Goal: Task Accomplishment & Management: Complete application form

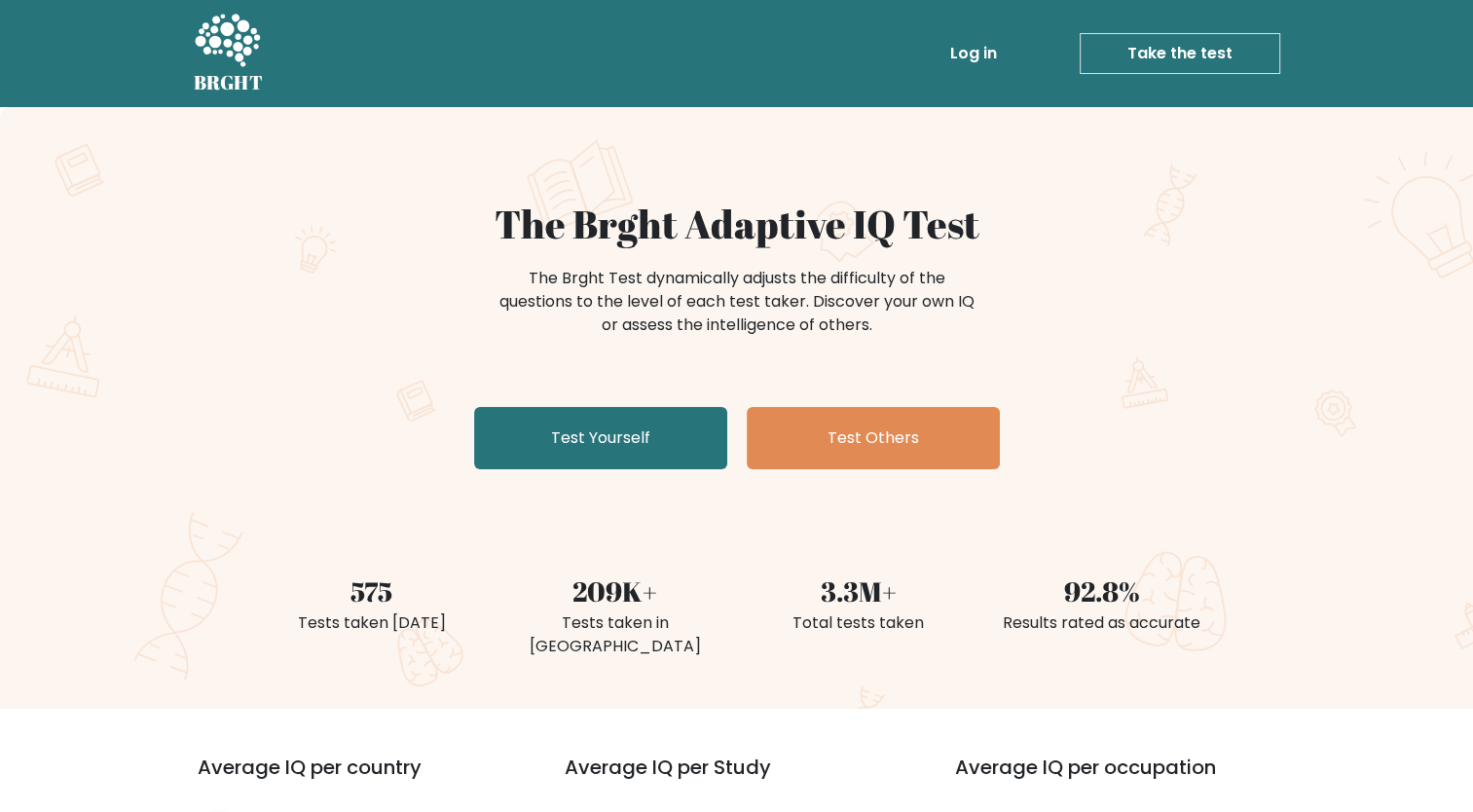
click at [620, 469] on div "The Brght Adaptive IQ Test The Brght Test dynamically adjusts the difficulty of…" at bounding box center [736, 339] width 973 height 277
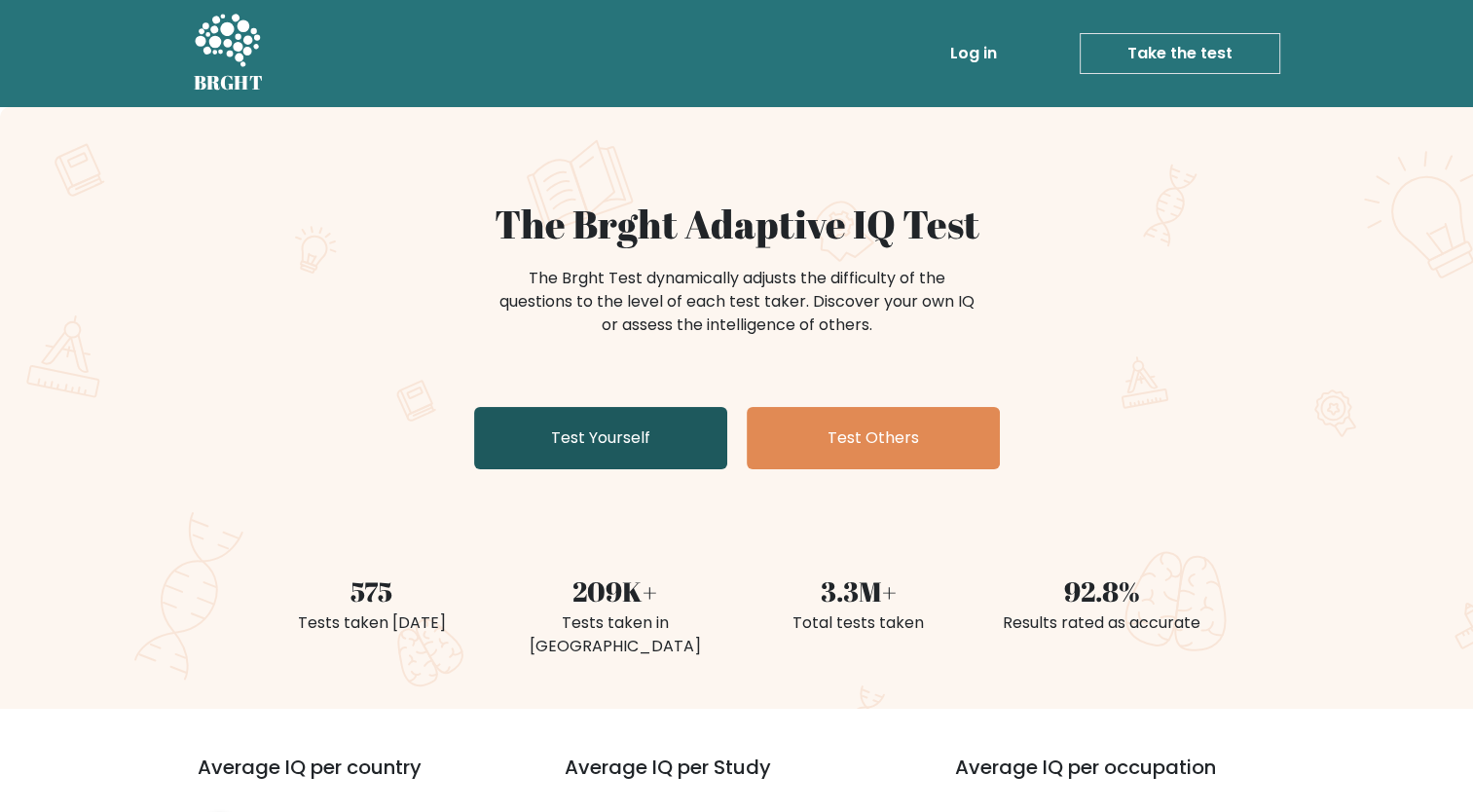
click at [622, 465] on link "Test Yourself" at bounding box center [601, 437] width 253 height 62
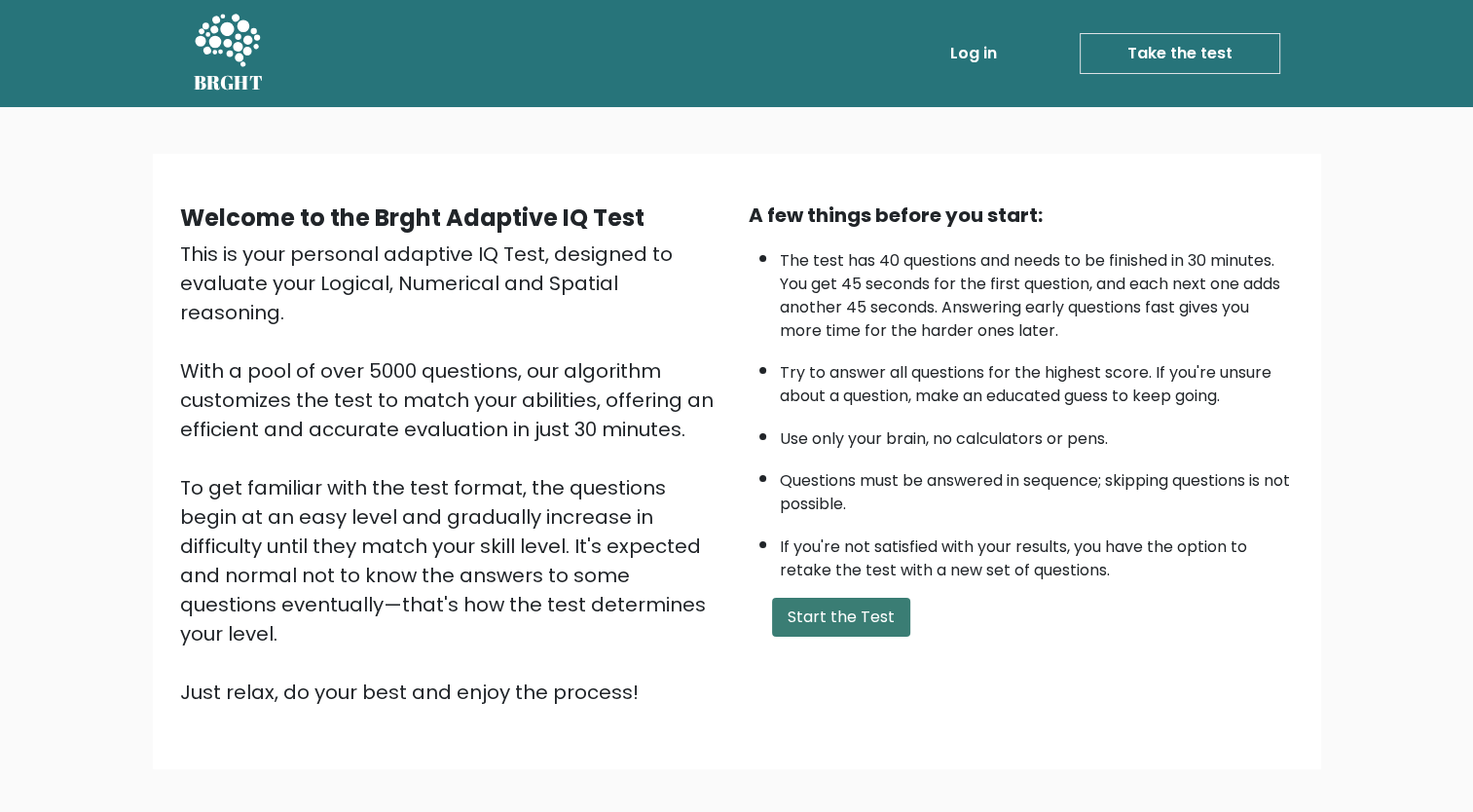
click at [818, 621] on button "Start the Test" at bounding box center [841, 618] width 138 height 39
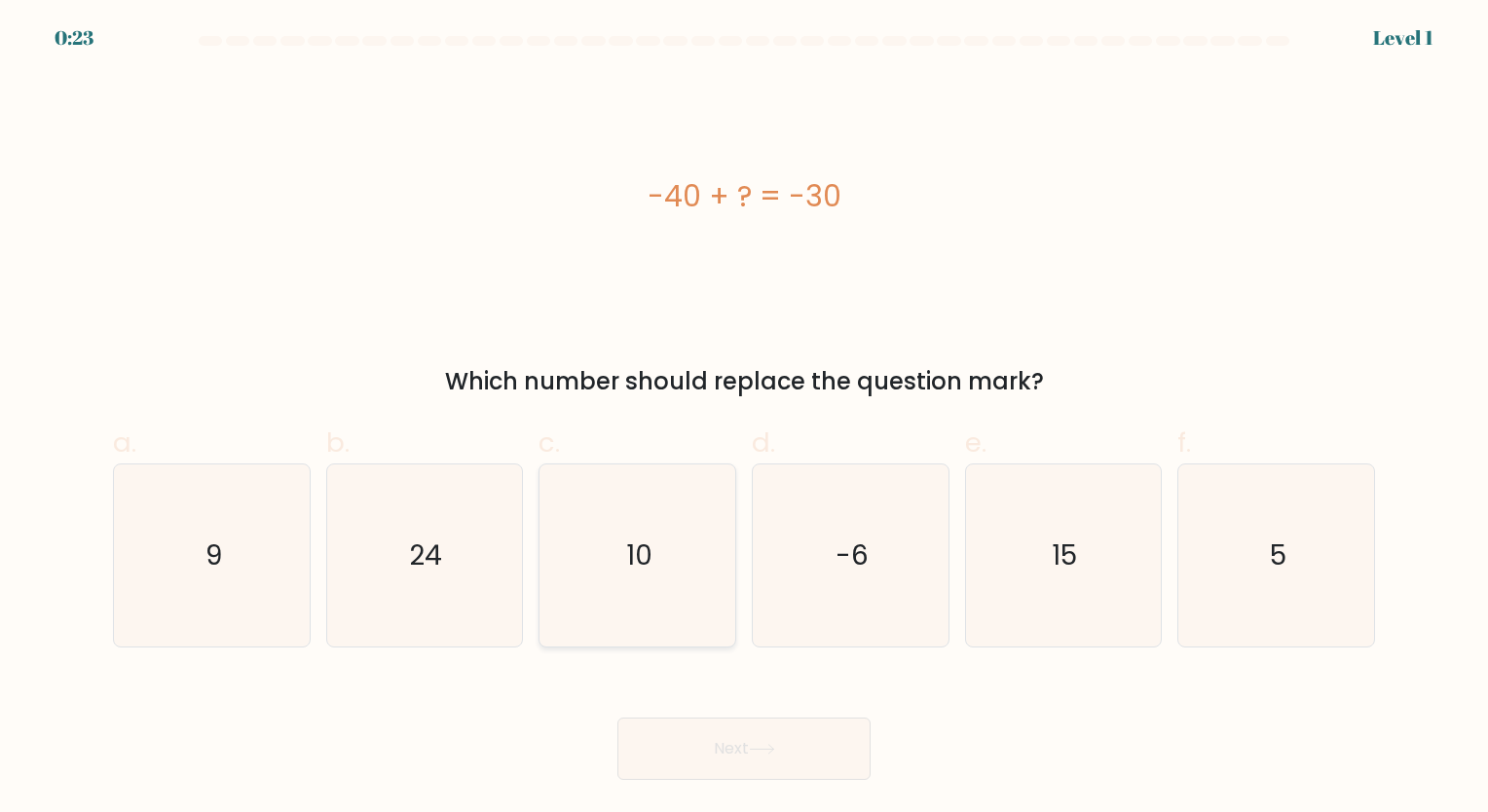
click at [693, 617] on icon "10" at bounding box center [636, 555] width 182 height 182
click at [744, 418] on input "c. 10" at bounding box center [744, 411] width 1 height 13
radio input "true"
click at [707, 739] on button "Next" at bounding box center [744, 748] width 253 height 62
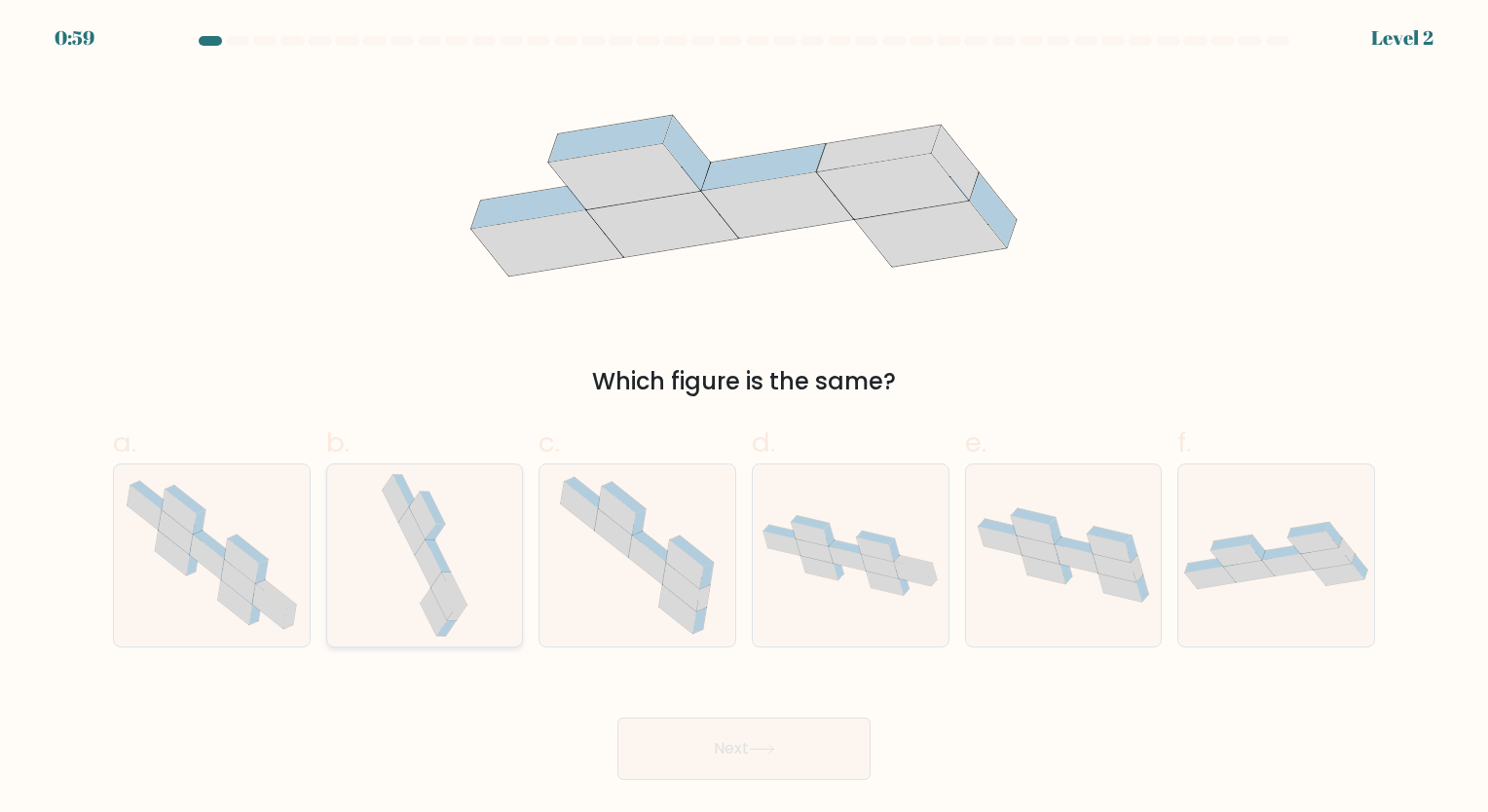
click at [438, 580] on icon at bounding box center [444, 596] width 27 height 48
click at [744, 418] on input "b." at bounding box center [744, 411] width 1 height 13
radio input "true"
click at [755, 765] on button "Next" at bounding box center [744, 748] width 253 height 62
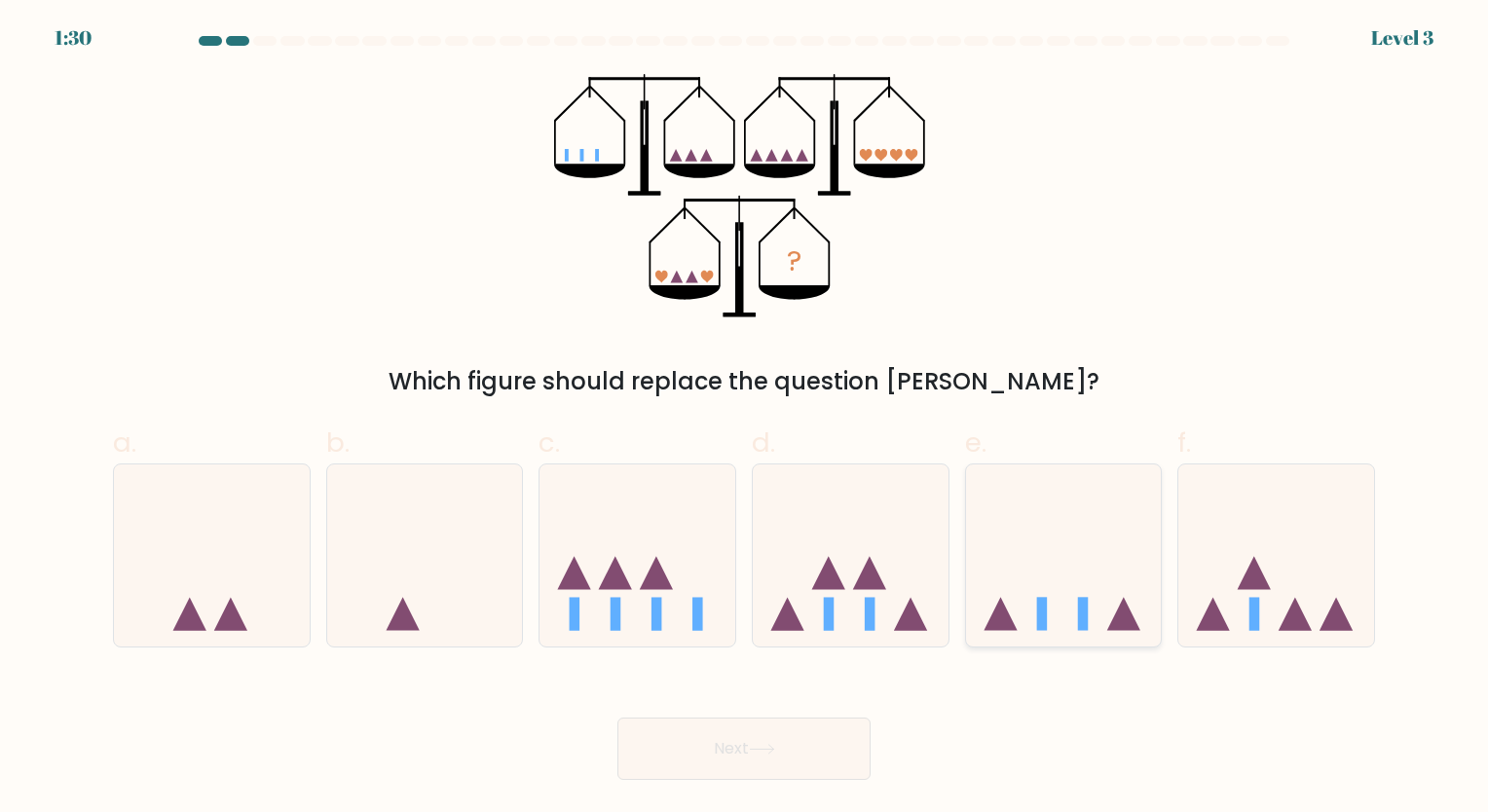
click at [1005, 576] on icon at bounding box center [1063, 555] width 195 height 162
click at [744, 418] on input "e." at bounding box center [744, 411] width 1 height 13
radio input "true"
click at [827, 733] on button "Next" at bounding box center [744, 748] width 253 height 62
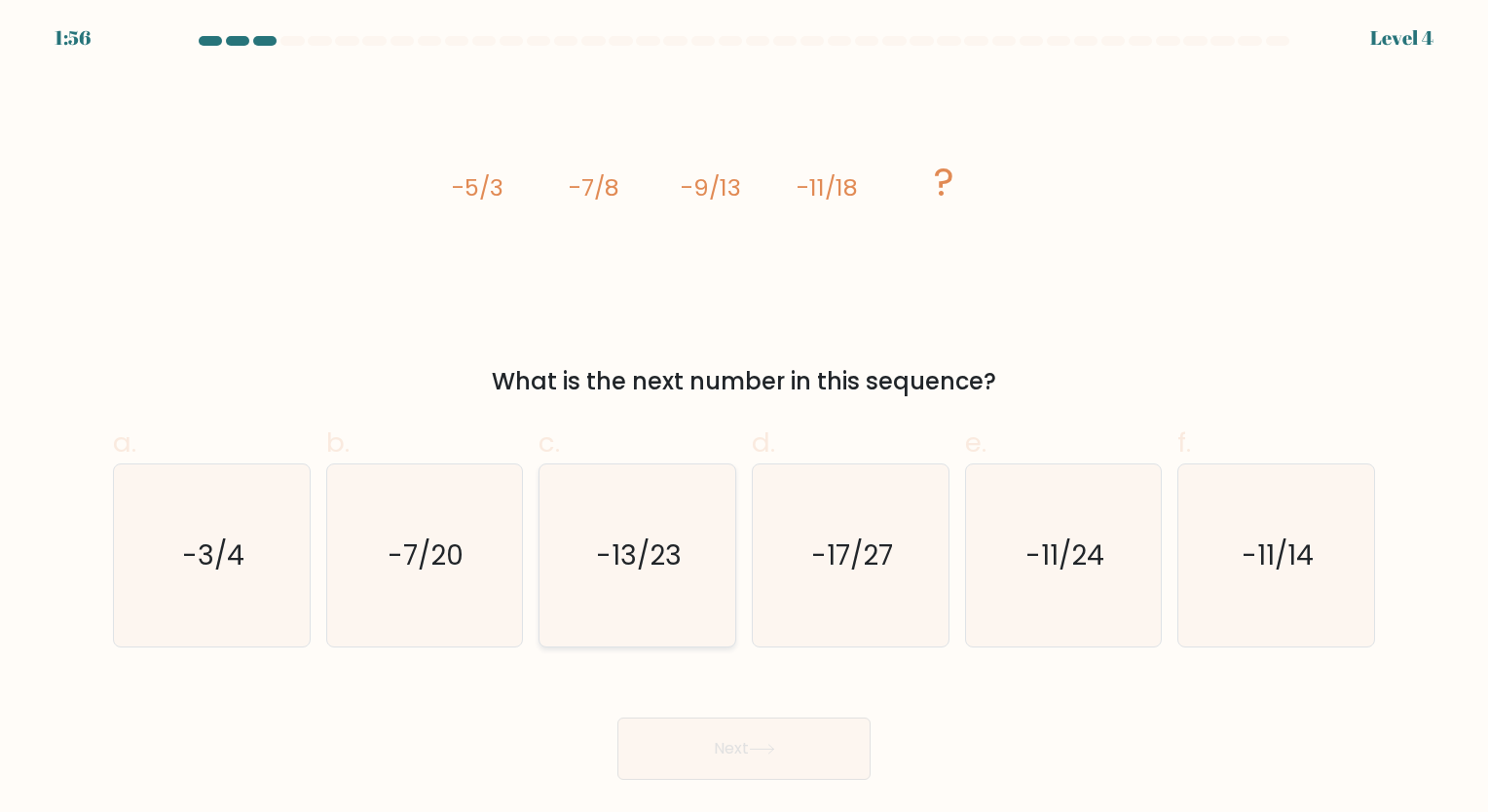
click at [634, 555] on text "-13/23" at bounding box center [639, 555] width 85 height 38
click at [744, 418] on input "c. -13/23" at bounding box center [744, 411] width 1 height 13
radio input "true"
click at [802, 733] on button "Next" at bounding box center [744, 748] width 253 height 62
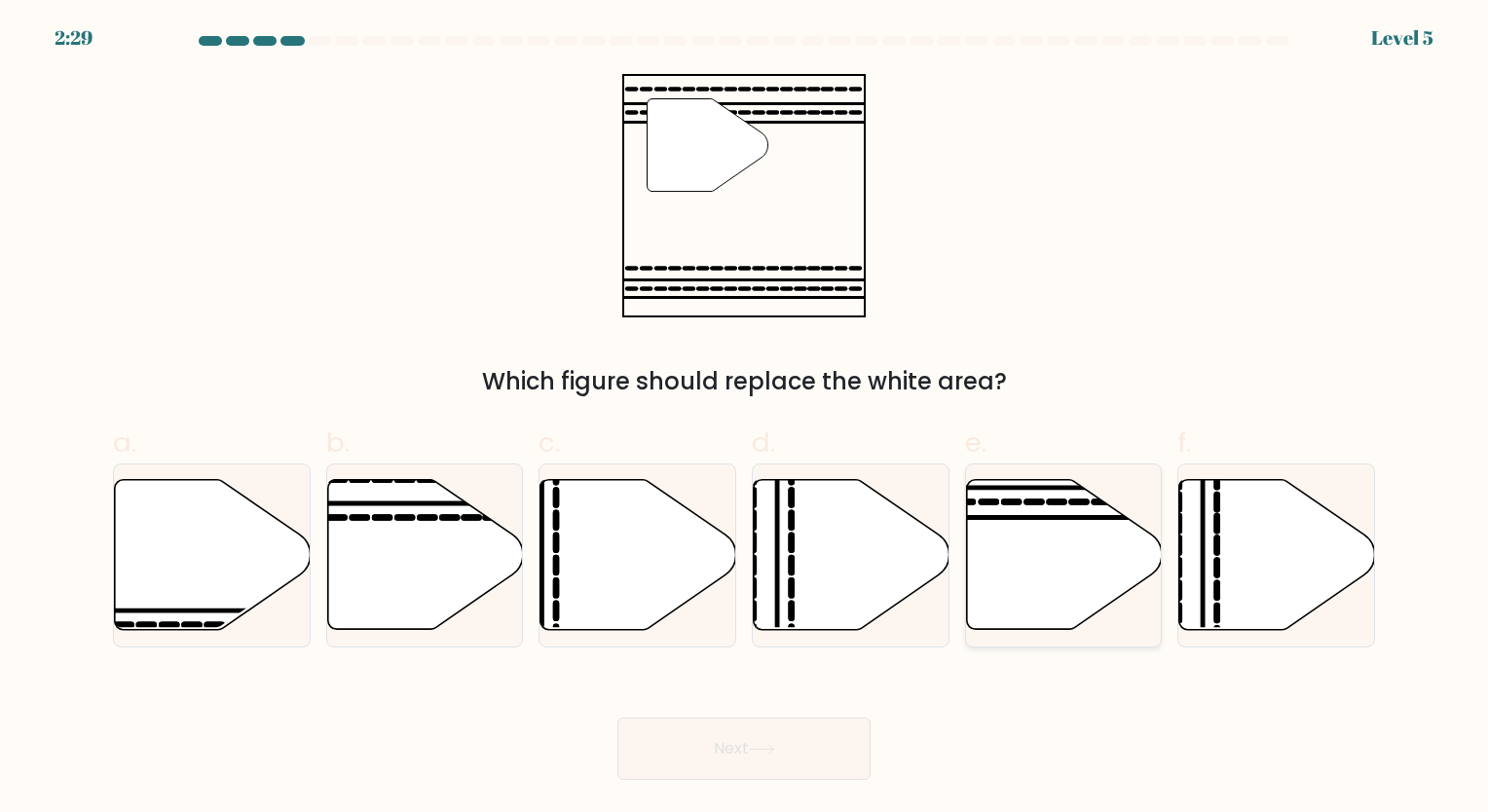
click at [1059, 544] on icon at bounding box center [1063, 555] width 195 height 150
click at [744, 418] on input "e." at bounding box center [744, 411] width 1 height 13
radio input "true"
click at [751, 731] on button "Next" at bounding box center [744, 748] width 253 height 62
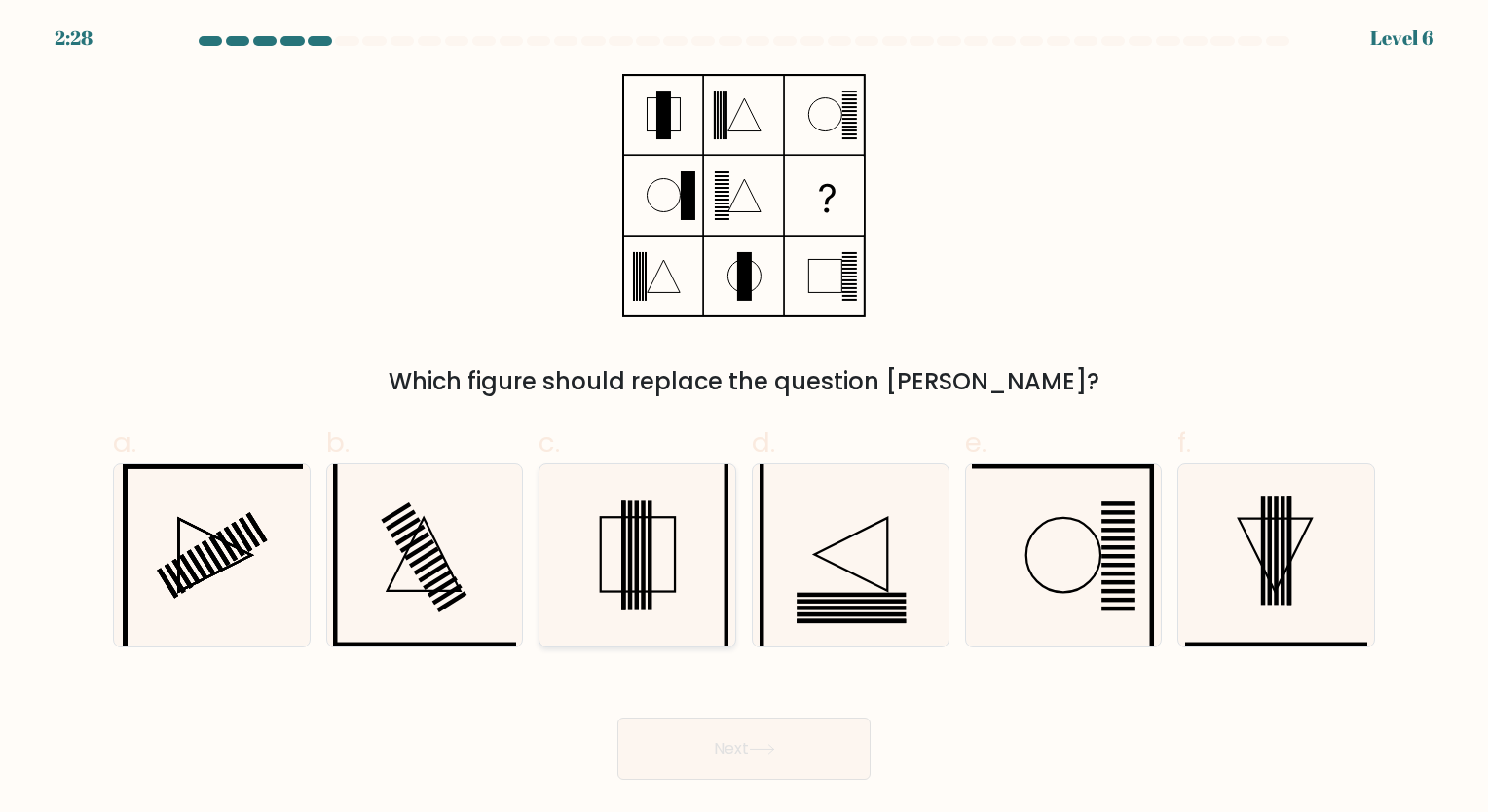
click at [675, 539] on rect at bounding box center [637, 553] width 74 height 74
click at [744, 418] on input "c." at bounding box center [744, 411] width 1 height 13
radio input "true"
click at [738, 741] on button "Next" at bounding box center [744, 748] width 253 height 62
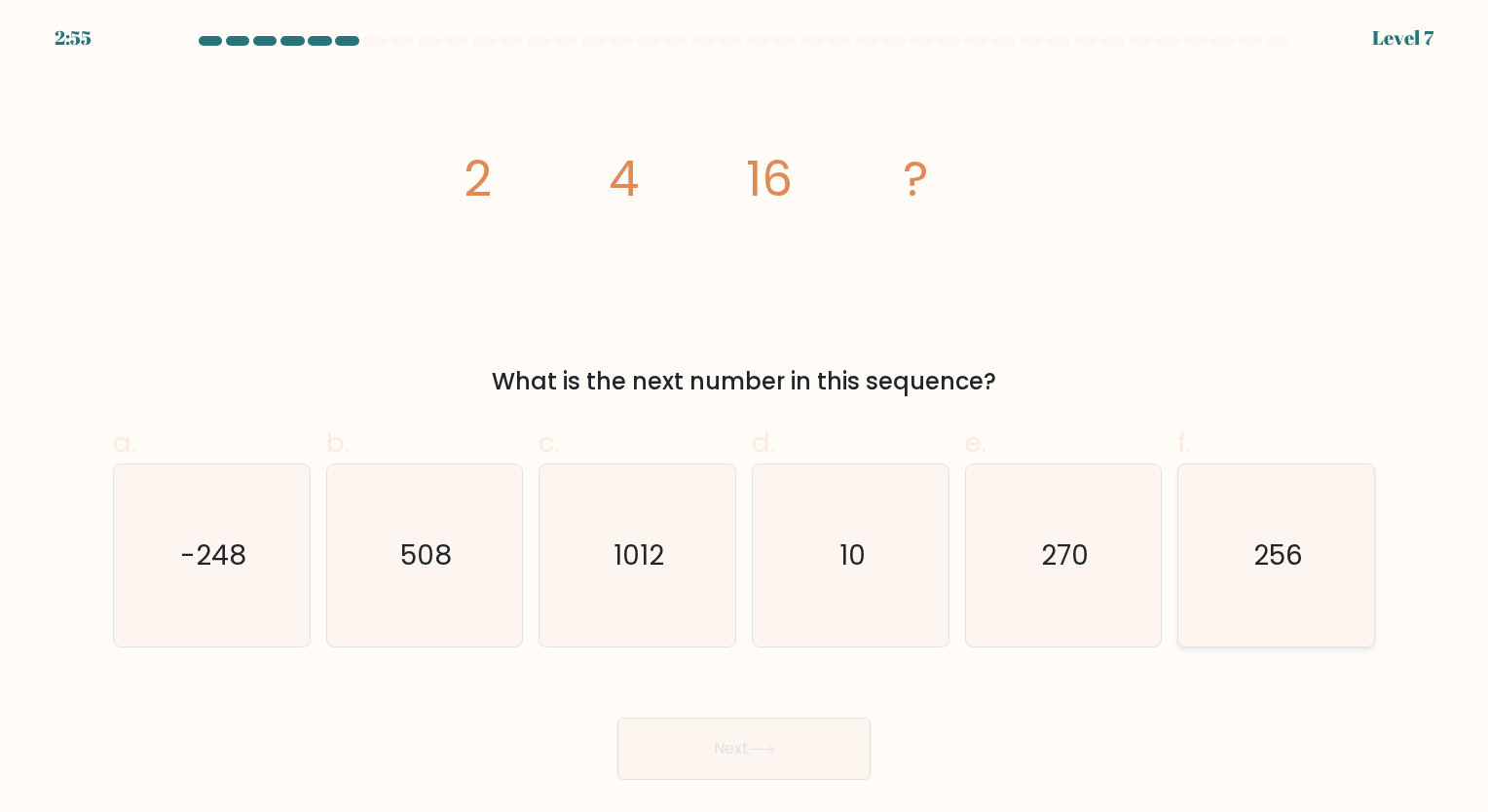
click at [1290, 567] on text "256" at bounding box center [1278, 555] width 50 height 38
click at [744, 418] on input "f. 256" at bounding box center [744, 411] width 1 height 13
radio input "true"
click at [782, 728] on button "Next" at bounding box center [744, 748] width 253 height 62
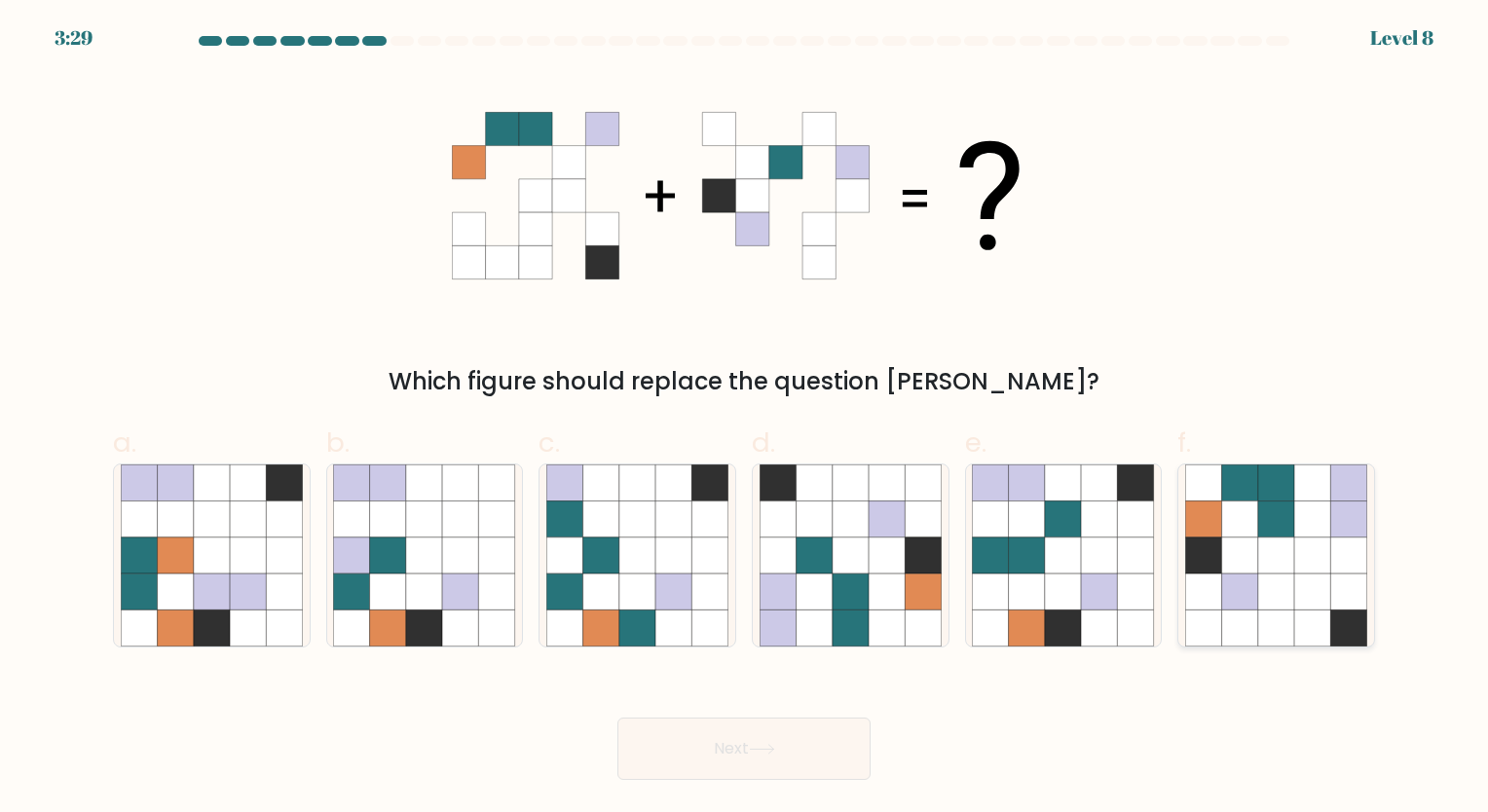
click at [1306, 514] on icon at bounding box center [1311, 517] width 36 height 36
click at [744, 418] on input "f." at bounding box center [744, 411] width 1 height 13
radio input "true"
click at [785, 737] on button "Next" at bounding box center [744, 748] width 253 height 62
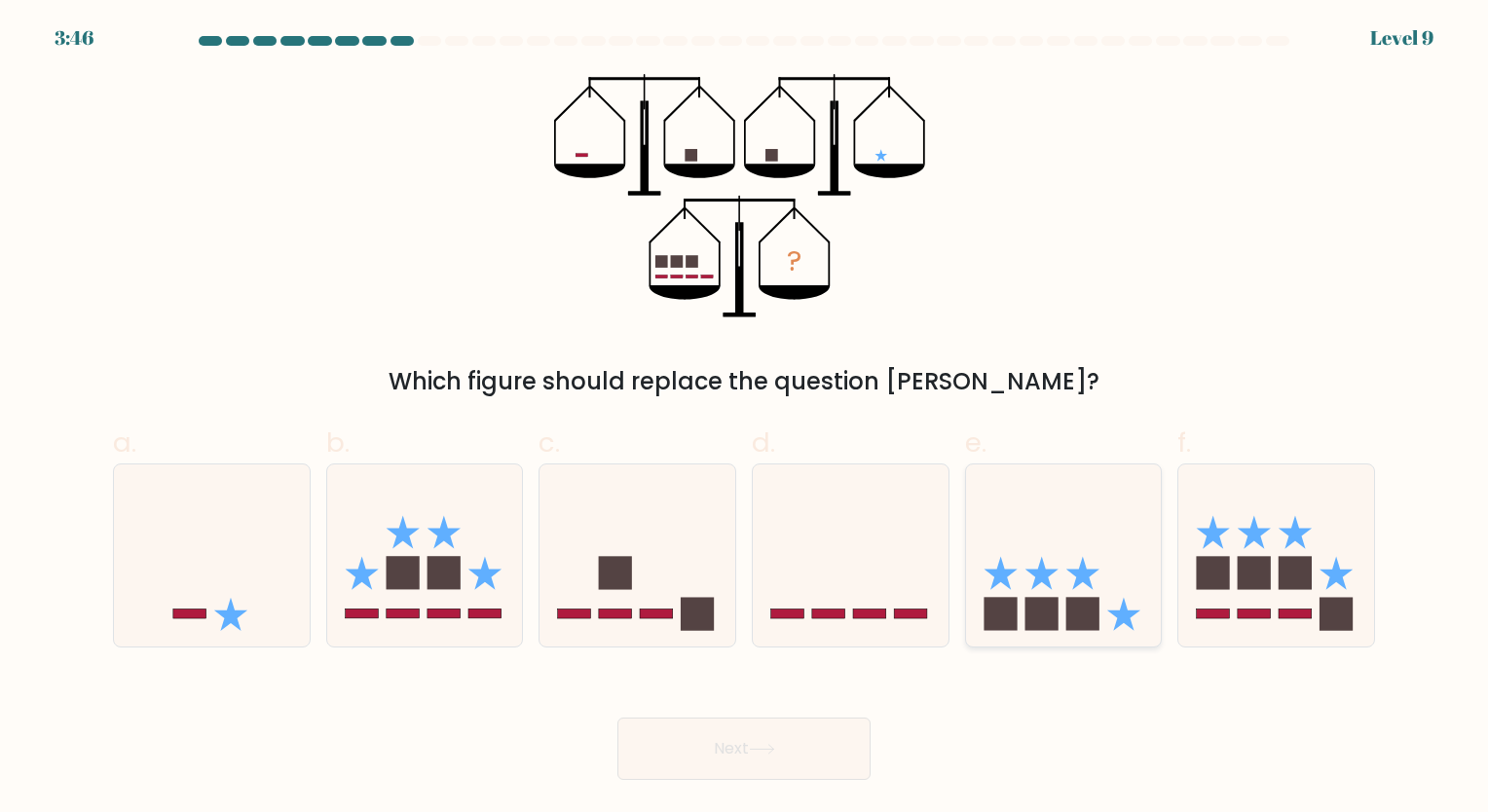
click at [1019, 582] on icon at bounding box center [1063, 555] width 195 height 162
click at [744, 418] on input "e." at bounding box center [744, 411] width 1 height 13
radio input "true"
click at [800, 693] on div "Next" at bounding box center [744, 725] width 1285 height 109
click at [788, 729] on button "Next" at bounding box center [744, 748] width 253 height 62
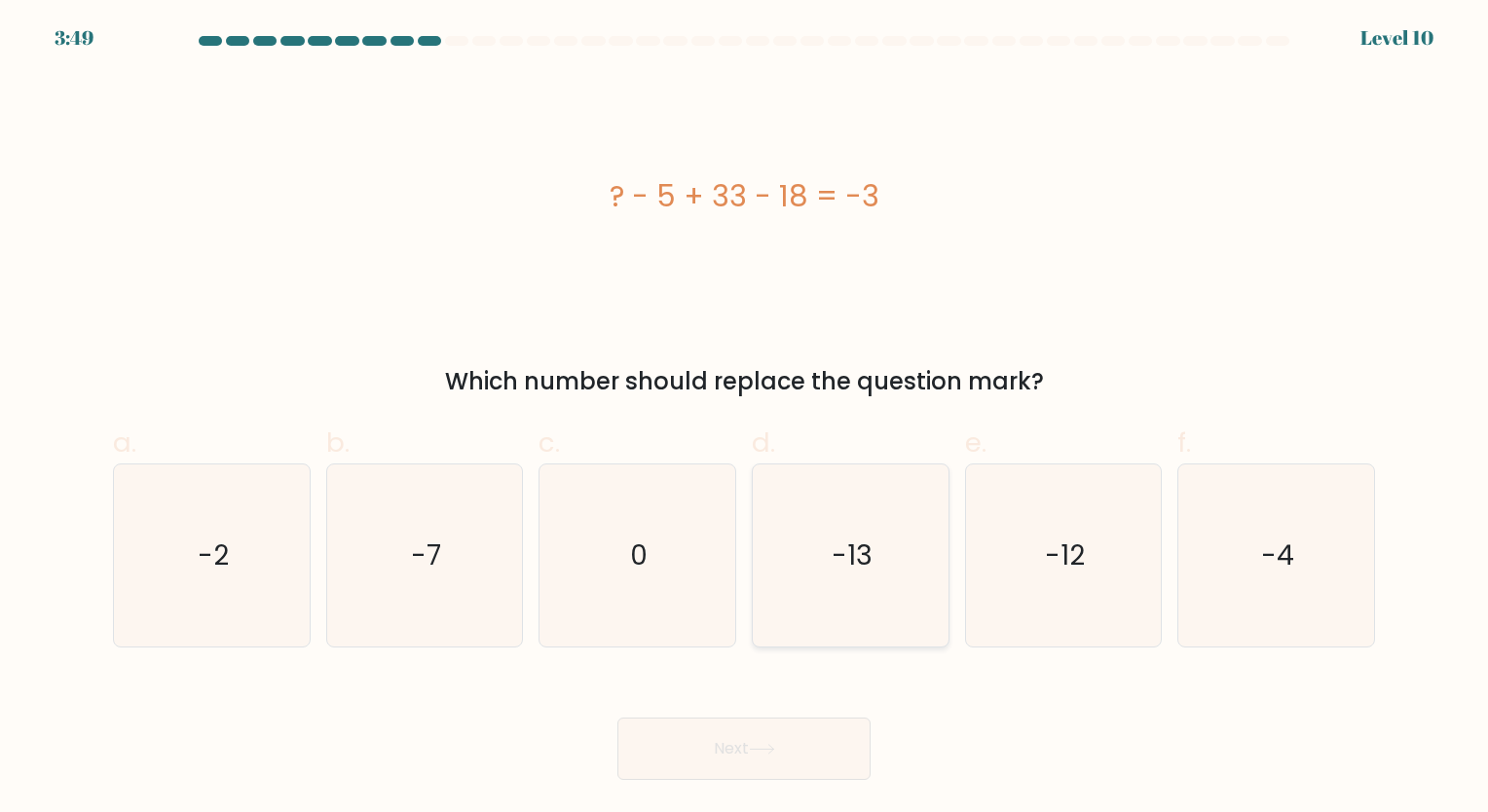
click at [837, 563] on text "-13" at bounding box center [853, 555] width 41 height 38
click at [744, 418] on input "d. -13" at bounding box center [744, 411] width 1 height 13
radio input "true"
click at [747, 749] on button "Next" at bounding box center [744, 748] width 253 height 62
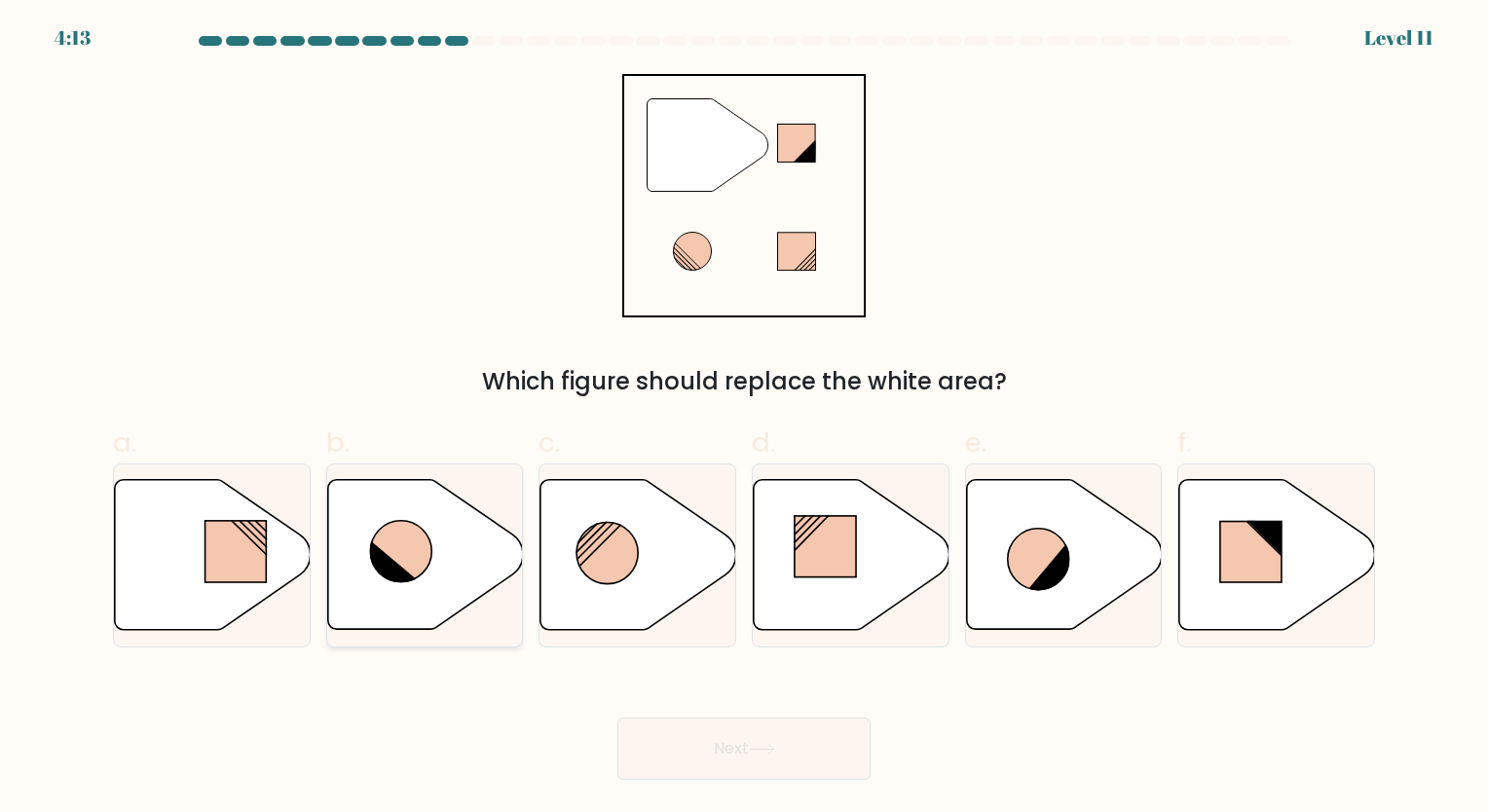
click at [391, 535] on icon at bounding box center [401, 551] width 61 height 61
click at [744, 418] on input "b." at bounding box center [744, 411] width 1 height 13
radio input "true"
drag, startPoint x: 675, startPoint y: 758, endPoint x: 682, endPoint y: 747, distance: 13.0
click at [676, 757] on button "Next" at bounding box center [744, 748] width 253 height 62
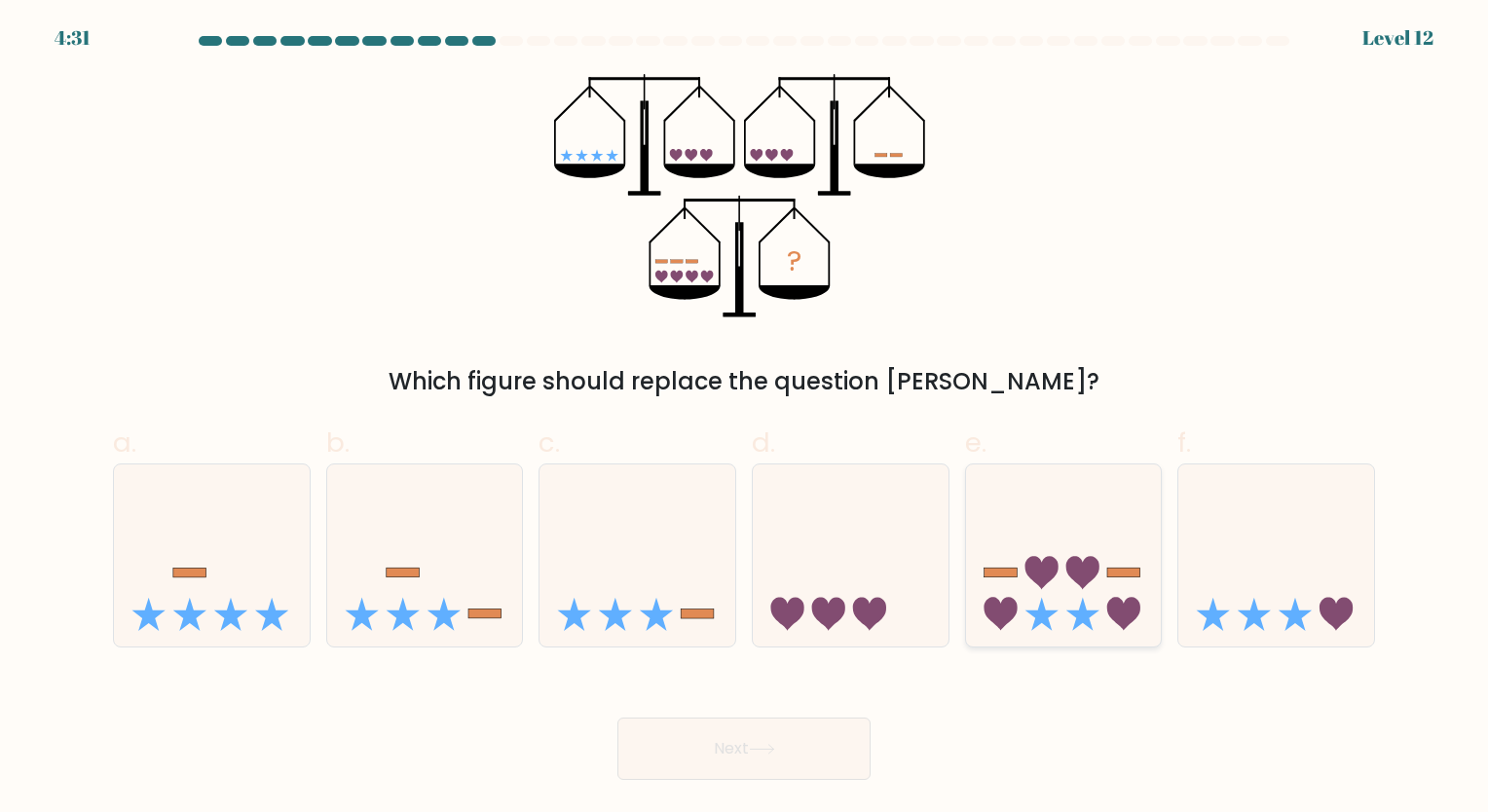
click at [1029, 596] on icon at bounding box center [1063, 555] width 195 height 162
click at [744, 418] on input "e." at bounding box center [744, 411] width 1 height 13
radio input "true"
click at [404, 616] on icon at bounding box center [403, 615] width 33 height 33
click at [744, 418] on input "b." at bounding box center [744, 411] width 1 height 13
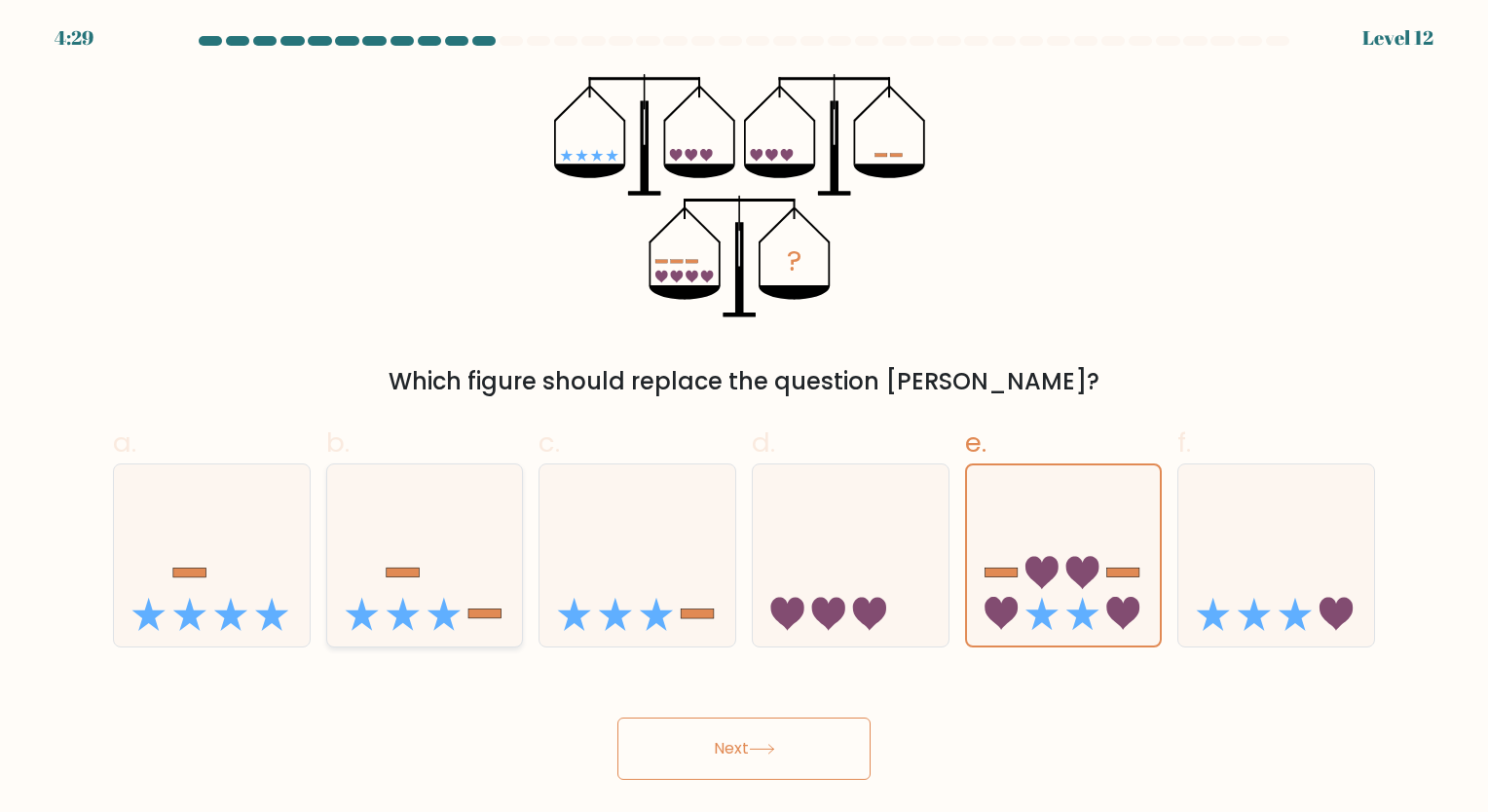
radio input "true"
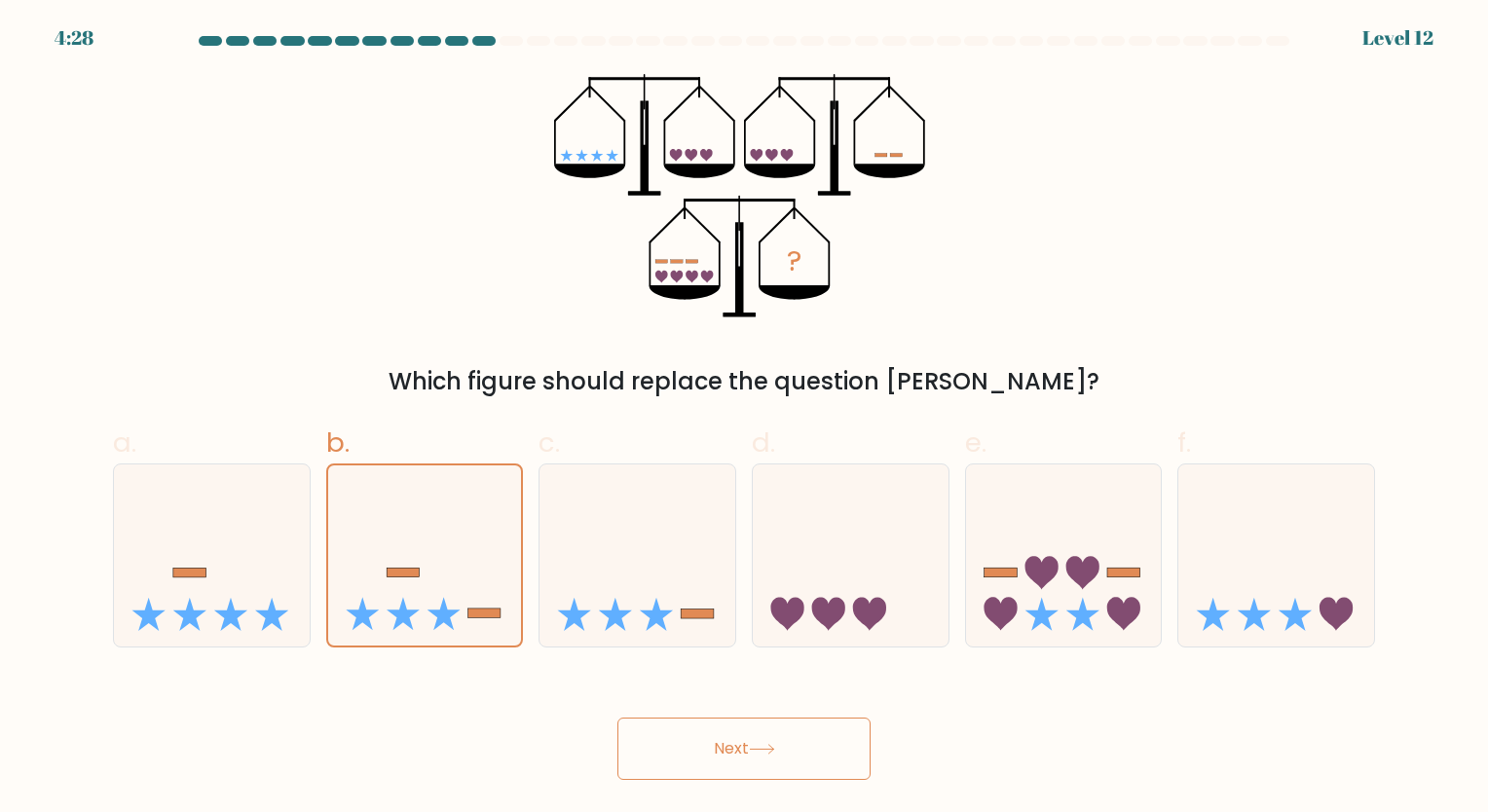
click at [785, 757] on button "Next" at bounding box center [744, 748] width 253 height 62
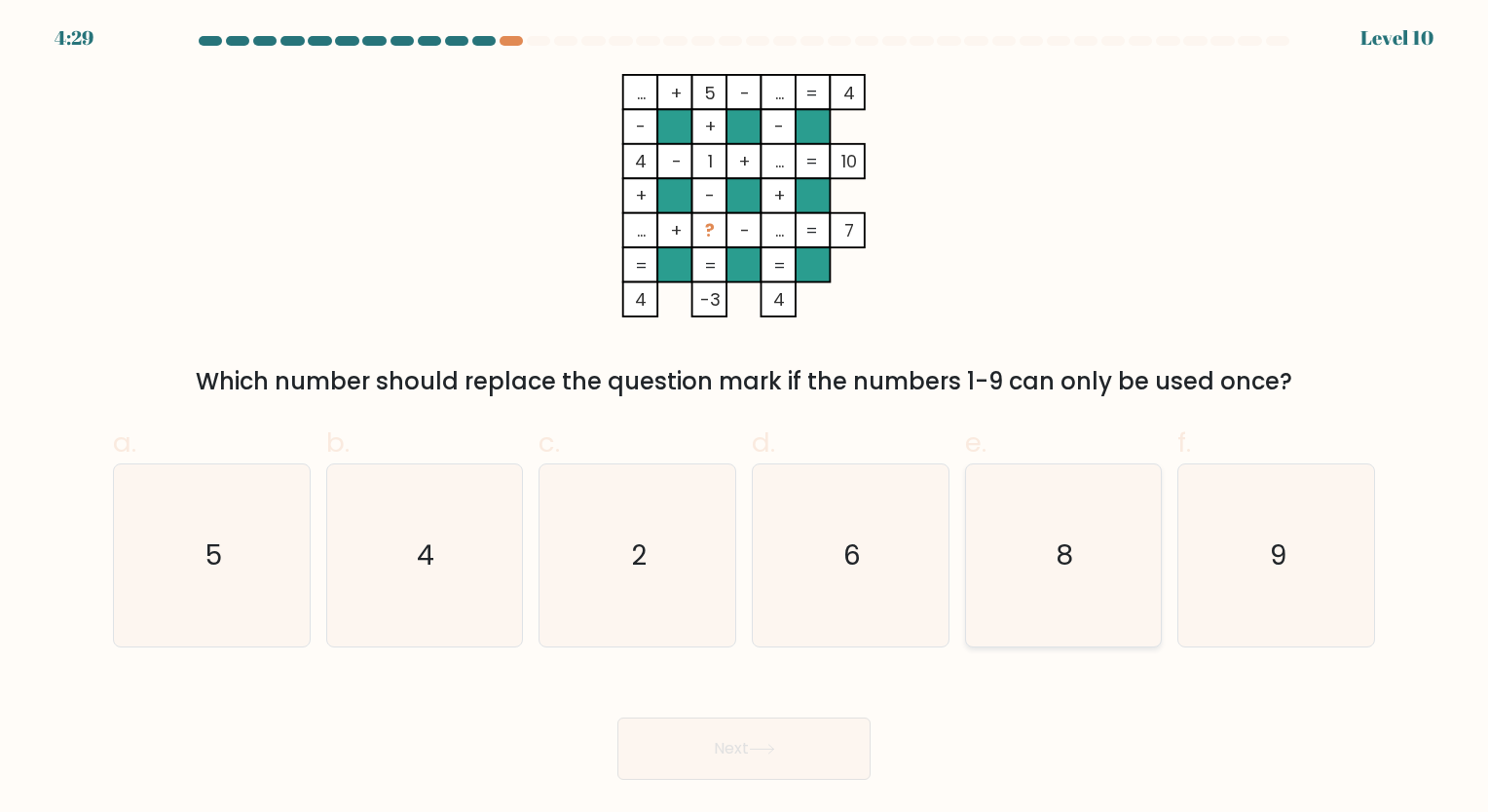
drag, startPoint x: 1335, startPoint y: 598, endPoint x: 1024, endPoint y: 602, distance: 311.0
click at [1335, 599] on icon "9" at bounding box center [1275, 555] width 182 height 182
click at [744, 418] on input "f. 9" at bounding box center [744, 411] width 1 height 13
radio input "true"
click at [755, 734] on button "Next" at bounding box center [744, 748] width 253 height 62
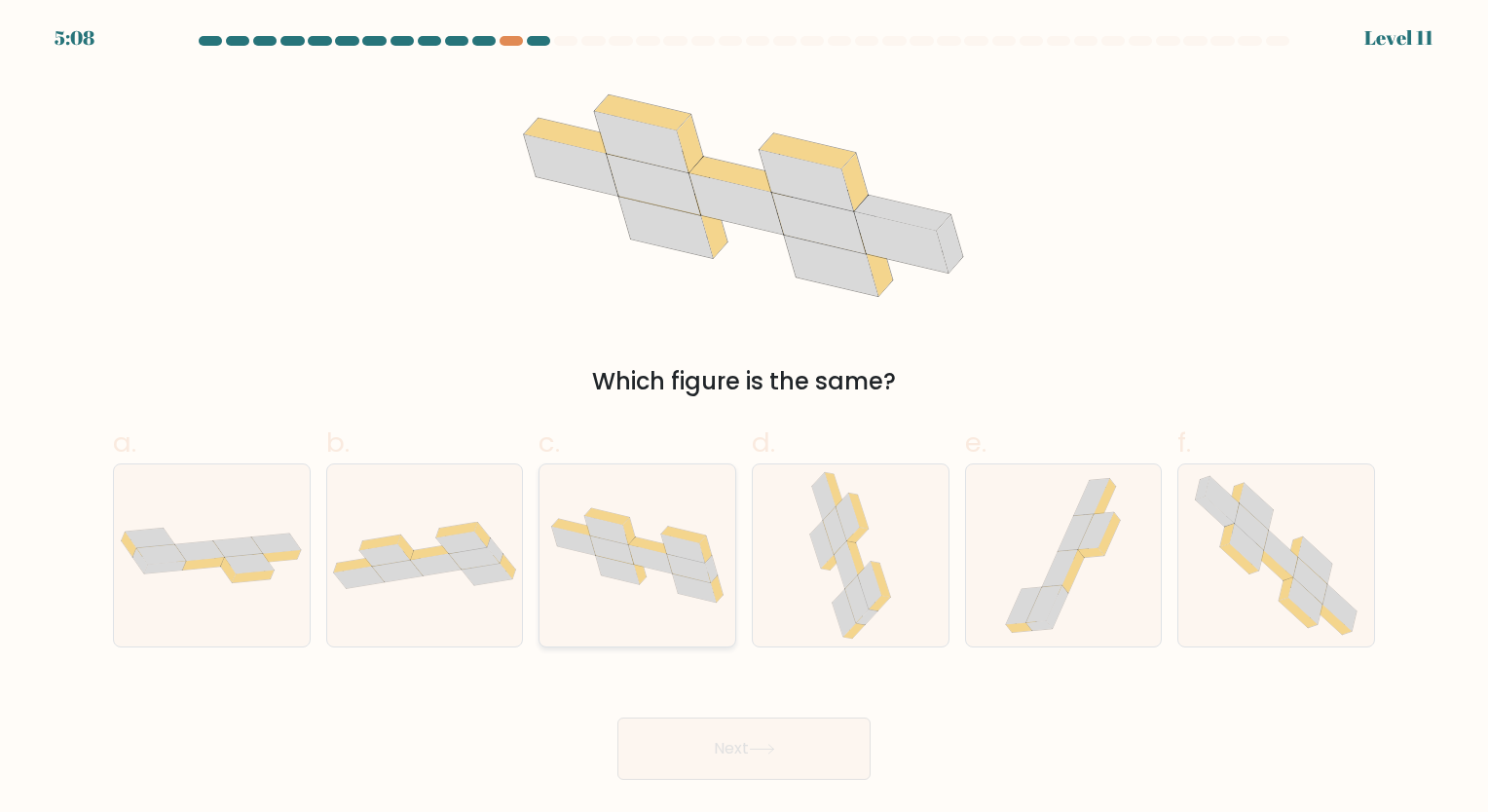
click at [620, 555] on icon at bounding box center [612, 549] width 43 height 28
click at [744, 418] on input "c." at bounding box center [744, 411] width 1 height 13
radio input "true"
click at [1308, 581] on icon at bounding box center [1309, 580] width 34 height 47
click at [744, 418] on input "f." at bounding box center [744, 411] width 1 height 13
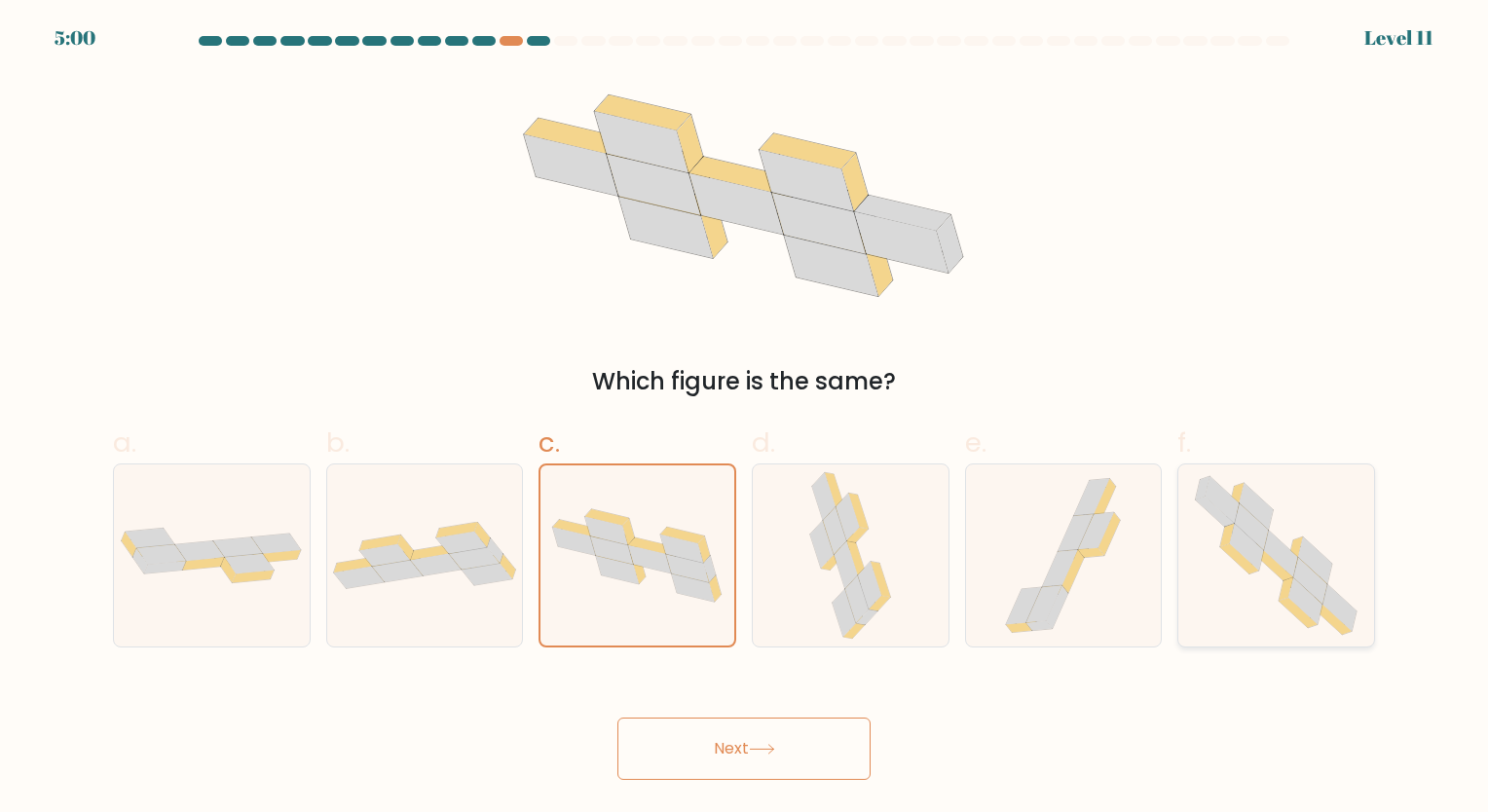
radio input "true"
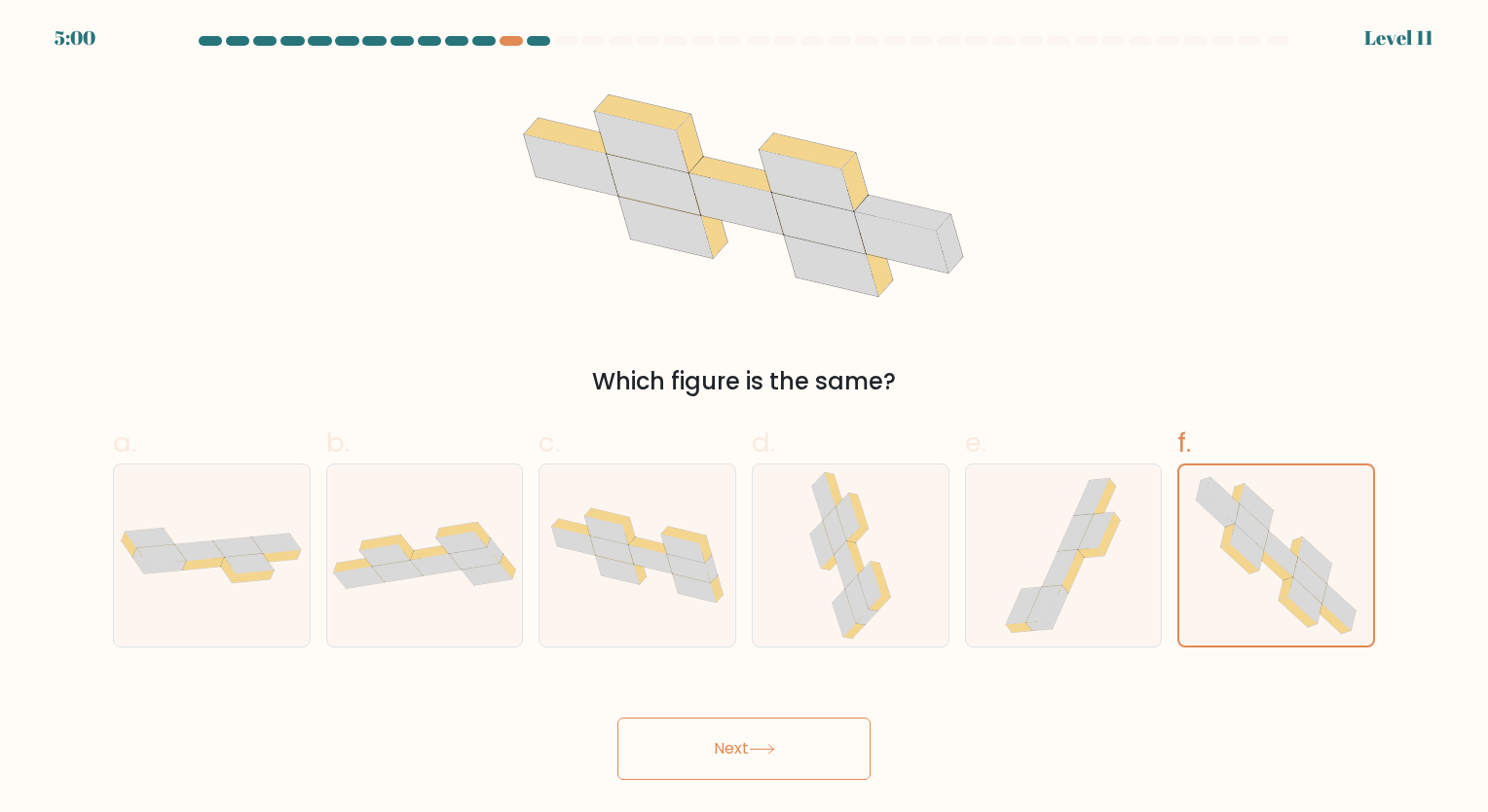
click at [698, 757] on button "Next" at bounding box center [744, 748] width 253 height 62
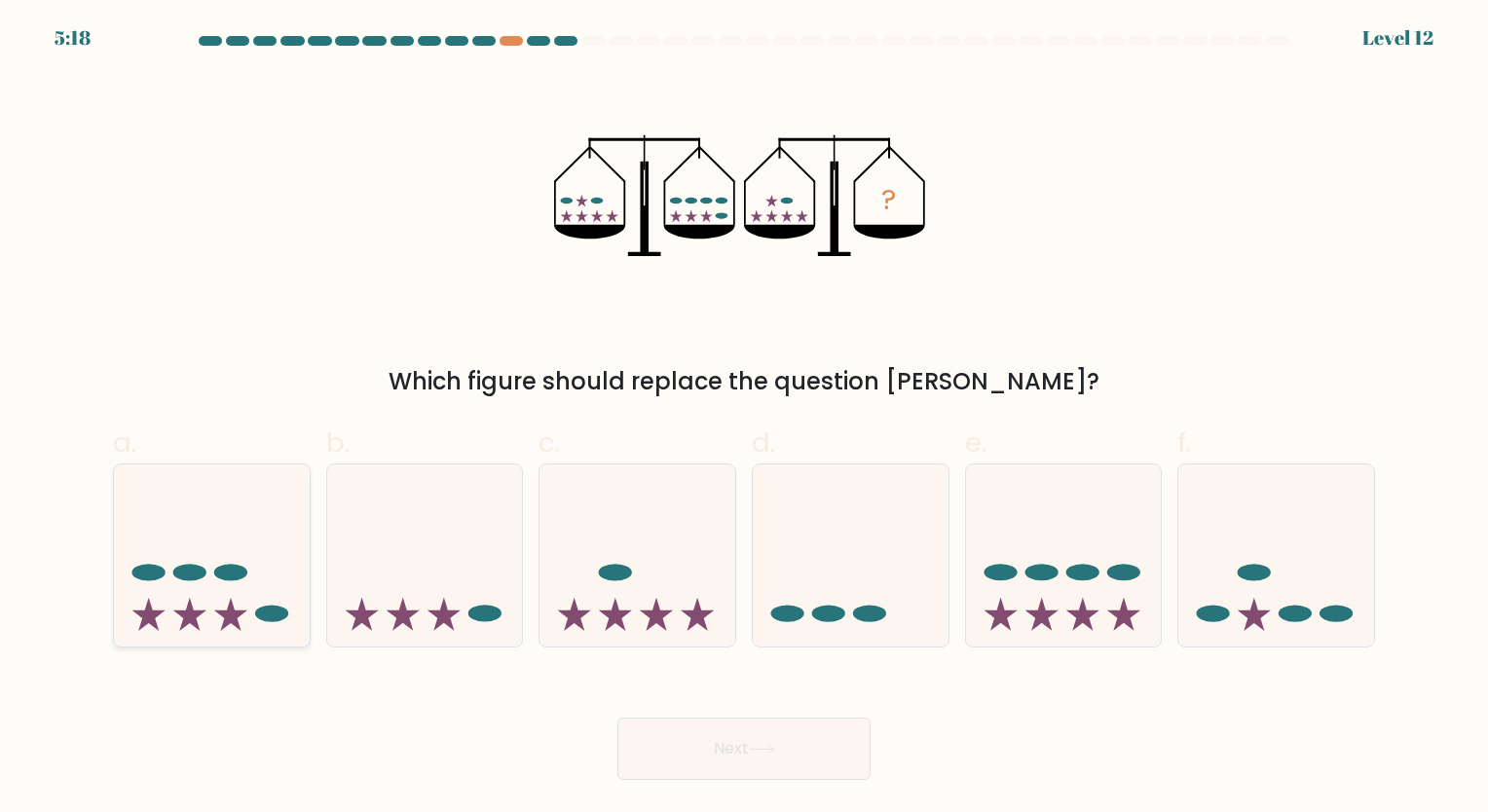
click at [218, 568] on ellipse at bounding box center [231, 572] width 33 height 17
click at [744, 418] on input "a." at bounding box center [744, 411] width 1 height 13
radio input "true"
click at [818, 749] on button "Next" at bounding box center [744, 748] width 253 height 62
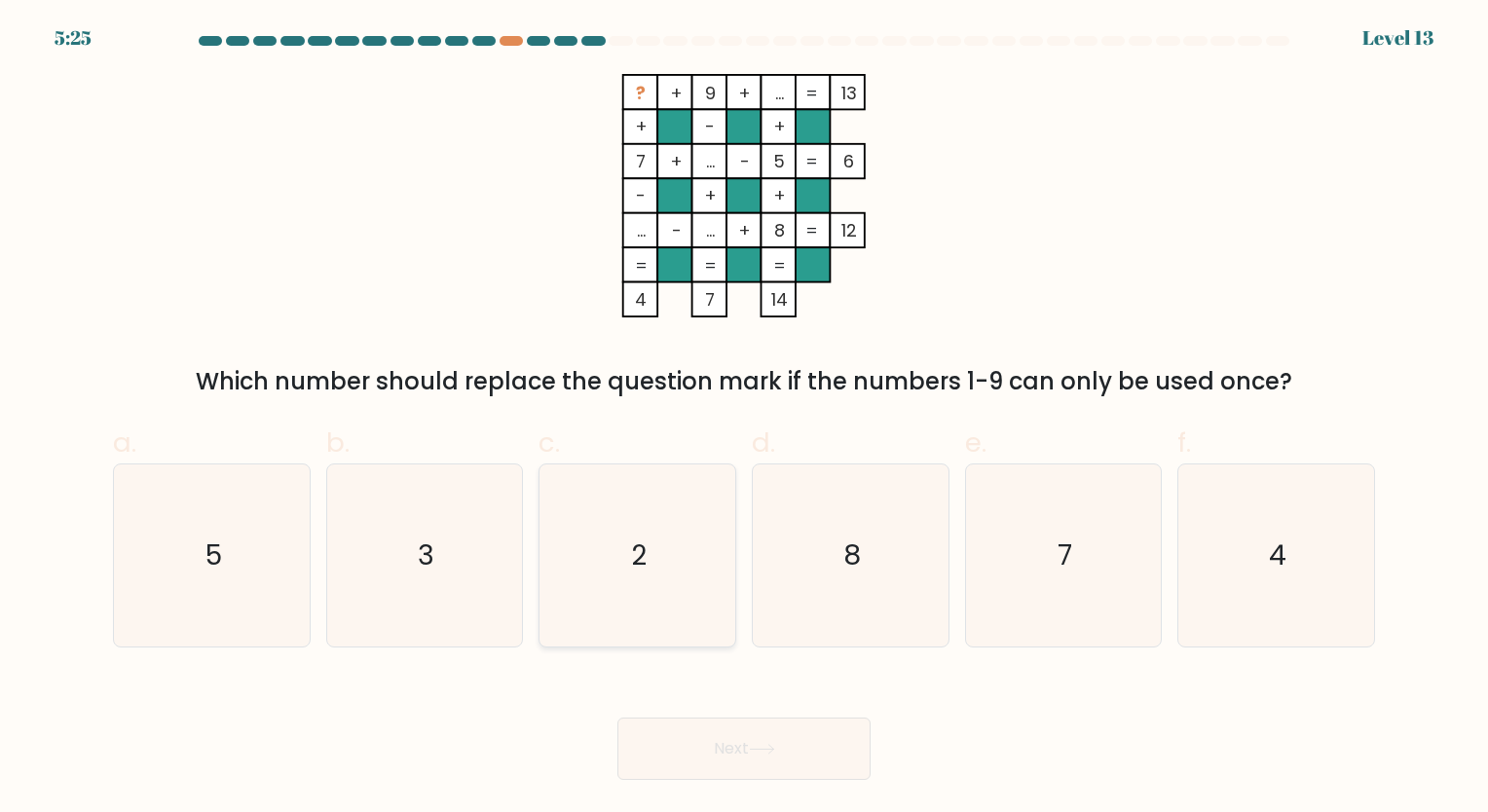
click at [689, 539] on icon "2" at bounding box center [636, 555] width 182 height 182
click at [744, 418] on input "c. 2" at bounding box center [744, 411] width 1 height 13
radio input "true"
click at [395, 563] on icon "3" at bounding box center [423, 555] width 182 height 182
click at [744, 418] on input "b. 3" at bounding box center [744, 411] width 1 height 13
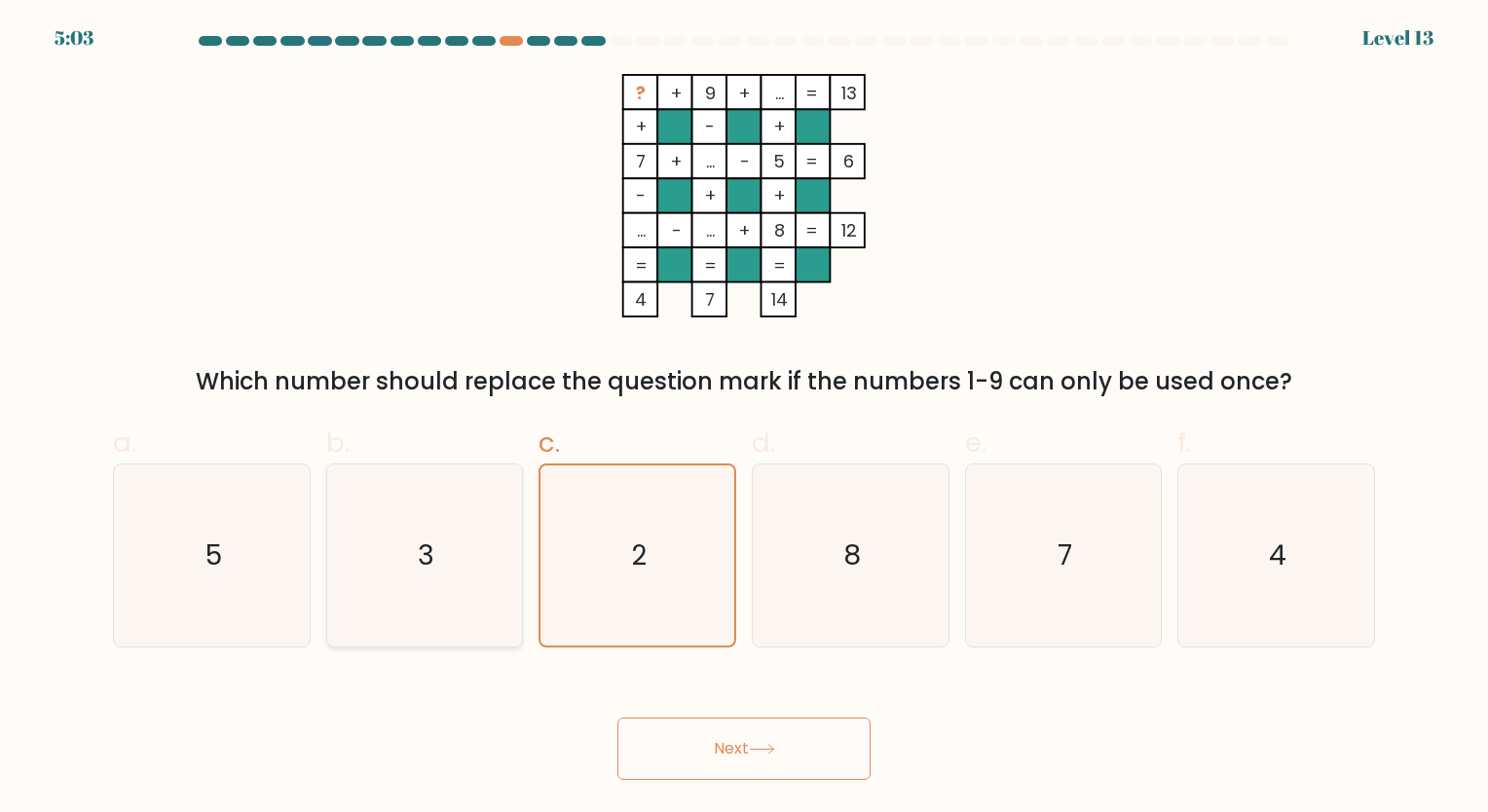
radio input "true"
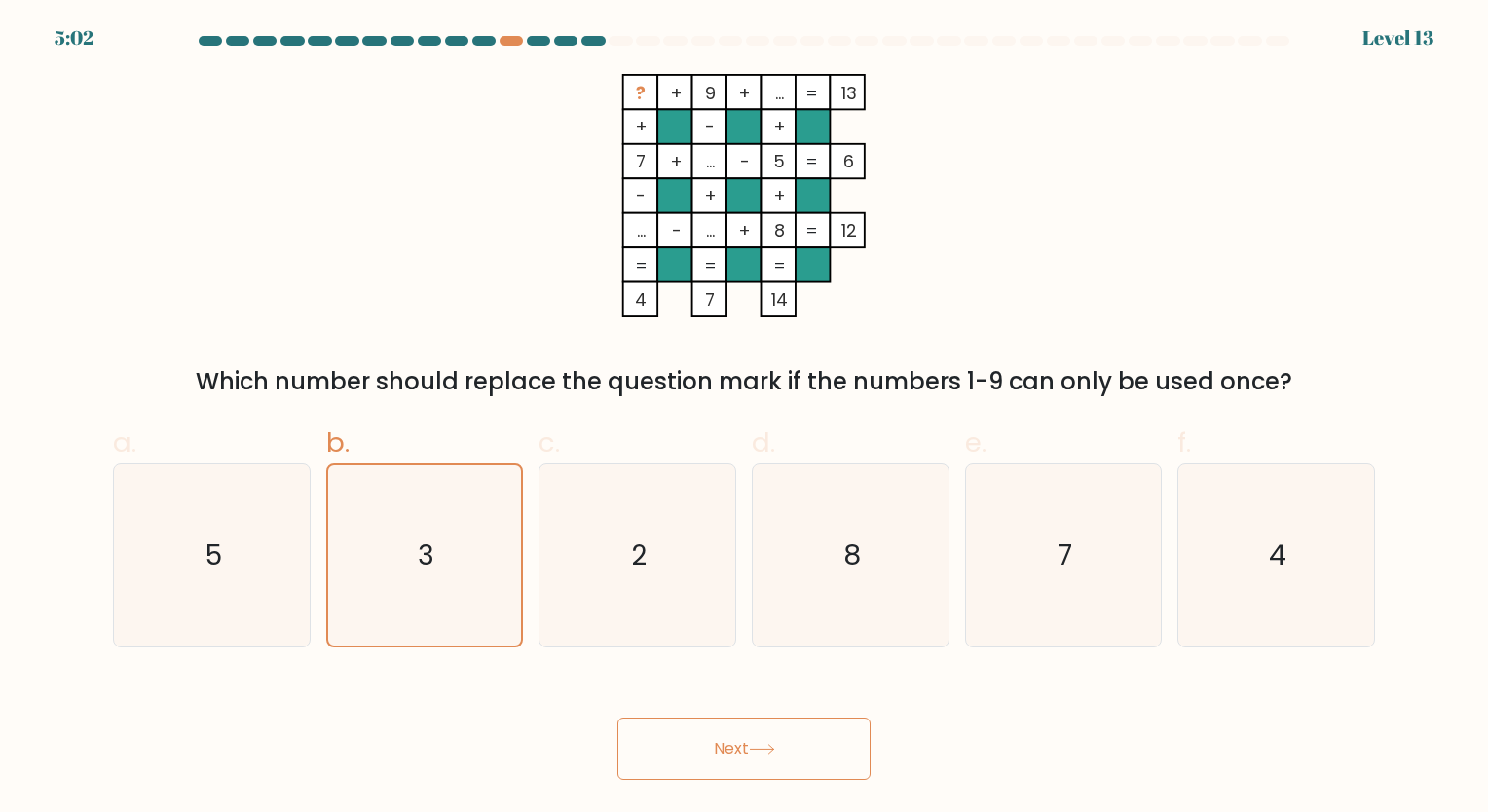
click at [666, 754] on button "Next" at bounding box center [744, 748] width 253 height 62
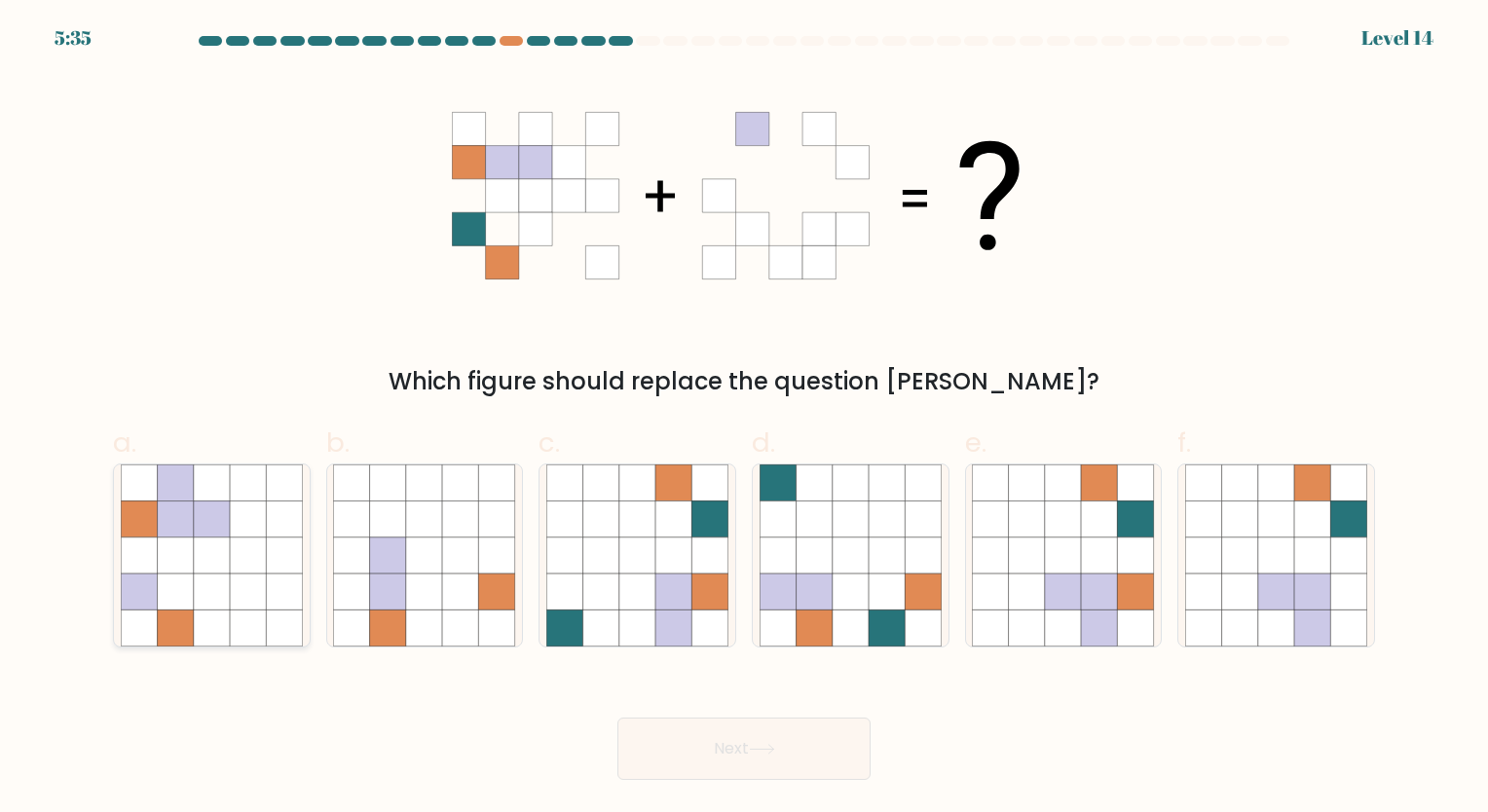
click at [185, 528] on icon at bounding box center [175, 517] width 36 height 36
click at [744, 418] on input "a." at bounding box center [744, 411] width 1 height 13
radio input "true"
click at [717, 745] on button "Next" at bounding box center [744, 748] width 253 height 62
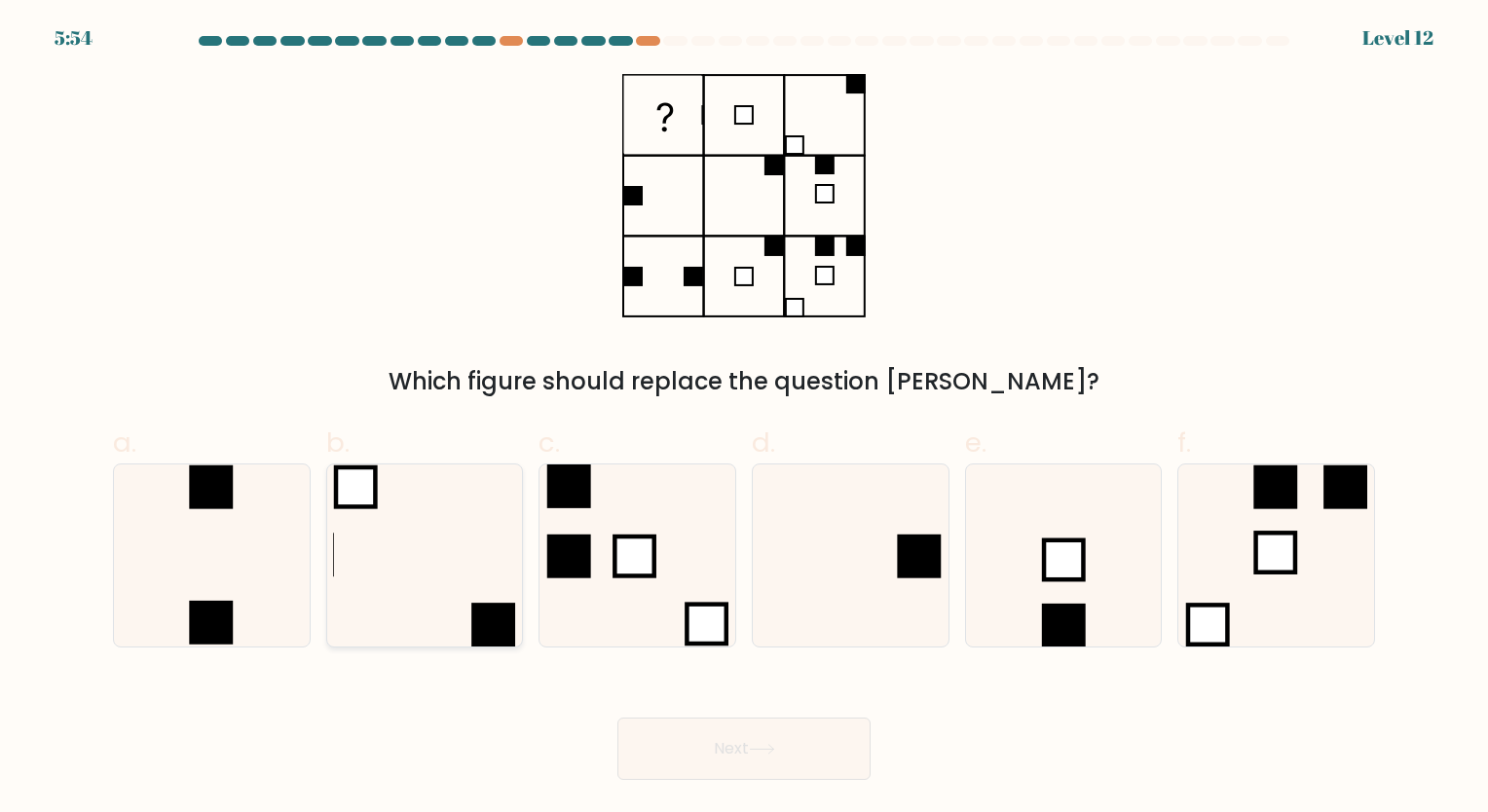
click at [362, 515] on icon at bounding box center [423, 555] width 182 height 182
click at [744, 418] on input "b." at bounding box center [744, 411] width 1 height 13
radio input "true"
click at [852, 769] on button "Next" at bounding box center [744, 748] width 253 height 62
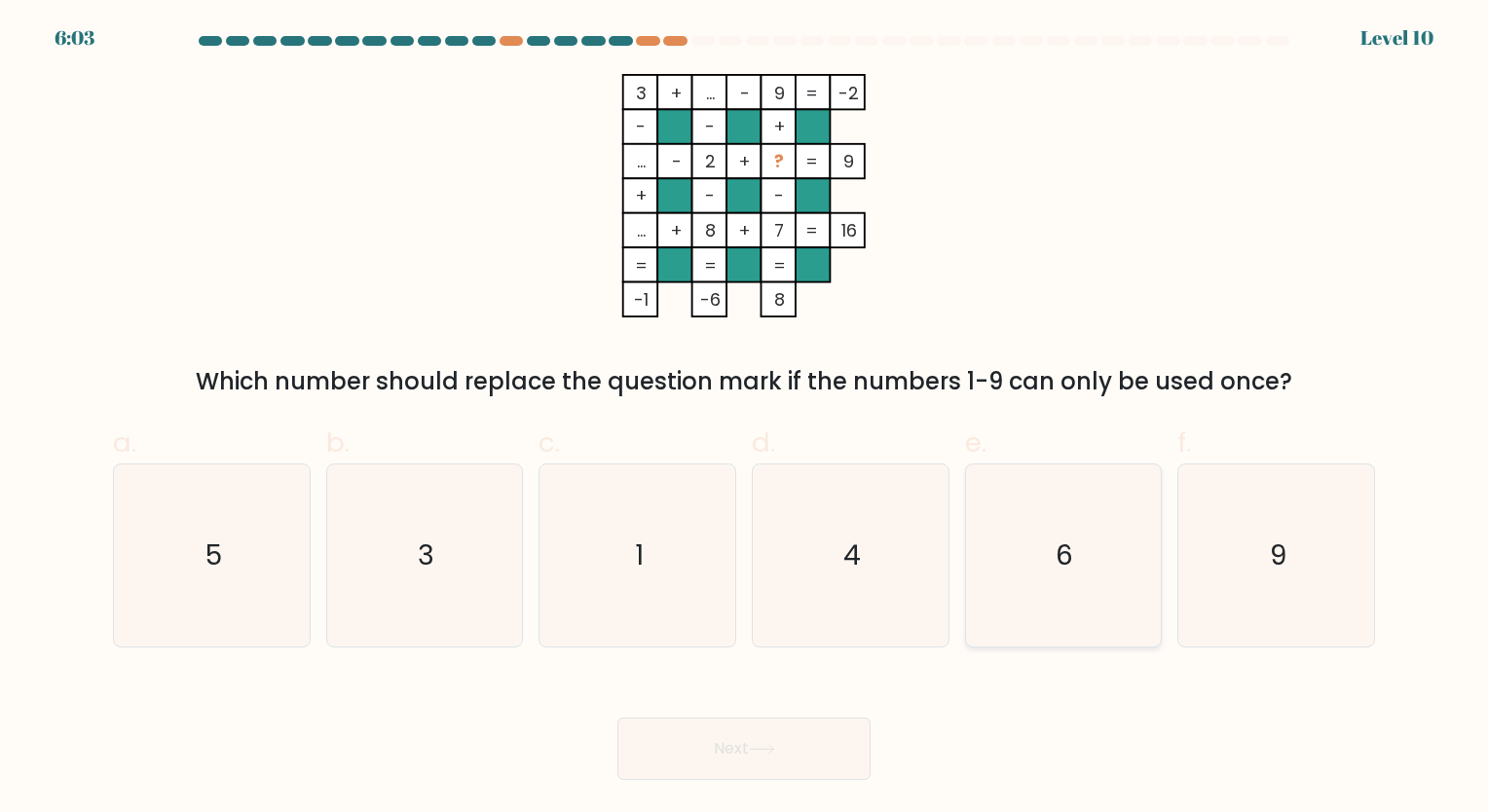
click at [1063, 544] on text "6" at bounding box center [1065, 555] width 18 height 38
click at [744, 418] on input "e. 6" at bounding box center [744, 411] width 1 height 13
radio input "true"
click at [802, 719] on button "Next" at bounding box center [744, 748] width 253 height 62
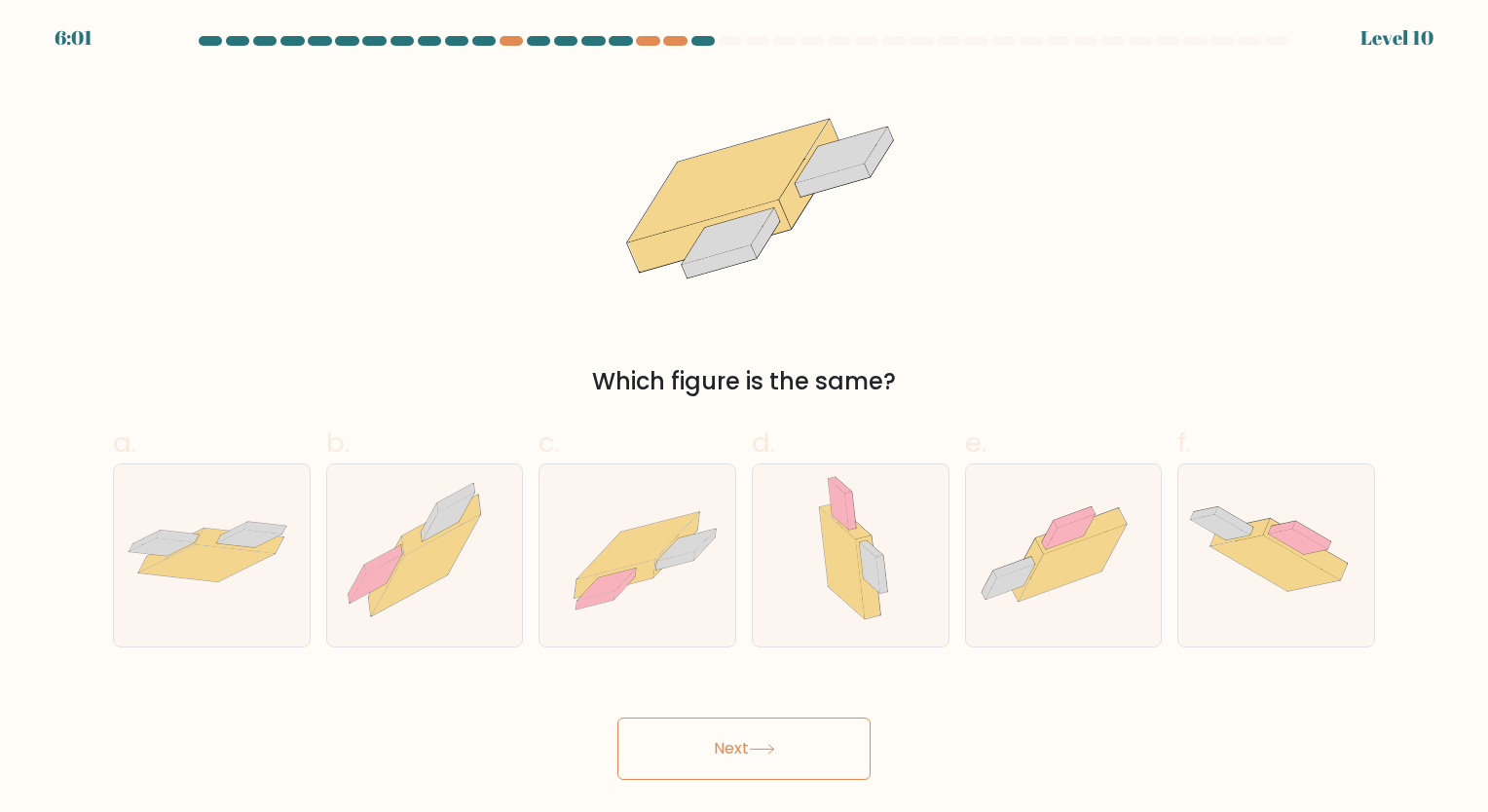
click at [795, 736] on button "Next" at bounding box center [744, 748] width 253 height 62
click at [280, 564] on icon at bounding box center [211, 555] width 195 height 81
click at [744, 418] on input "a." at bounding box center [744, 411] width 1 height 13
radio input "true"
click at [736, 732] on button "Next" at bounding box center [744, 748] width 253 height 62
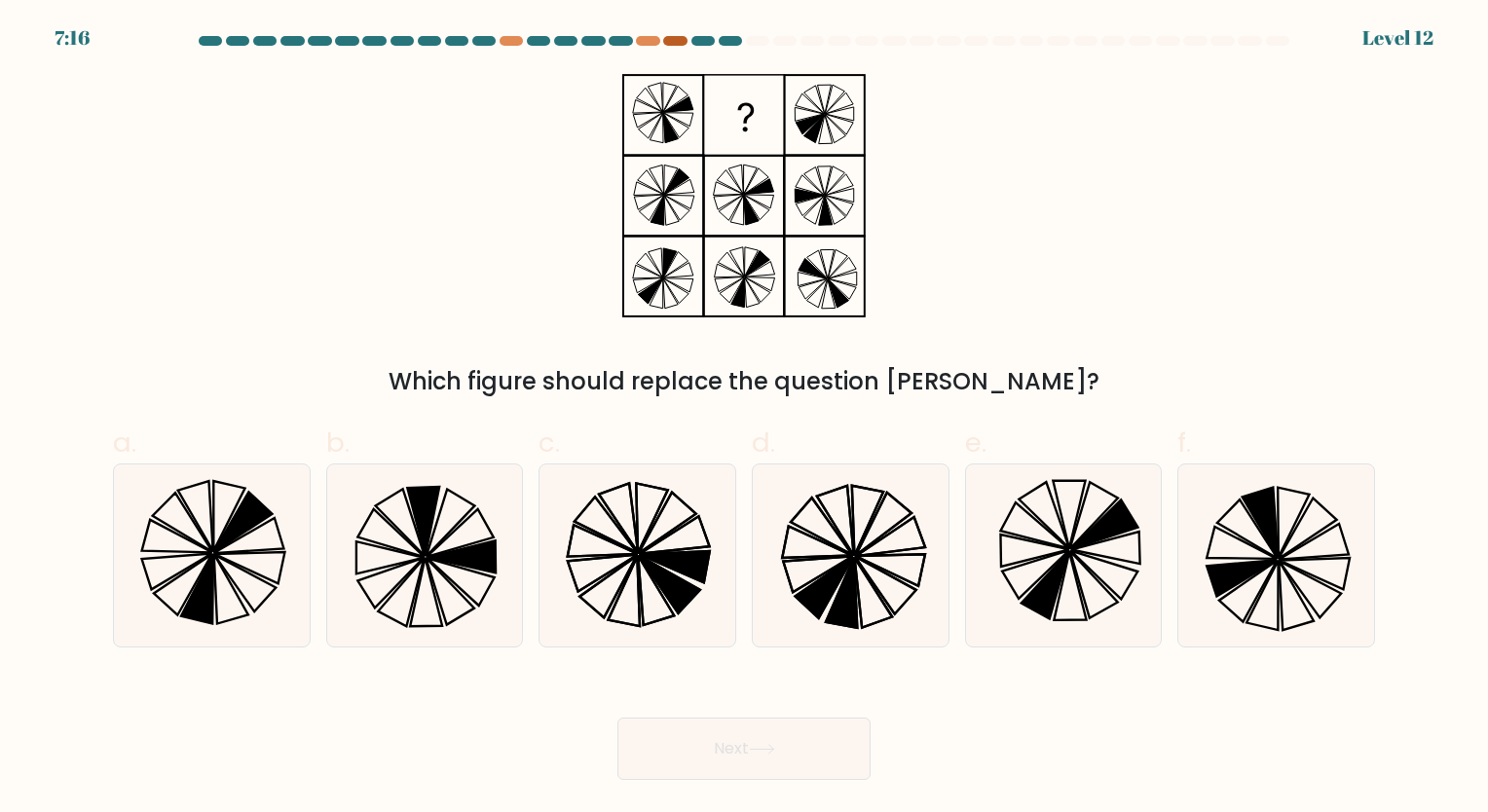
click at [676, 45] on div at bounding box center [675, 41] width 24 height 10
click at [481, 544] on icon at bounding box center [462, 556] width 68 height 32
click at [744, 418] on input "b." at bounding box center [744, 411] width 1 height 13
radio input "true"
click at [821, 740] on button "Next" at bounding box center [744, 748] width 253 height 62
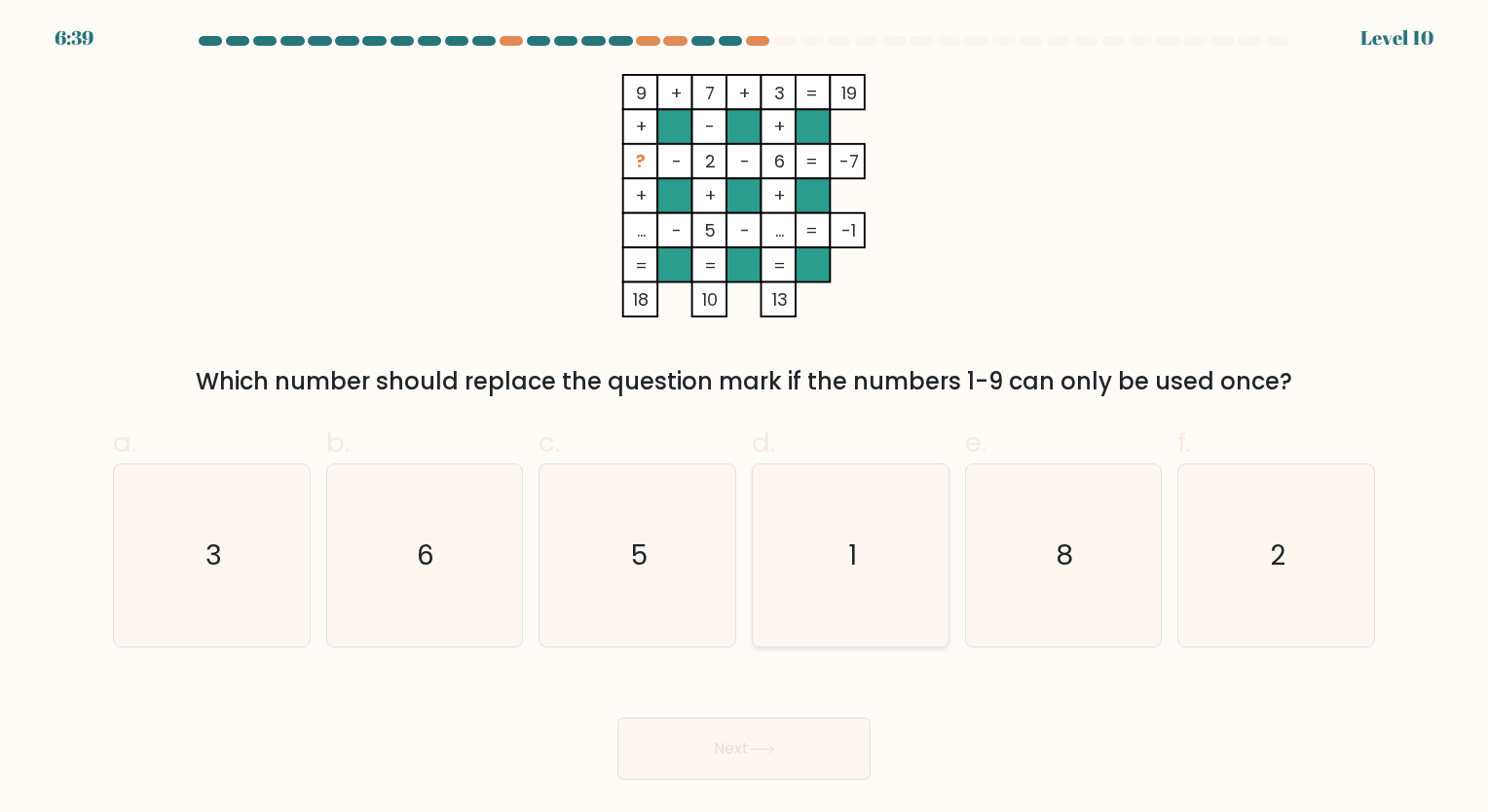
click at [853, 609] on icon "1" at bounding box center [850, 555] width 182 height 182
click at [744, 418] on input "d. 1" at bounding box center [744, 411] width 1 height 13
radio input "true"
click at [741, 766] on button "Next" at bounding box center [744, 748] width 253 height 62
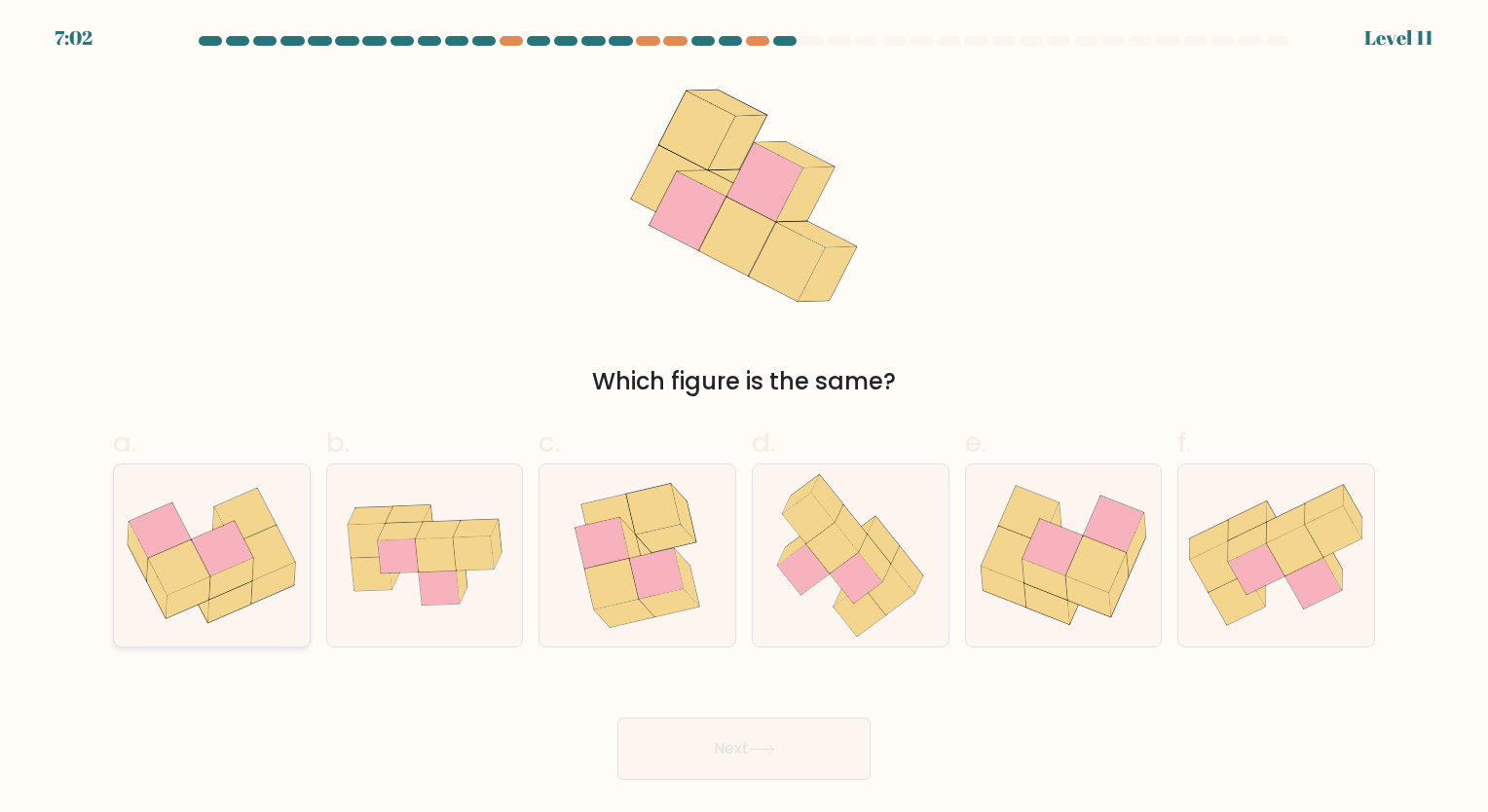
click at [252, 526] on icon at bounding box center [245, 515] width 61 height 55
click at [744, 418] on input "a." at bounding box center [744, 411] width 1 height 13
radio input "true"
click at [744, 738] on button "Next" at bounding box center [744, 748] width 253 height 62
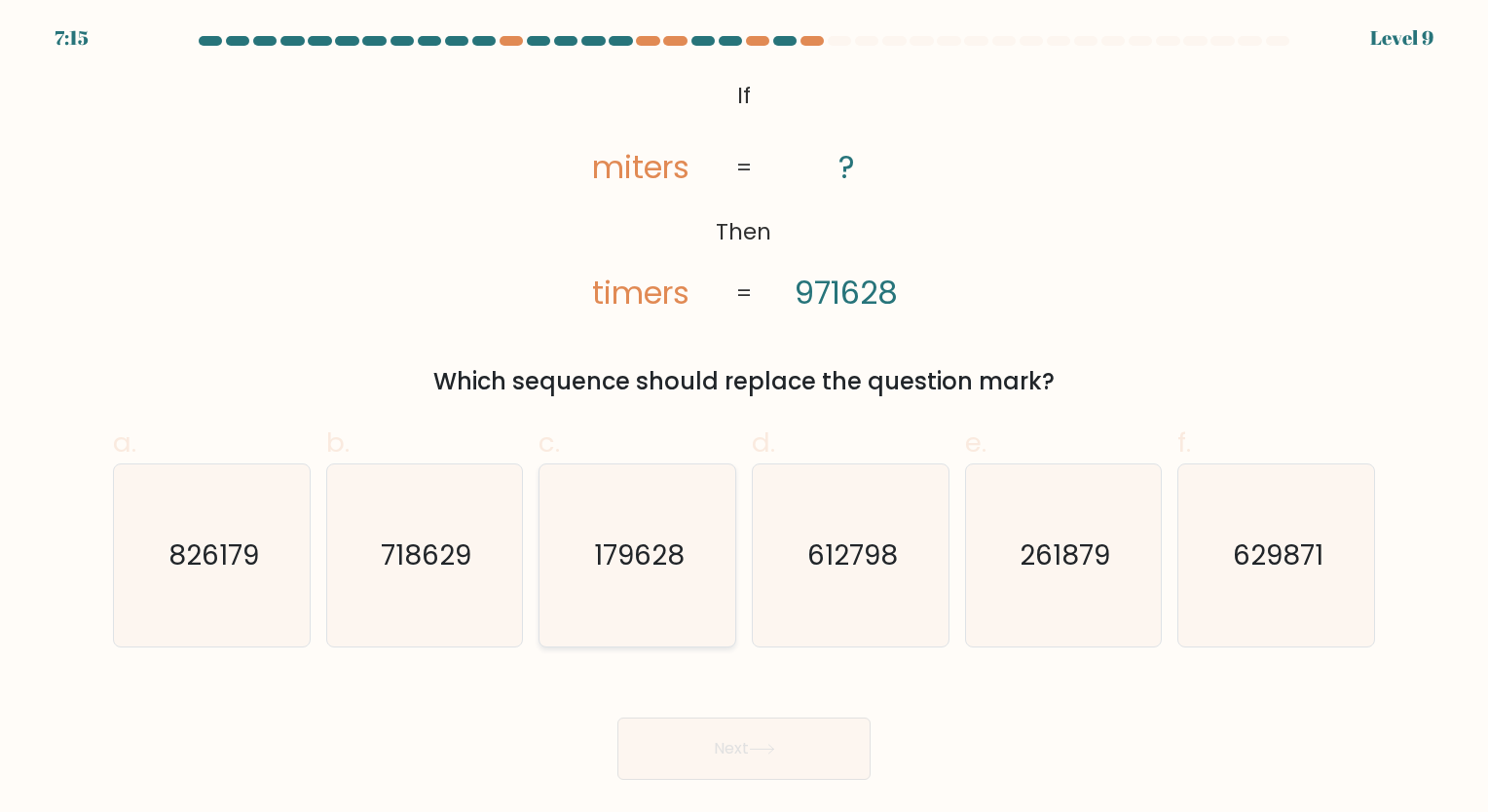
click at [672, 532] on icon "179628" at bounding box center [636, 555] width 182 height 182
click at [744, 418] on input "c. 179628" at bounding box center [744, 411] width 1 height 13
radio input "true"
click at [723, 727] on button "Next" at bounding box center [744, 748] width 253 height 62
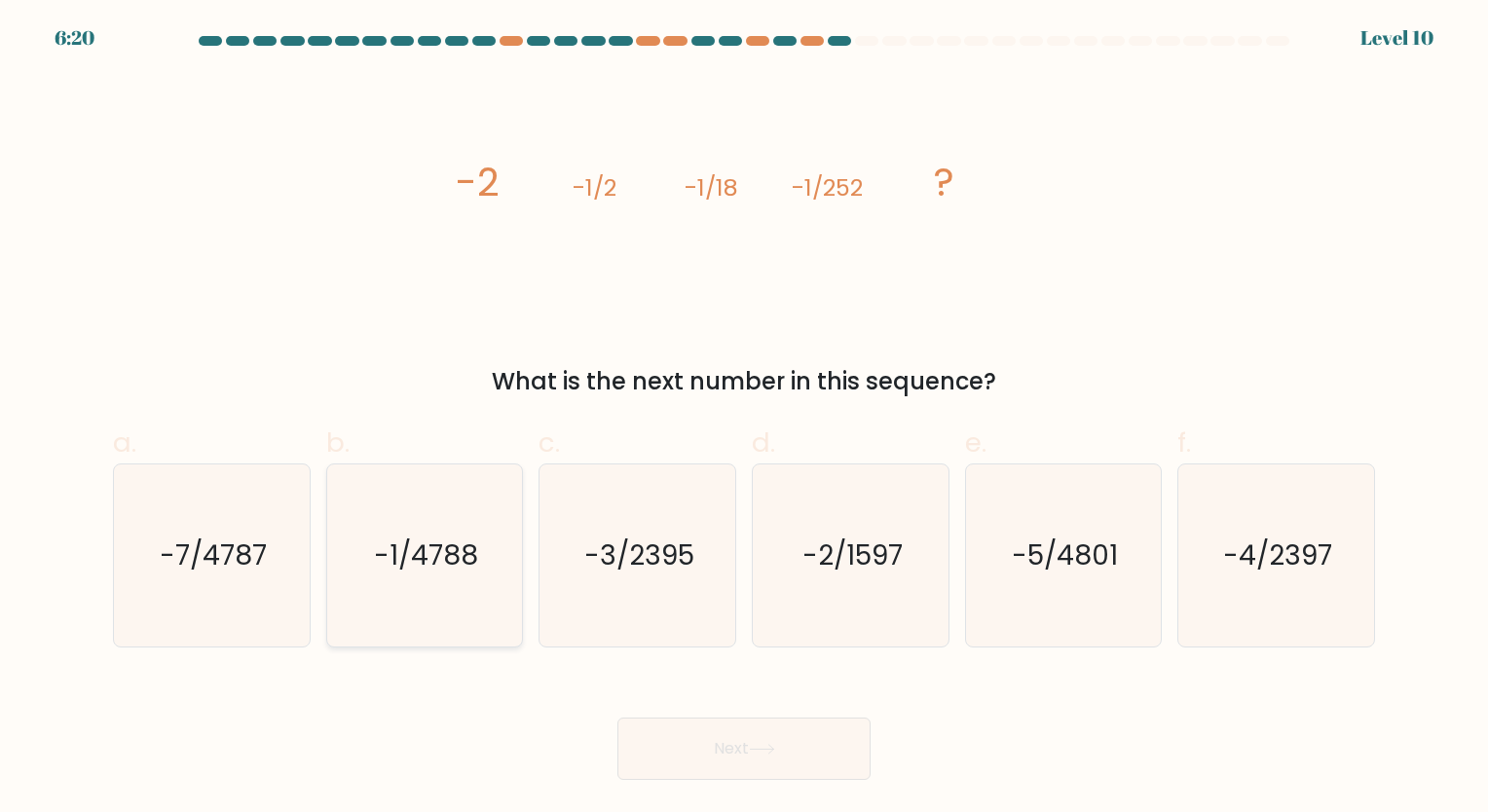
click at [430, 567] on text "-1/4788" at bounding box center [426, 555] width 104 height 38
click at [744, 418] on input "b. -1/4788" at bounding box center [744, 411] width 1 height 13
radio input "true"
click at [747, 745] on button "Next" at bounding box center [744, 748] width 253 height 62
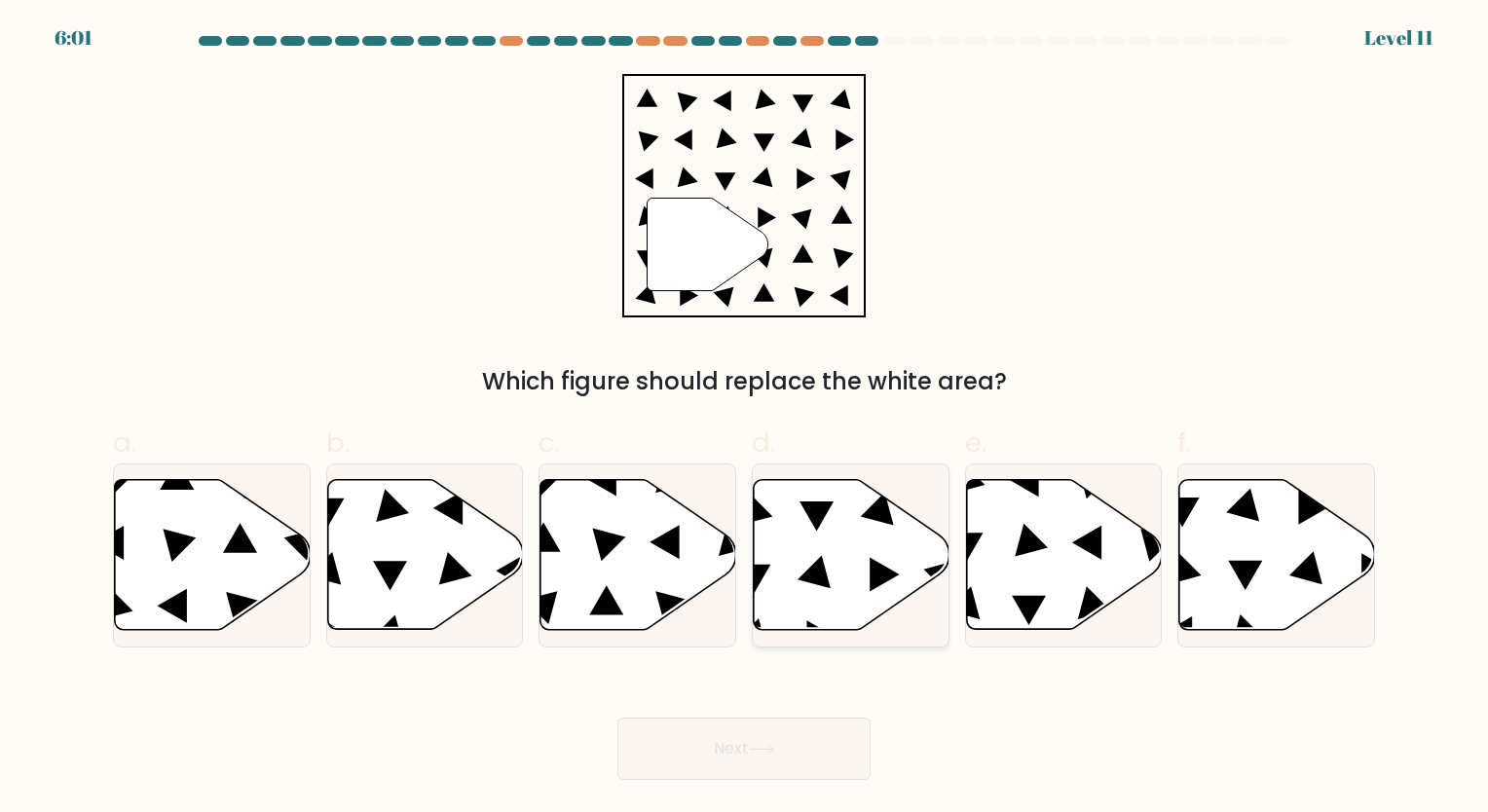
click at [868, 559] on icon at bounding box center [851, 555] width 195 height 150
click at [744, 418] on input "d." at bounding box center [744, 411] width 1 height 13
radio input "true"
click at [799, 745] on button "Next" at bounding box center [744, 748] width 253 height 62
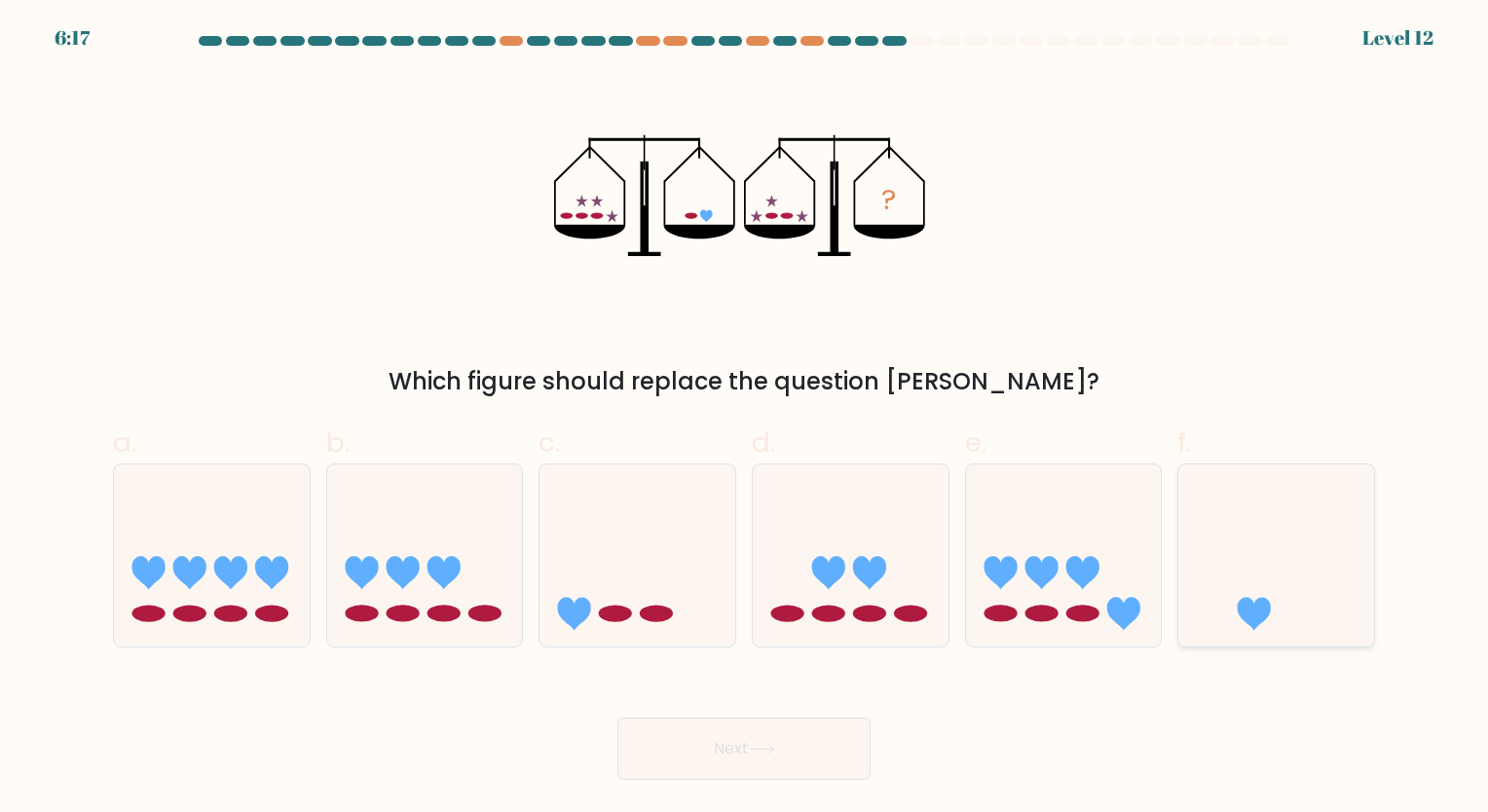
click at [1346, 600] on icon at bounding box center [1275, 555] width 195 height 162
click at [744, 418] on input "f." at bounding box center [744, 411] width 1 height 13
radio input "true"
click at [847, 749] on button "Next" at bounding box center [744, 748] width 253 height 62
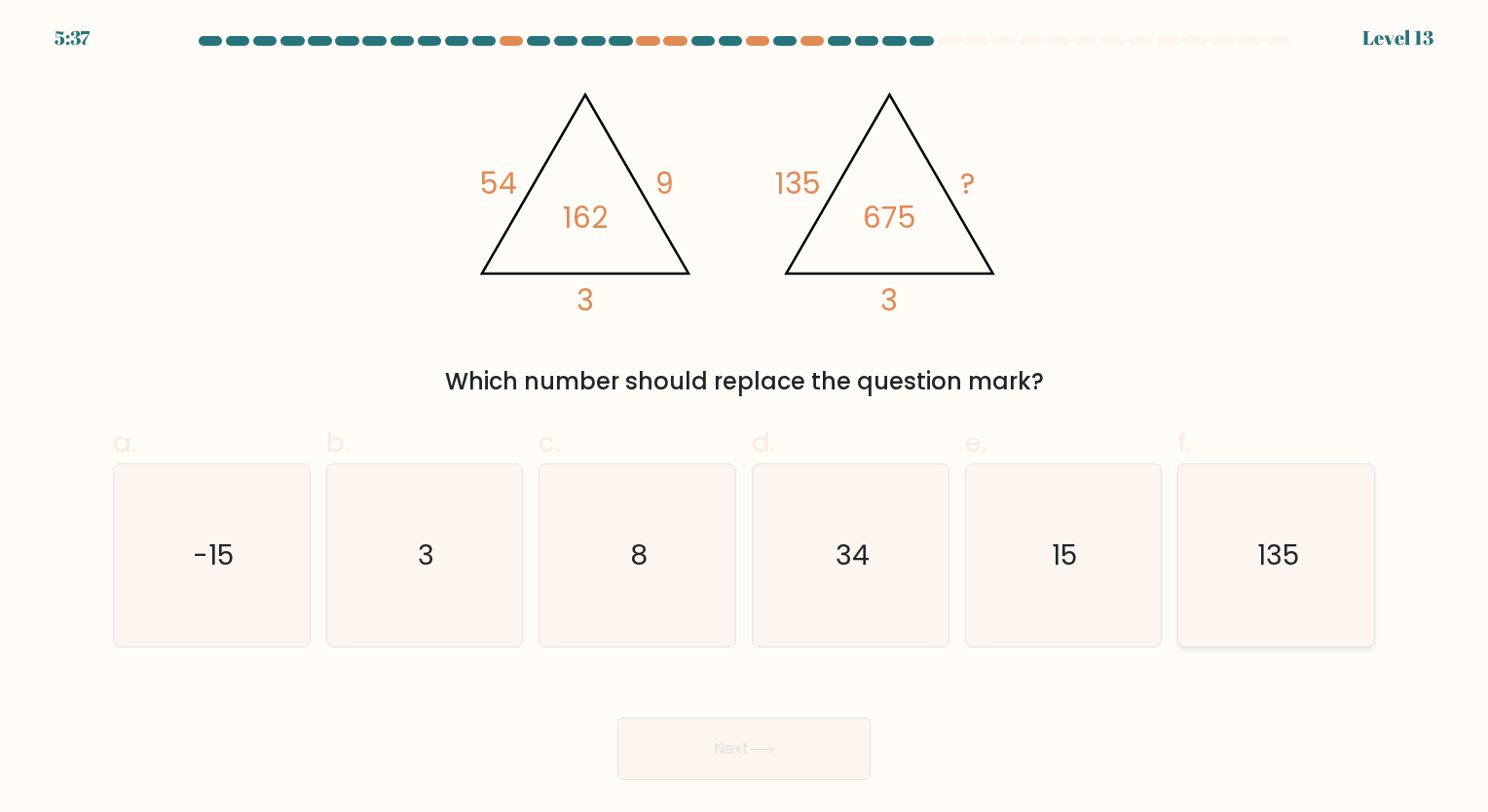
click at [1280, 610] on icon "135" at bounding box center [1275, 555] width 182 height 182
click at [744, 418] on input "f. 135" at bounding box center [744, 411] width 1 height 13
radio input "true"
click at [565, 600] on icon "8" at bounding box center [636, 555] width 182 height 182
click at [744, 418] on input "c. 8" at bounding box center [744, 411] width 1 height 13
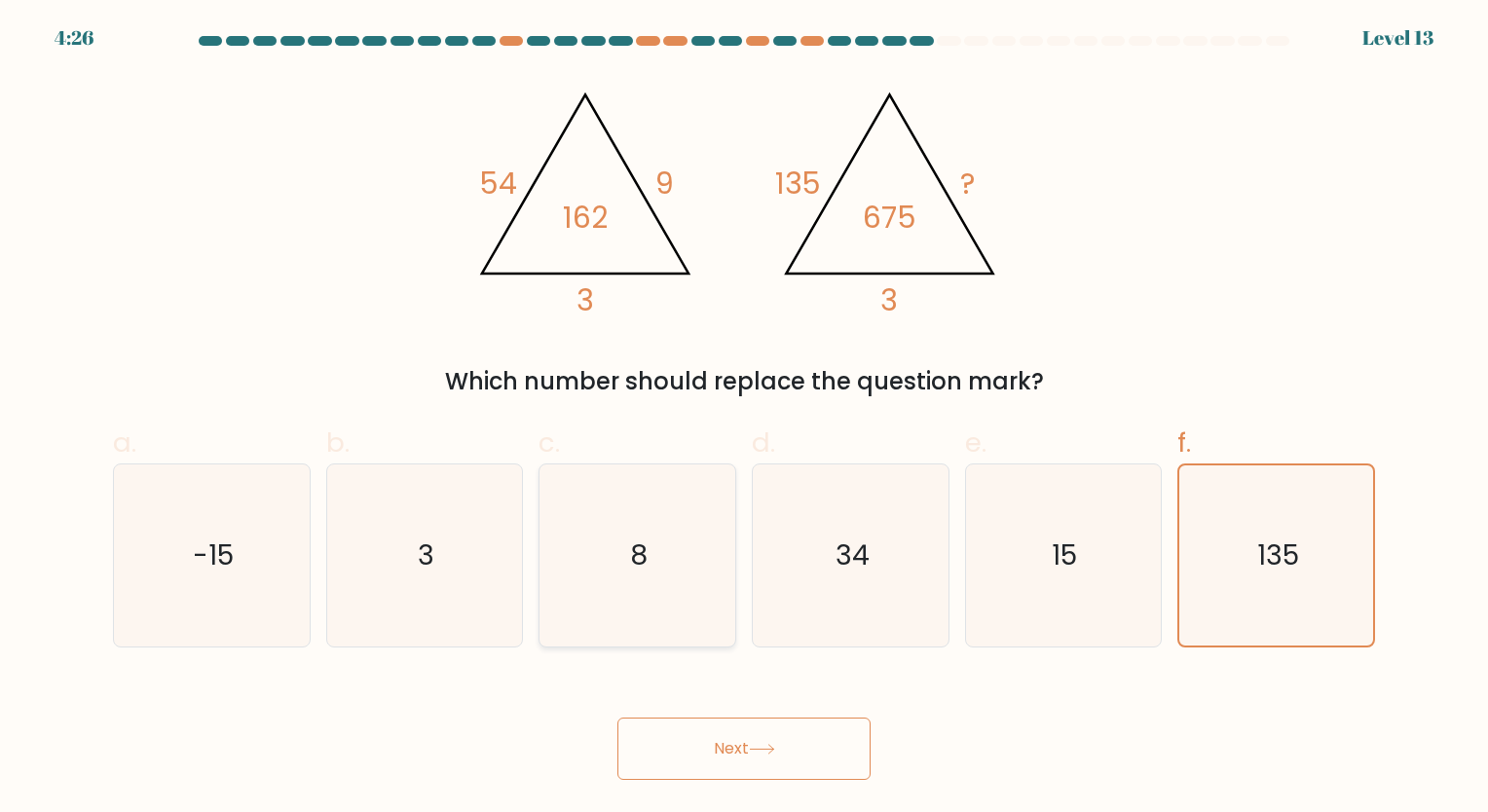
radio input "true"
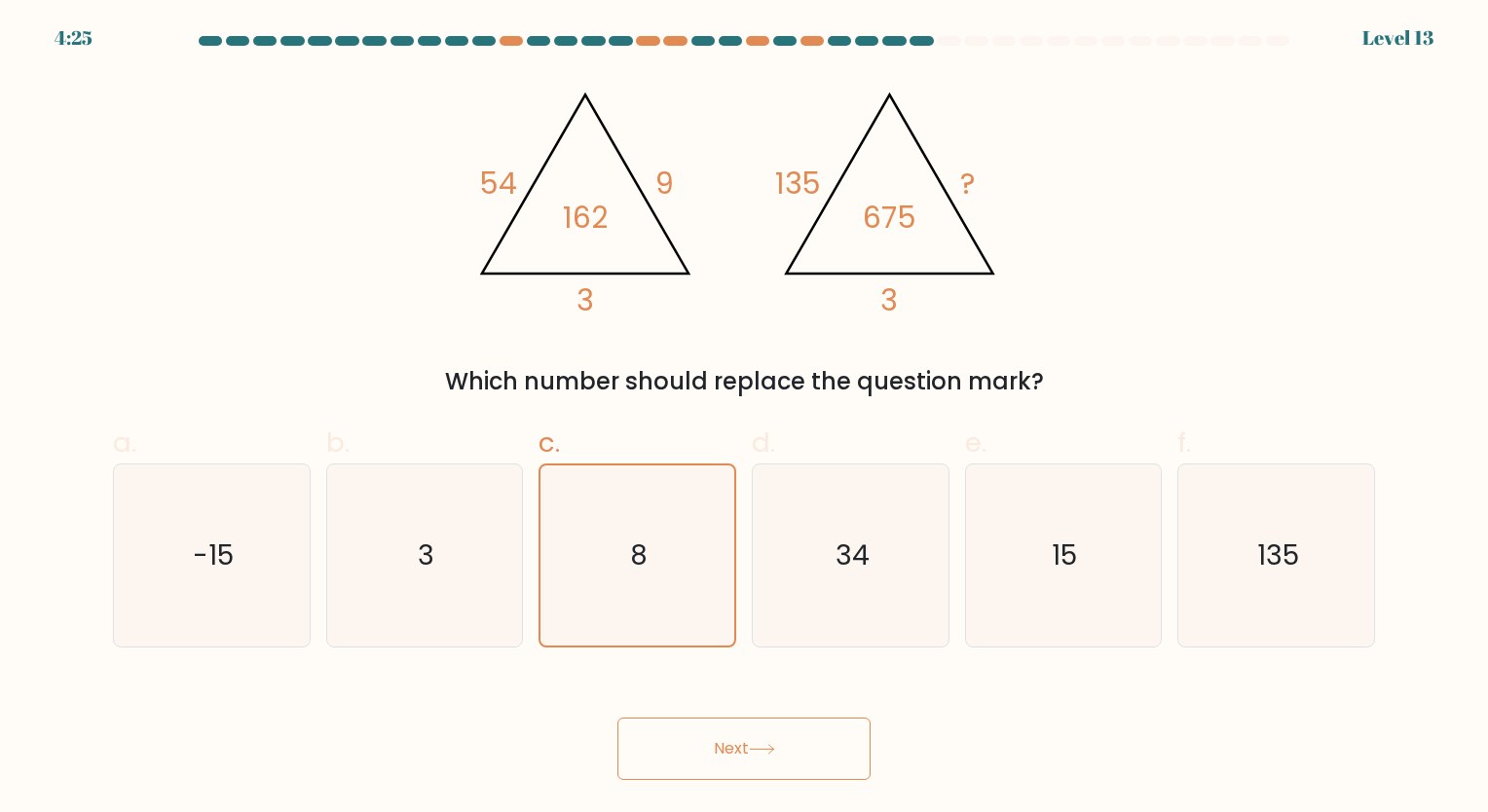
click at [697, 745] on button "Next" at bounding box center [744, 748] width 253 height 62
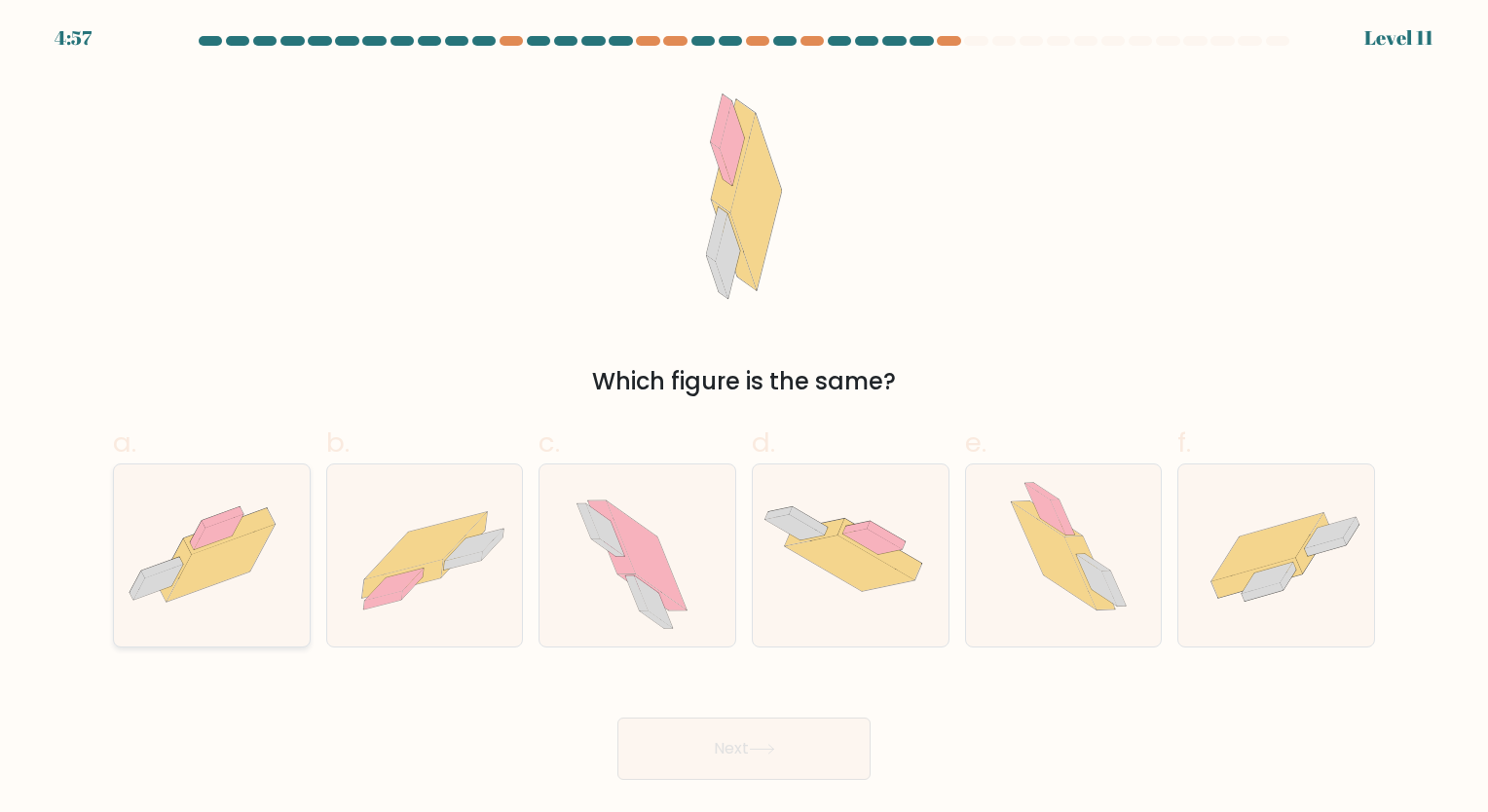
click at [187, 563] on icon at bounding box center [220, 563] width 108 height 77
click at [744, 418] on input "a." at bounding box center [744, 411] width 1 height 13
radio input "true"
click at [748, 762] on button "Next" at bounding box center [744, 748] width 253 height 62
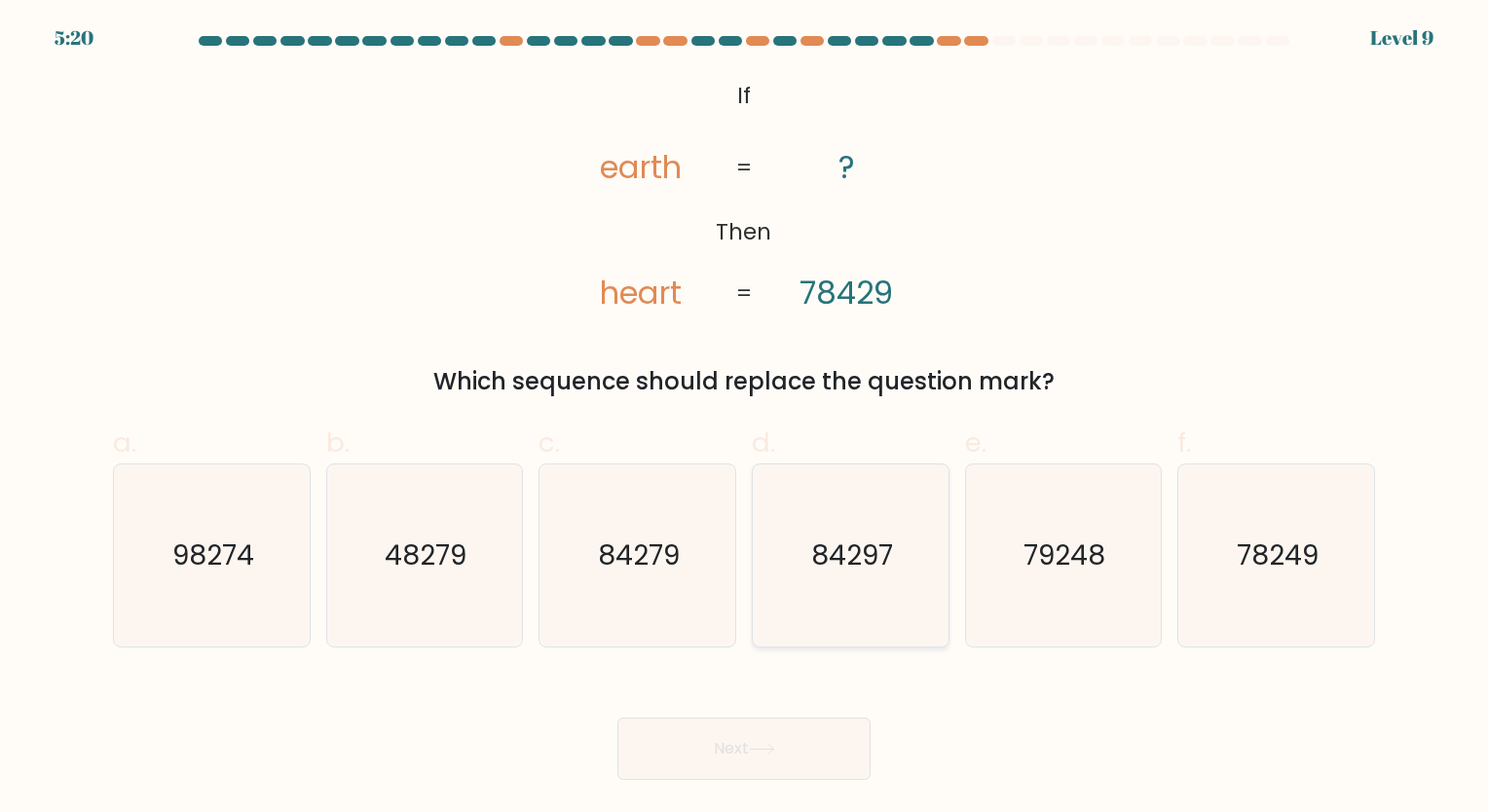
click at [909, 576] on icon "84297" at bounding box center [850, 555] width 182 height 182
click at [744, 418] on input "d. 84297" at bounding box center [744, 411] width 1 height 13
radio input "true"
click at [806, 733] on button "Next" at bounding box center [744, 748] width 253 height 62
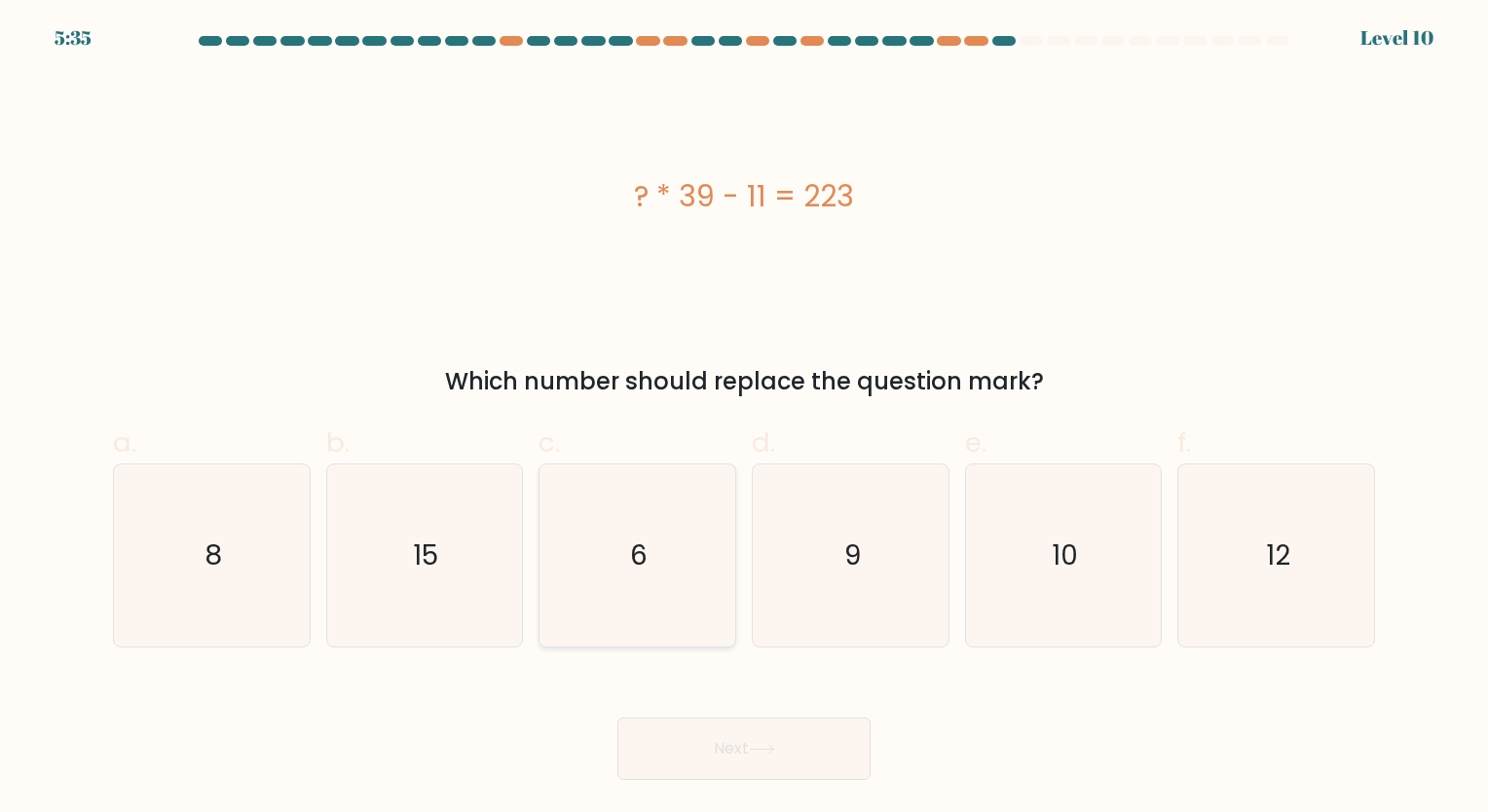
click at [671, 535] on icon "6" at bounding box center [636, 555] width 182 height 182
click at [744, 418] on input "c. 6" at bounding box center [744, 411] width 1 height 13
radio input "true"
click at [674, 770] on button "Next" at bounding box center [744, 748] width 253 height 62
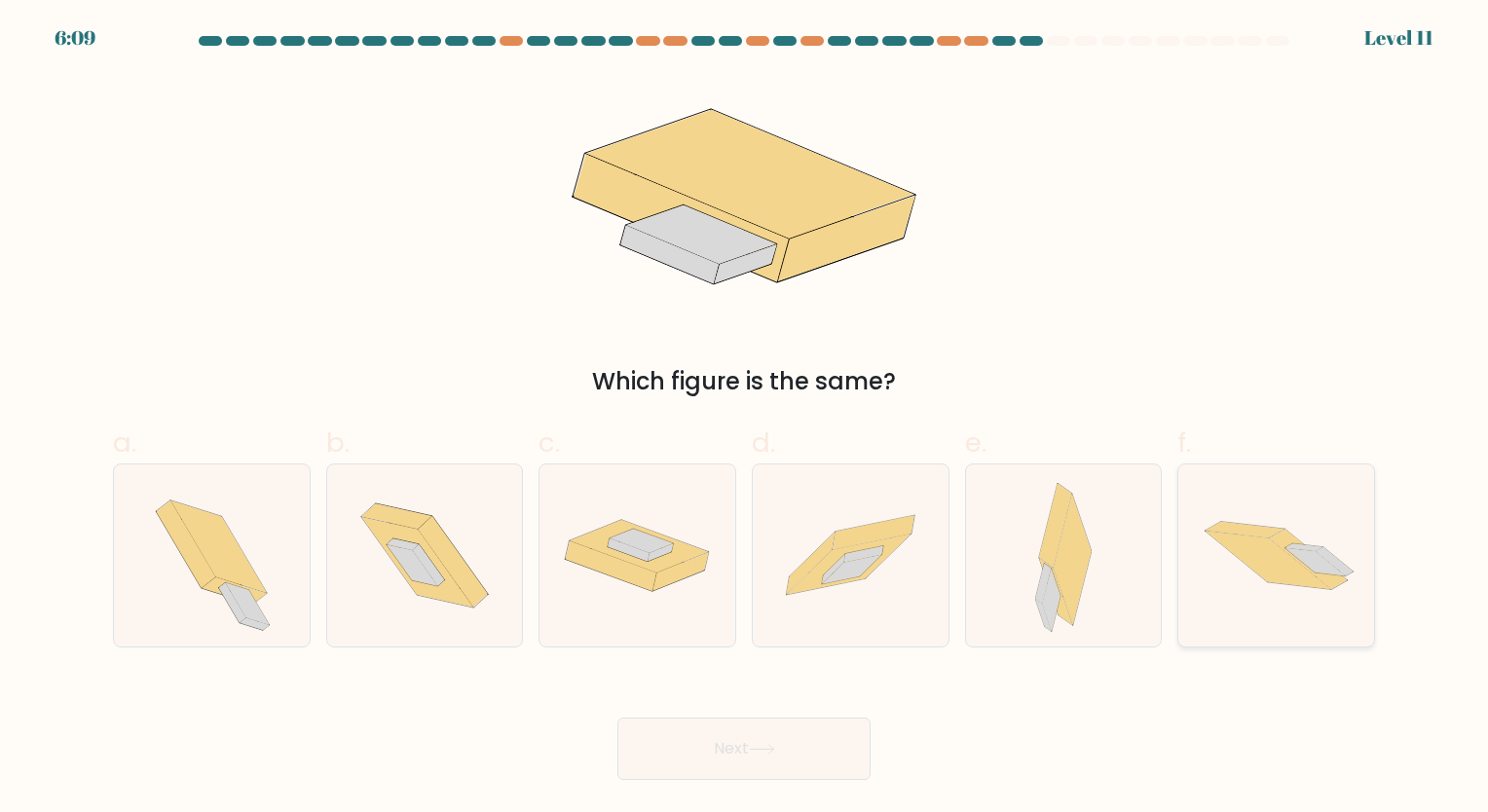
click at [1313, 579] on icon at bounding box center [1267, 559] width 125 height 58
click at [744, 418] on input "f." at bounding box center [744, 411] width 1 height 13
radio input "true"
click at [738, 736] on button "Next" at bounding box center [744, 748] width 253 height 62
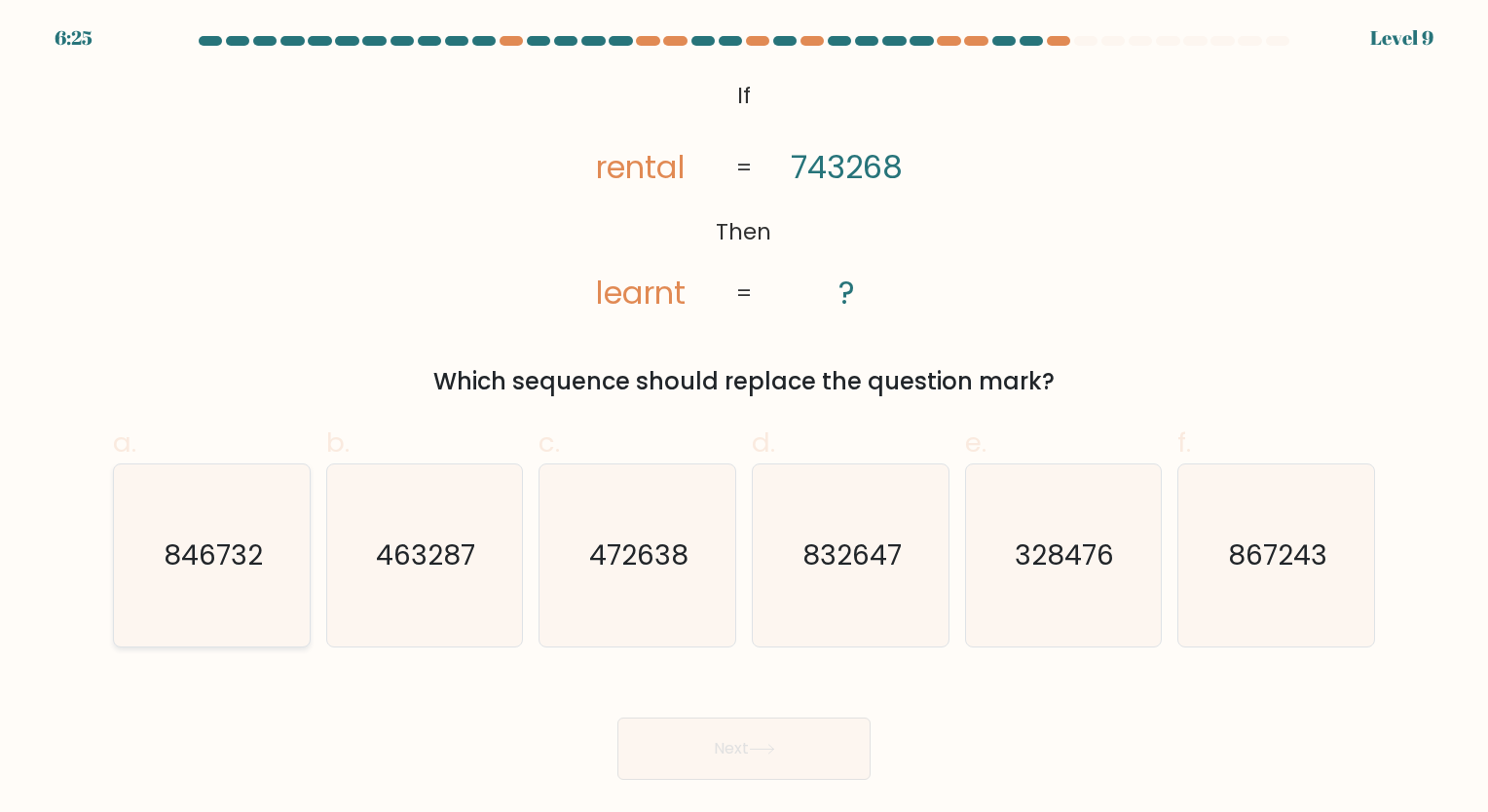
click at [238, 565] on text "846732" at bounding box center [213, 555] width 99 height 38
click at [744, 418] on input "a. 846732" at bounding box center [744, 411] width 1 height 13
radio input "true"
click at [821, 767] on button "Next" at bounding box center [744, 748] width 253 height 62
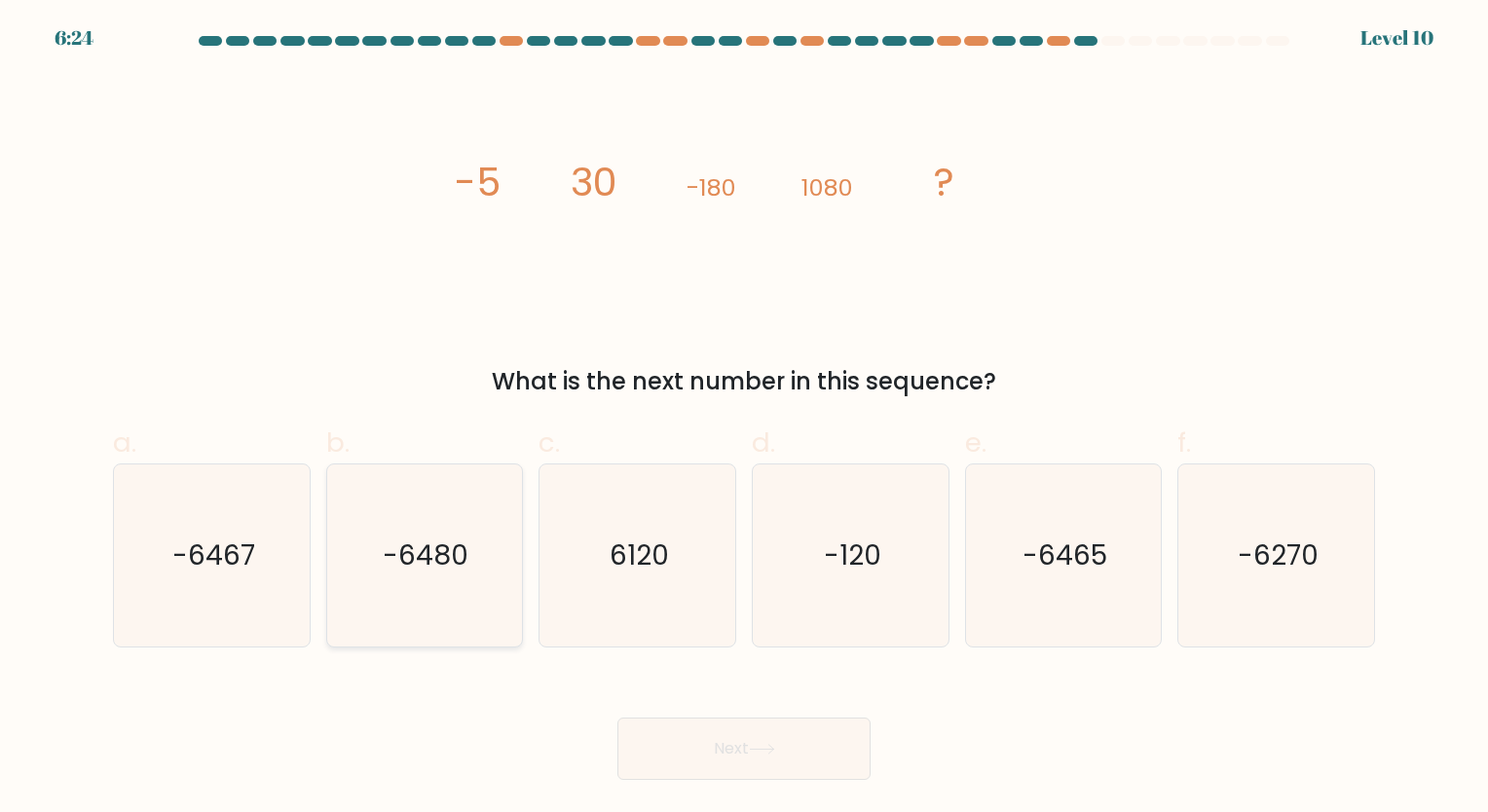
click at [491, 541] on icon "-6480" at bounding box center [423, 555] width 182 height 182
click at [744, 418] on input "b. -6480" at bounding box center [744, 411] width 1 height 13
radio input "true"
click at [725, 751] on button "Next" at bounding box center [744, 748] width 253 height 62
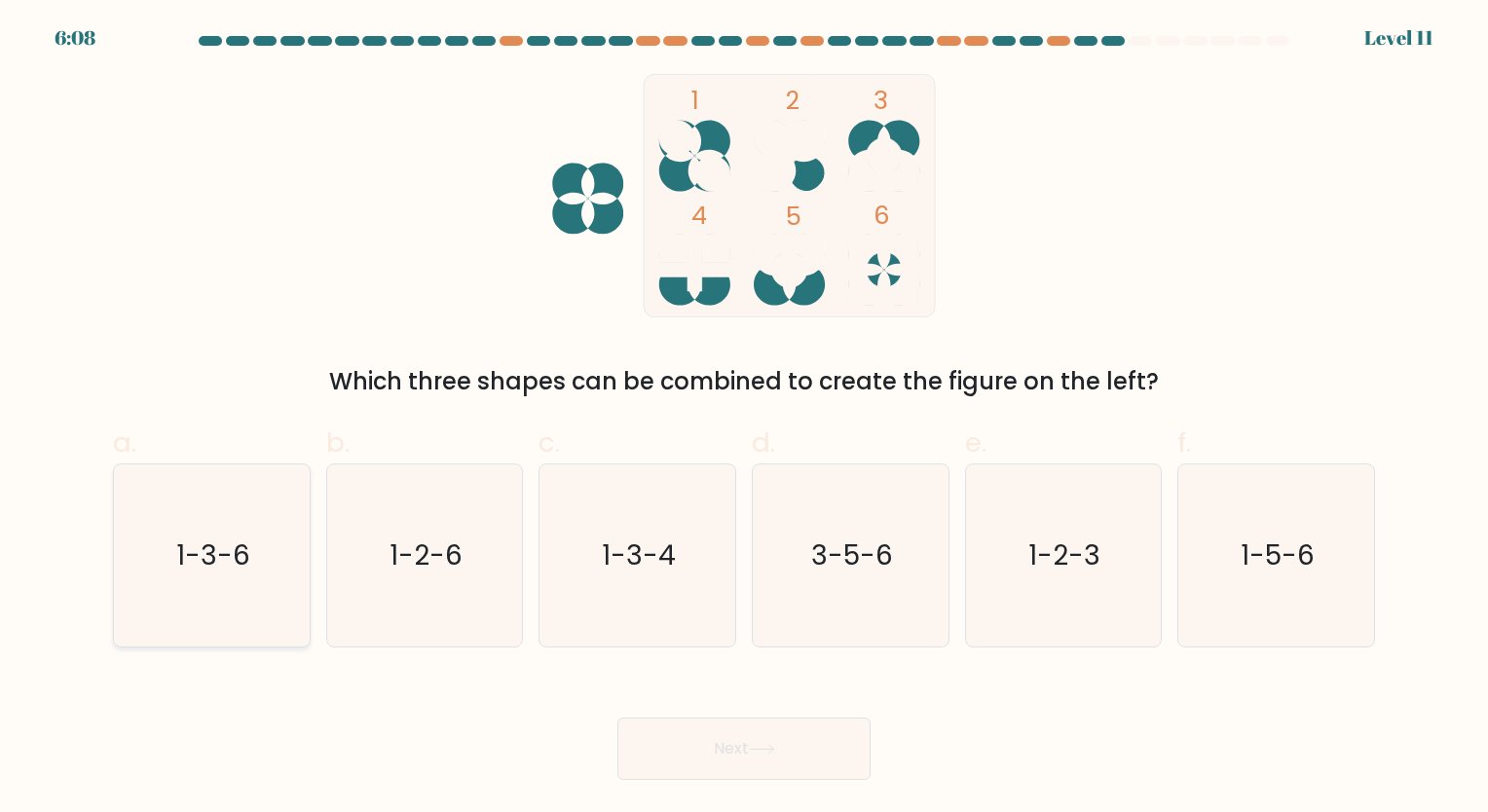
click at [238, 531] on icon "1-3-6" at bounding box center [211, 555] width 182 height 182
click at [744, 418] on input "a. 1-3-6" at bounding box center [744, 411] width 1 height 13
radio input "true"
click at [713, 741] on button "Next" at bounding box center [744, 748] width 253 height 62
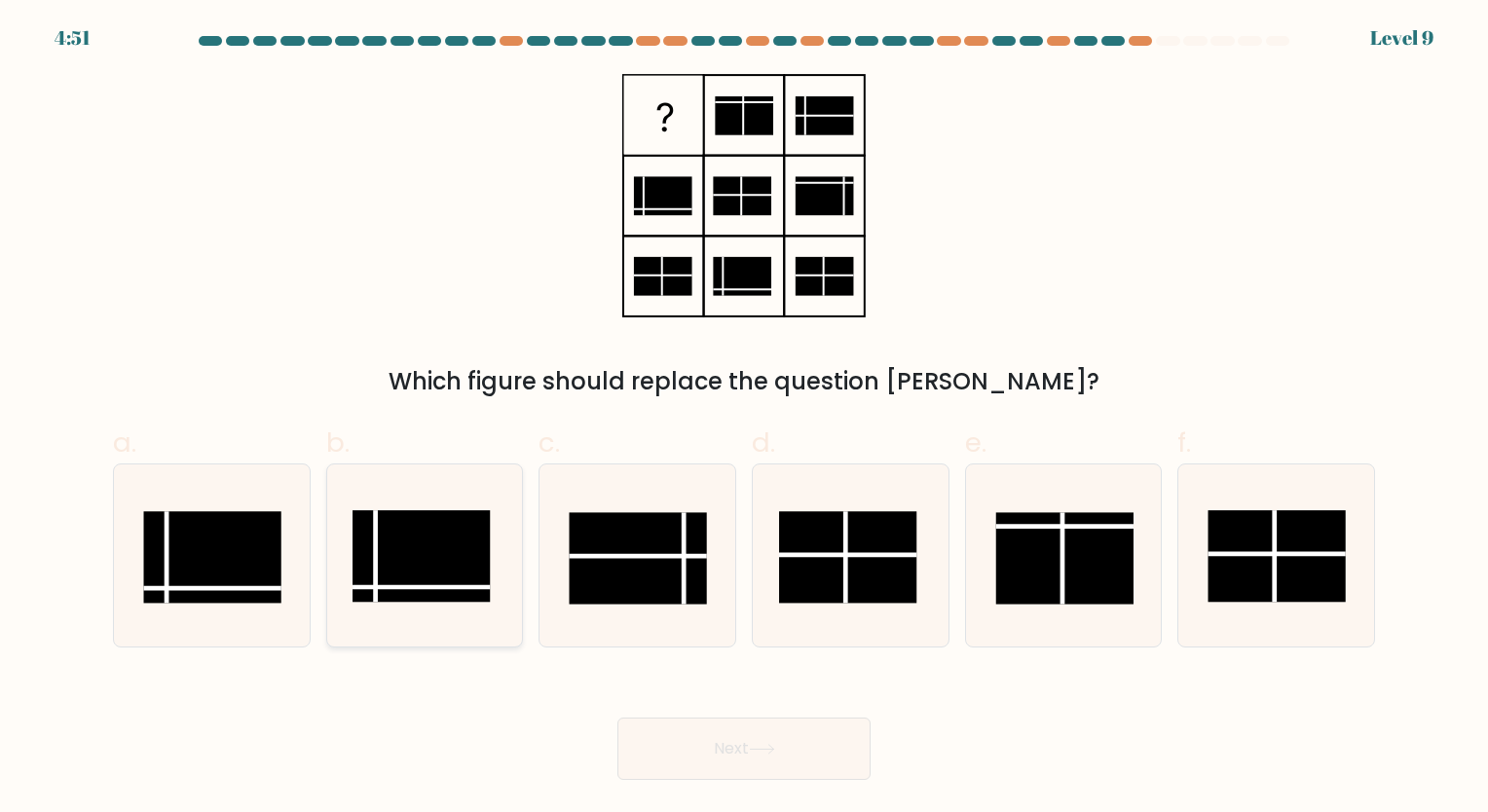
click at [403, 610] on icon at bounding box center [423, 555] width 182 height 182
click at [744, 418] on input "b." at bounding box center [744, 411] width 1 height 13
radio input "true"
click at [712, 761] on button "Next" at bounding box center [744, 748] width 253 height 62
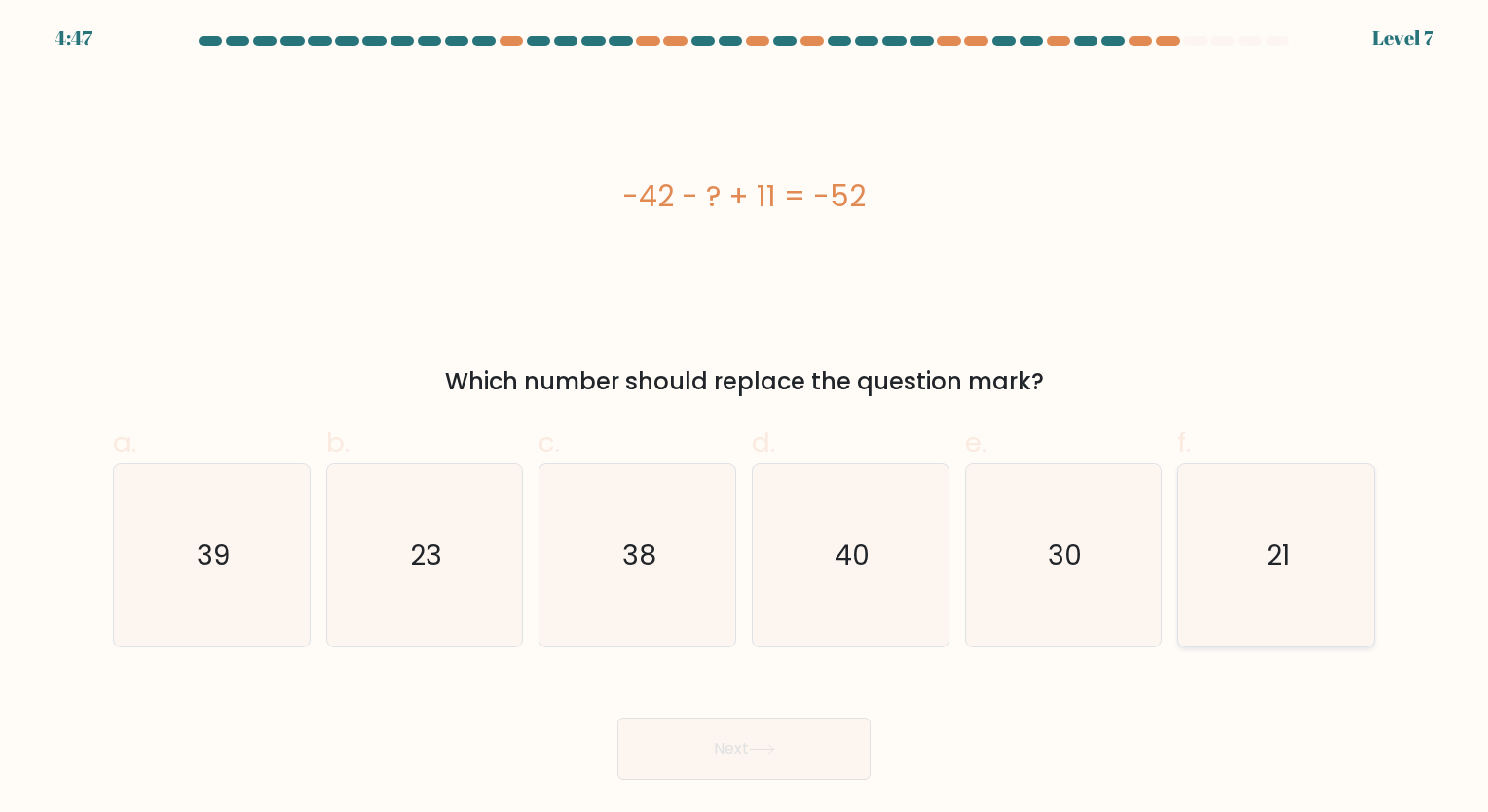
click at [1243, 587] on icon "21" at bounding box center [1275, 555] width 182 height 182
click at [744, 418] on input "f. 21" at bounding box center [744, 411] width 1 height 13
radio input "true"
click at [791, 741] on button "Next" at bounding box center [744, 748] width 253 height 62
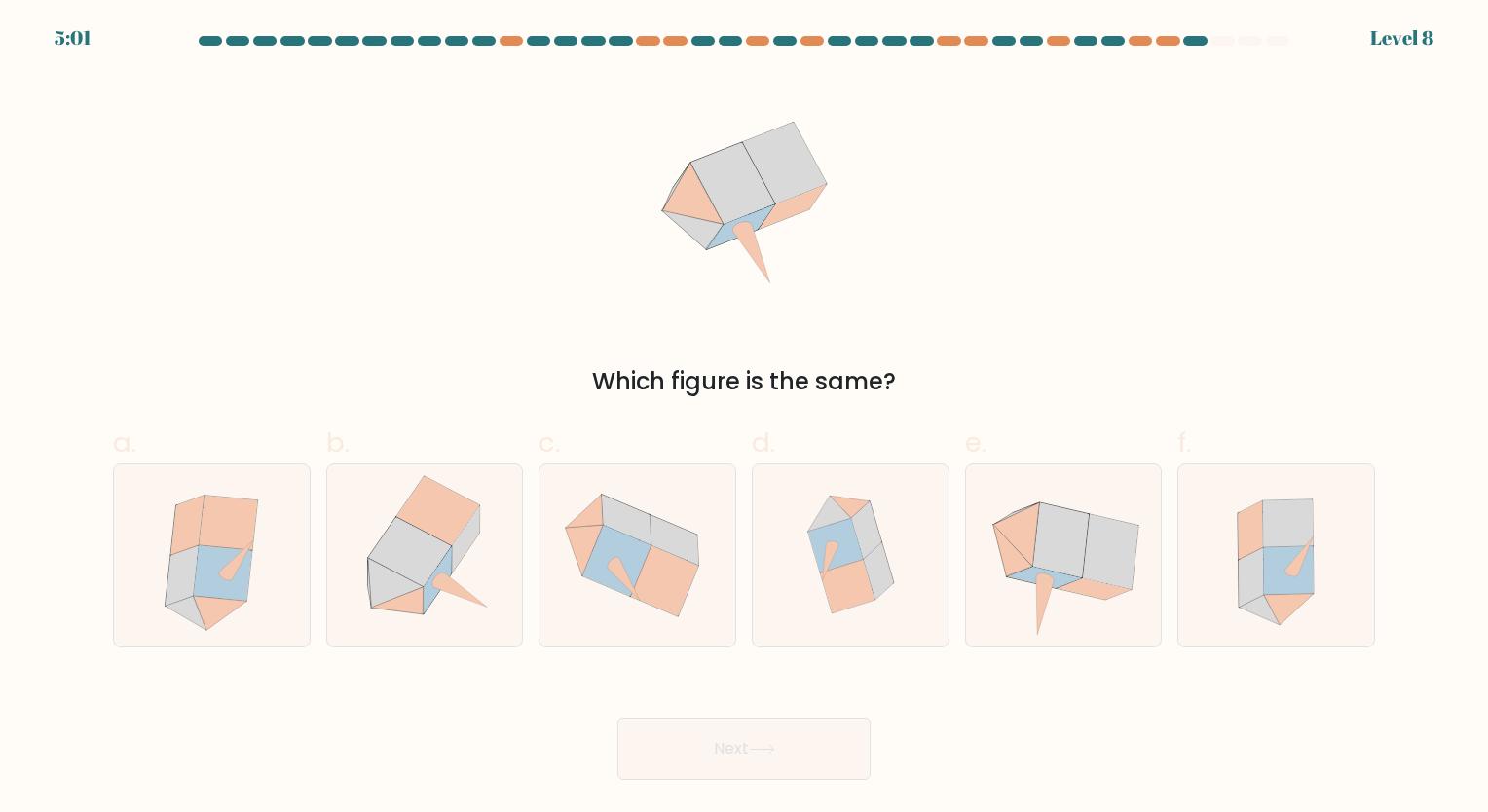
drag, startPoint x: 861, startPoint y: 603, endPoint x: 857, endPoint y: 648, distance: 45.2
click at [869, 610] on icon at bounding box center [850, 555] width 175 height 182
click at [744, 418] on input "d." at bounding box center [744, 411] width 1 height 13
radio input "true"
click at [782, 751] on button "Next" at bounding box center [744, 748] width 253 height 62
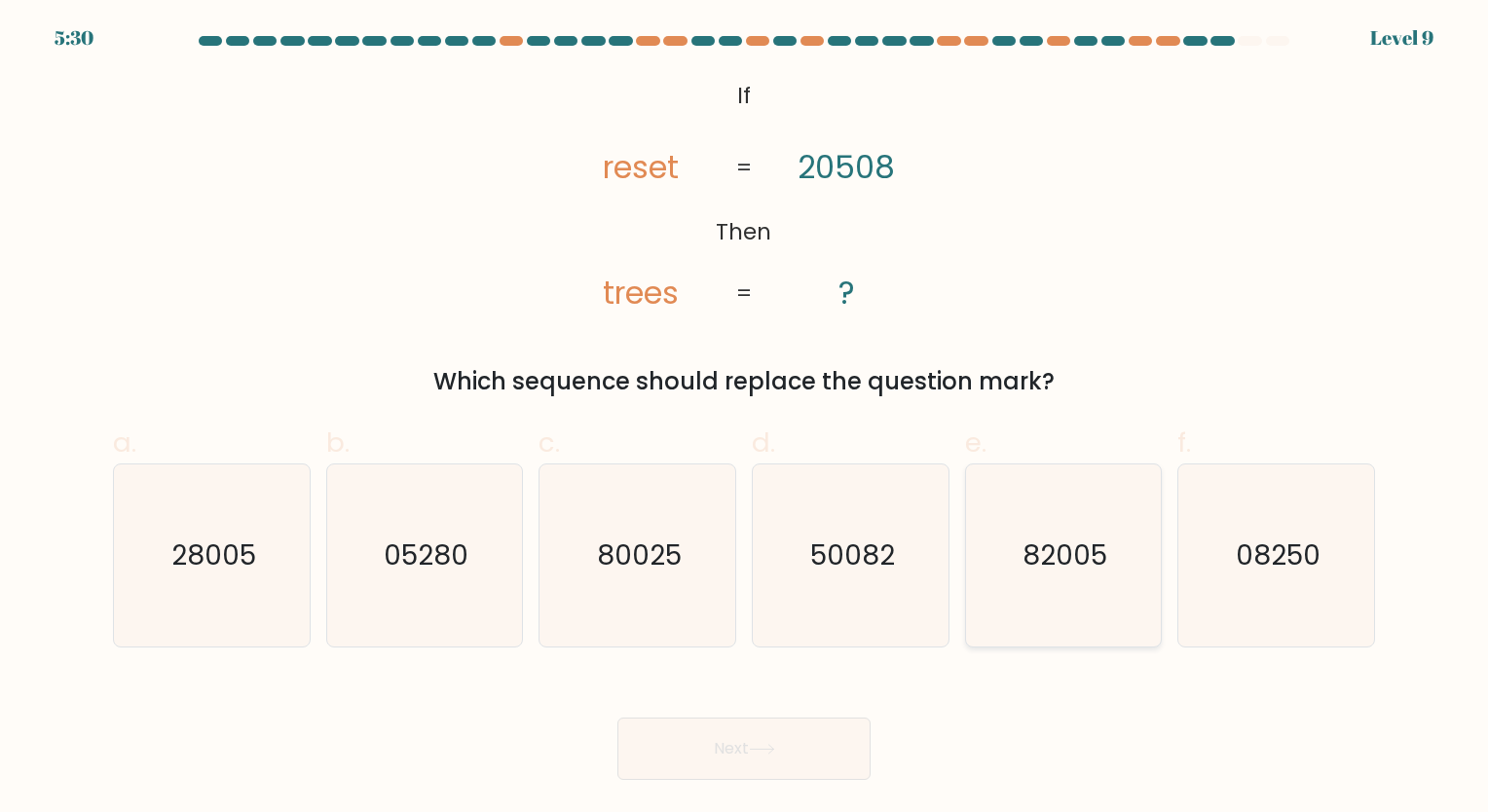
click at [1087, 582] on icon "82005" at bounding box center [1062, 555] width 182 height 182
click at [744, 418] on input "e. 82005" at bounding box center [744, 411] width 1 height 13
radio input "true"
click at [796, 742] on button "Next" at bounding box center [744, 748] width 253 height 62
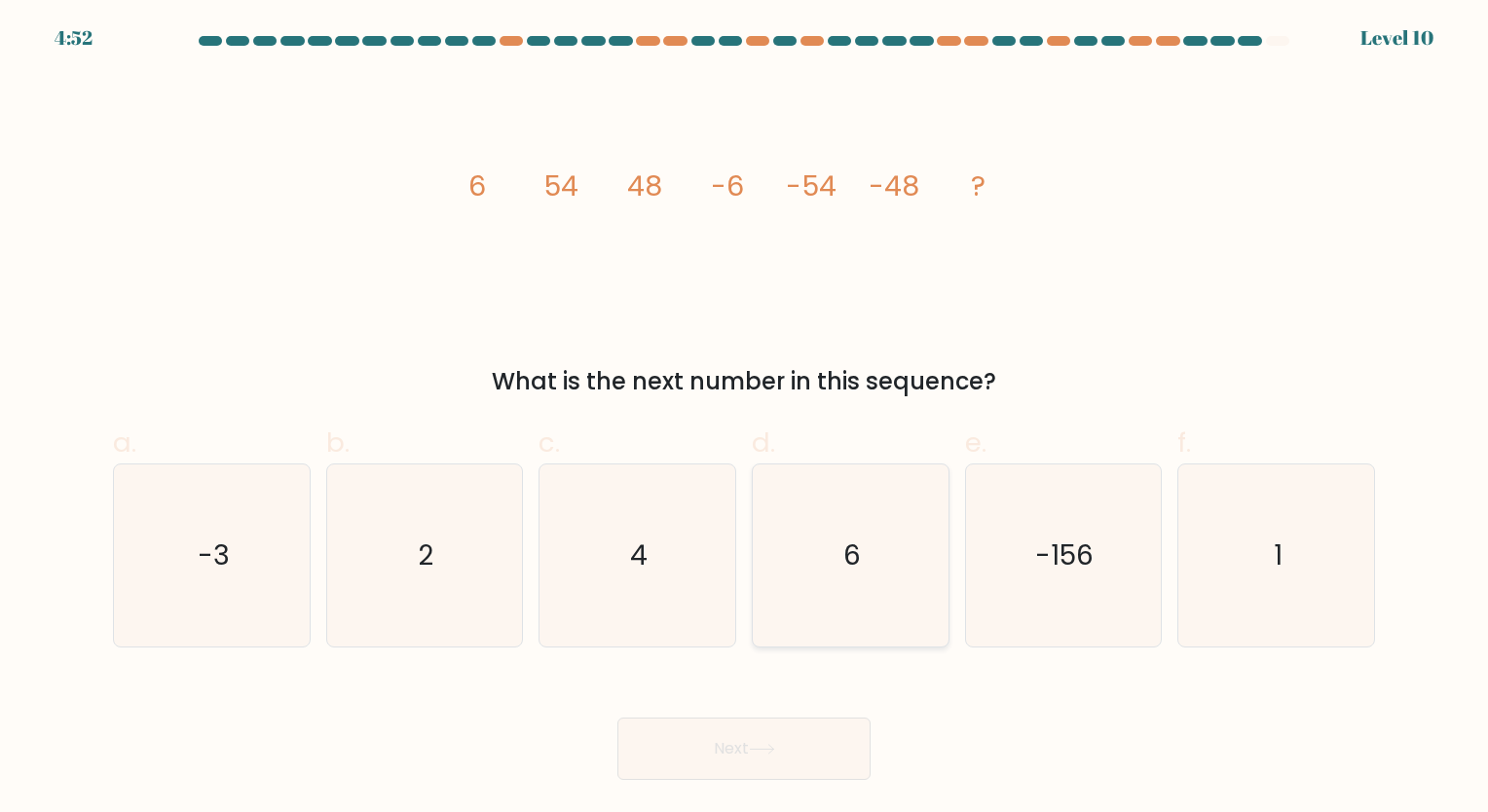
click at [840, 589] on icon "6" at bounding box center [850, 555] width 182 height 182
click at [744, 418] on input "d. 6" at bounding box center [744, 411] width 1 height 13
radio input "true"
click at [750, 733] on button "Next" at bounding box center [744, 748] width 253 height 62
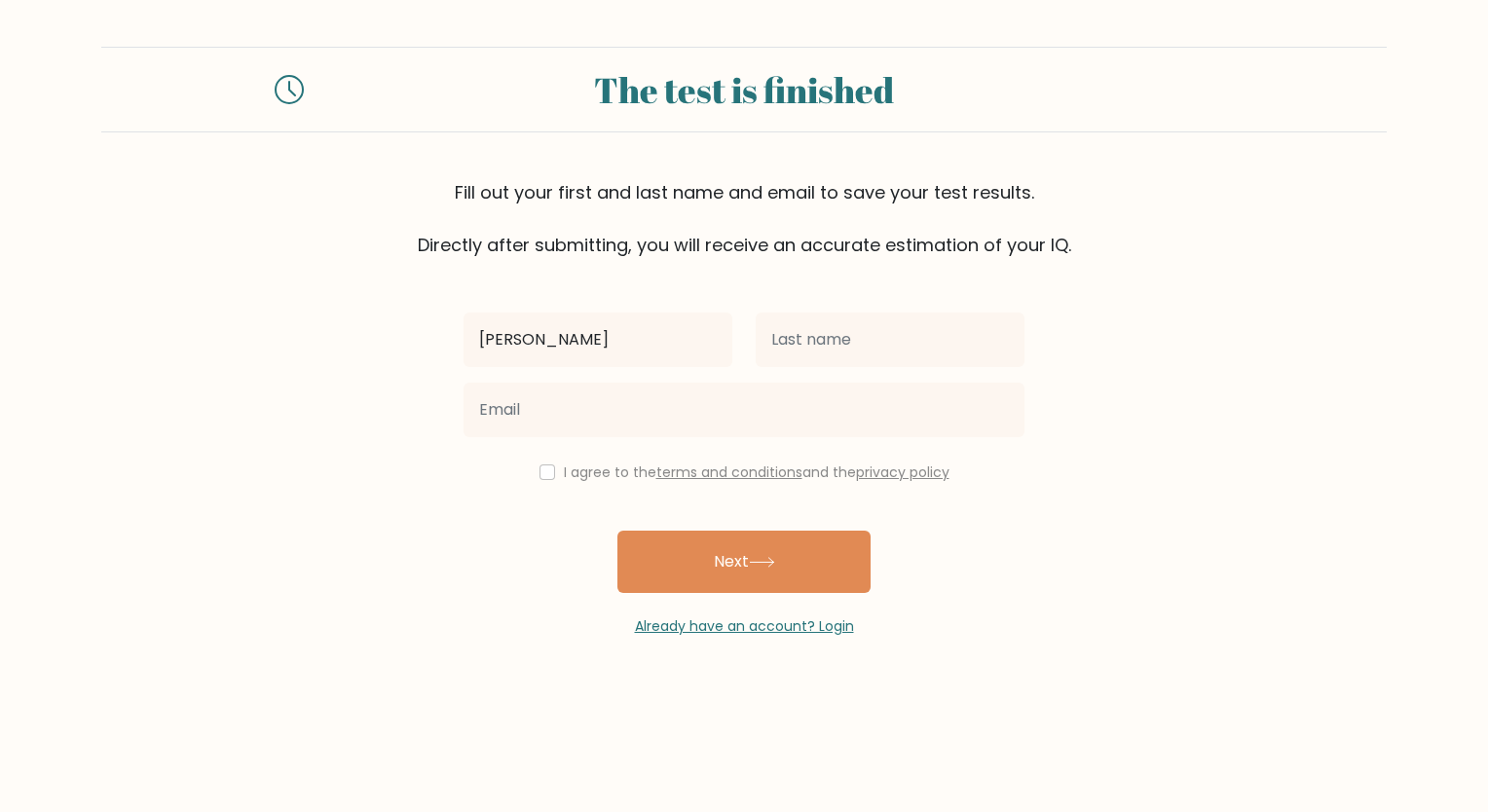
type input "[PERSON_NAME]"
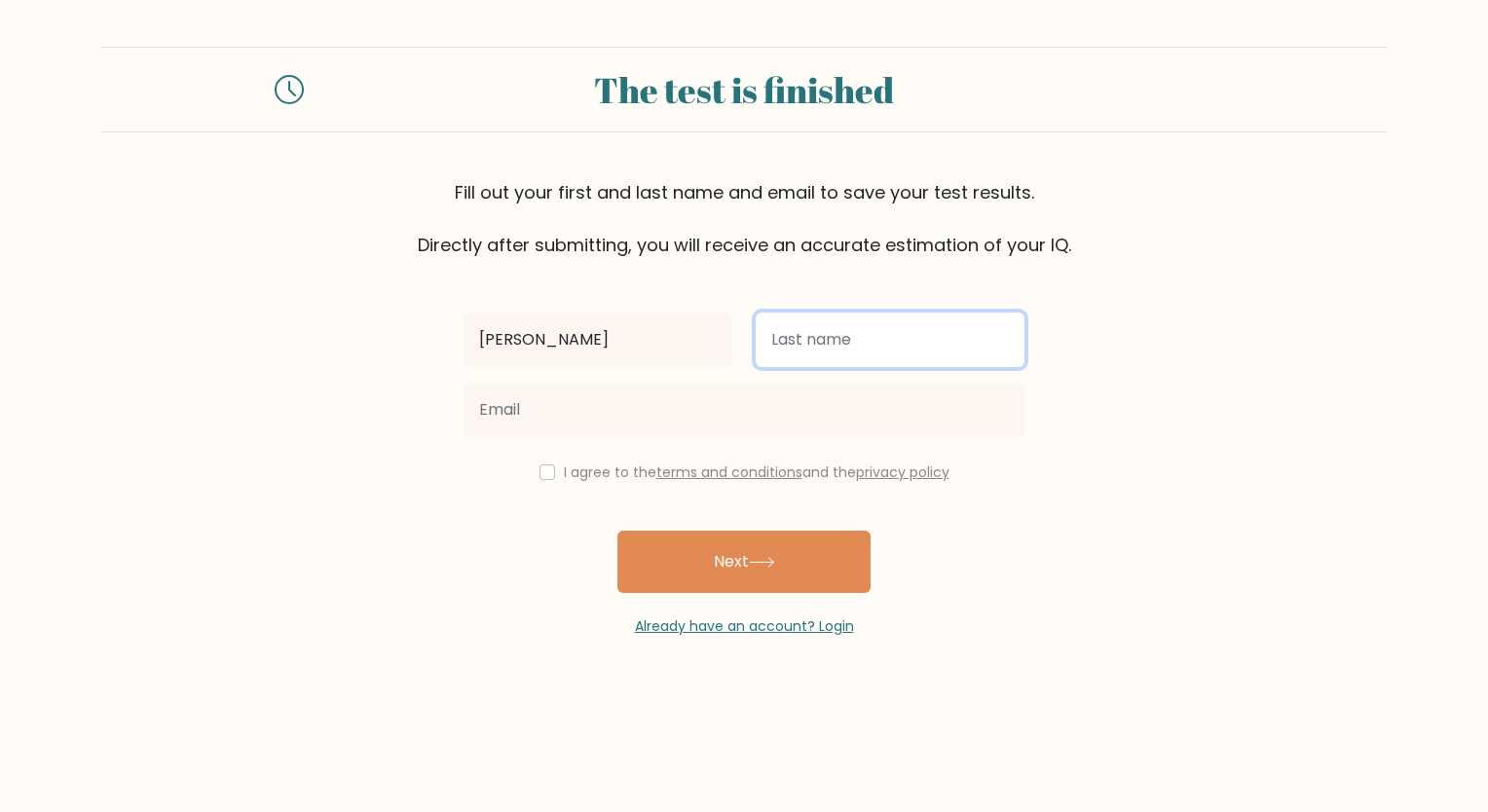
click at [902, 329] on input "text" at bounding box center [890, 340] width 269 height 55
type input "Macabutas"
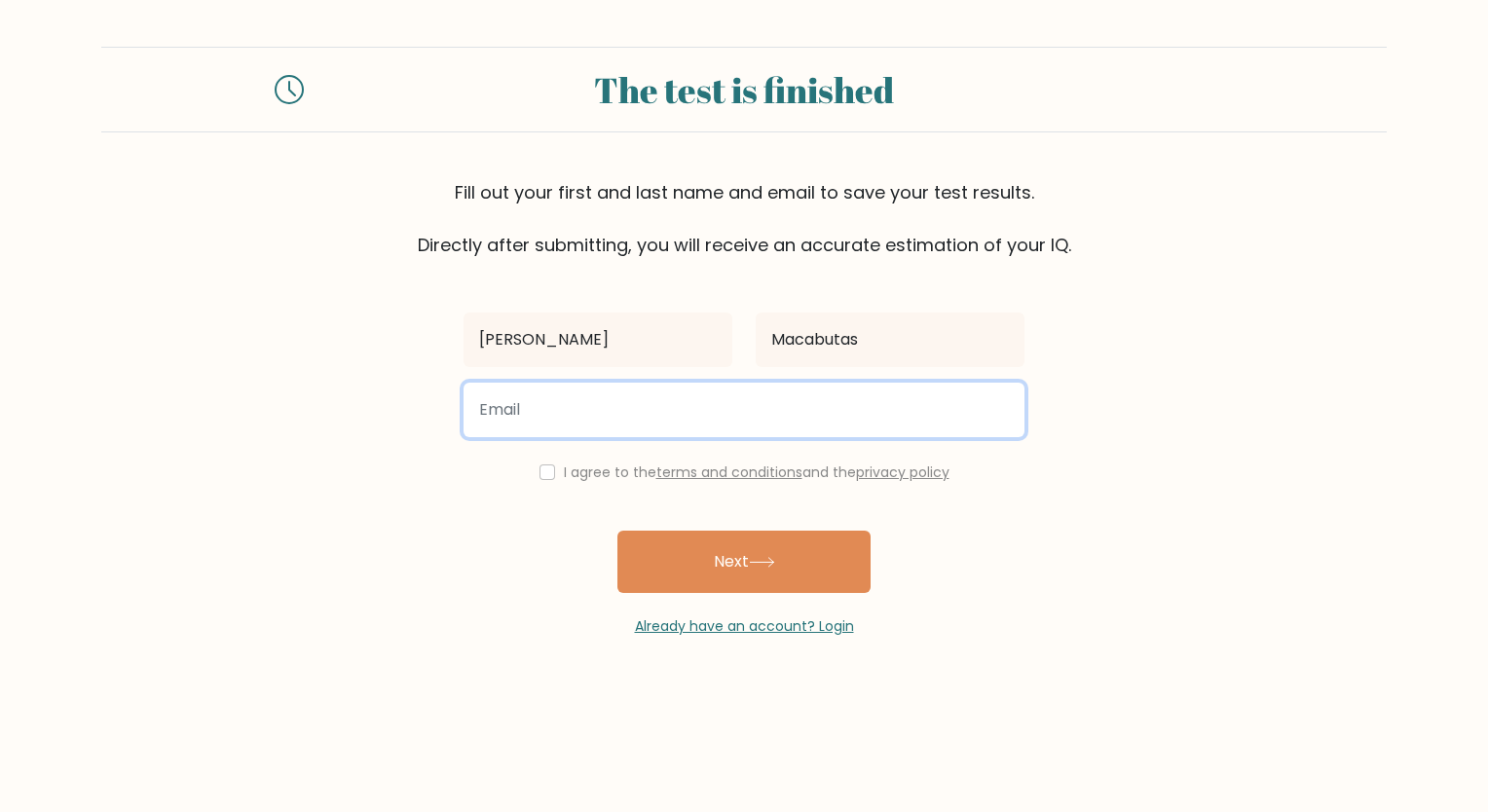
click at [891, 414] on input "email" at bounding box center [744, 410] width 561 height 55
type input "[EMAIL_ADDRESS][DOMAIN_NAME]"
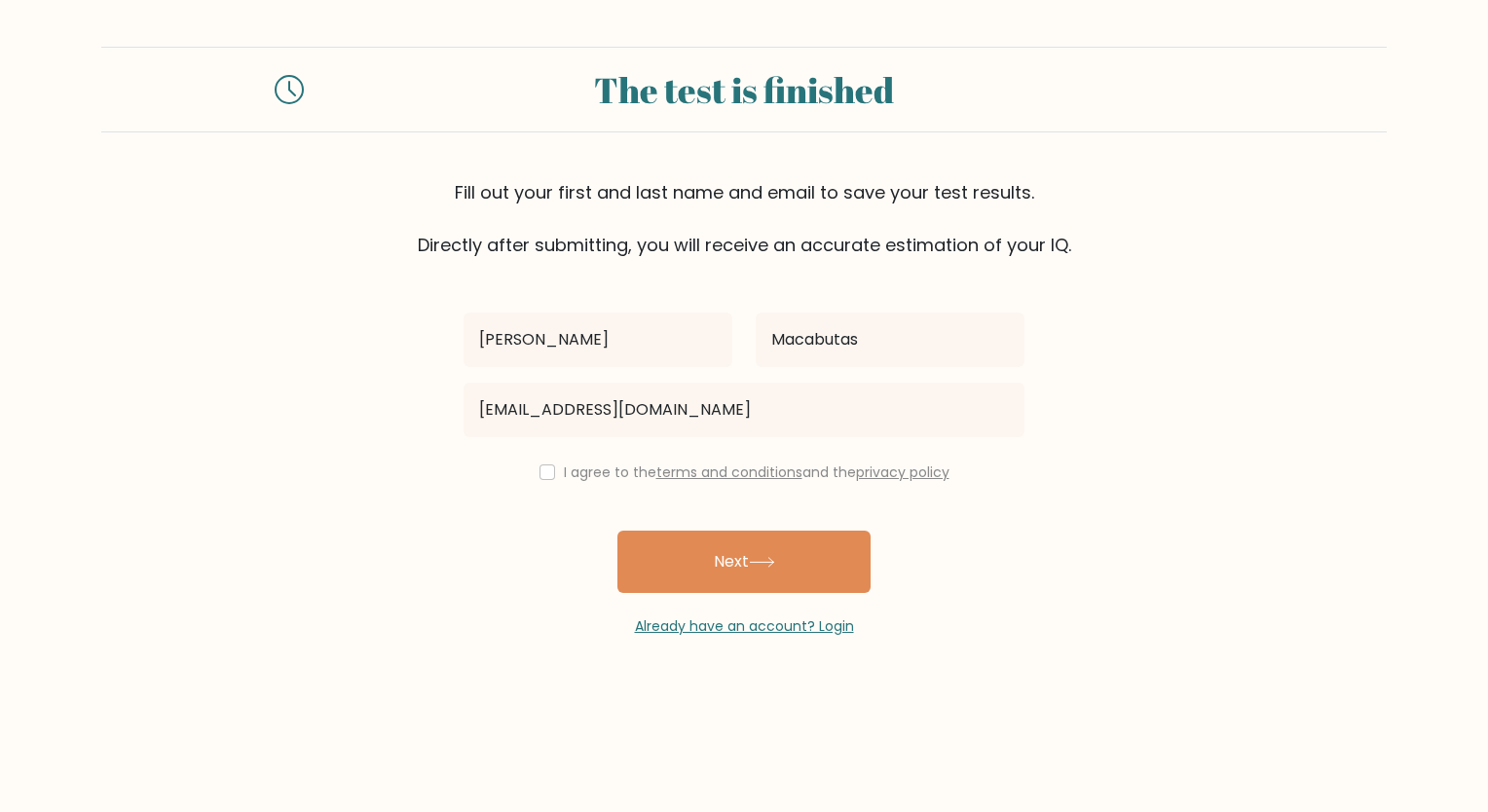
click at [549, 469] on div "I agree to the terms and conditions and the privacy policy" at bounding box center [744, 472] width 584 height 24
click at [545, 475] on input "checkbox" at bounding box center [547, 472] width 16 height 16
checkbox input "true"
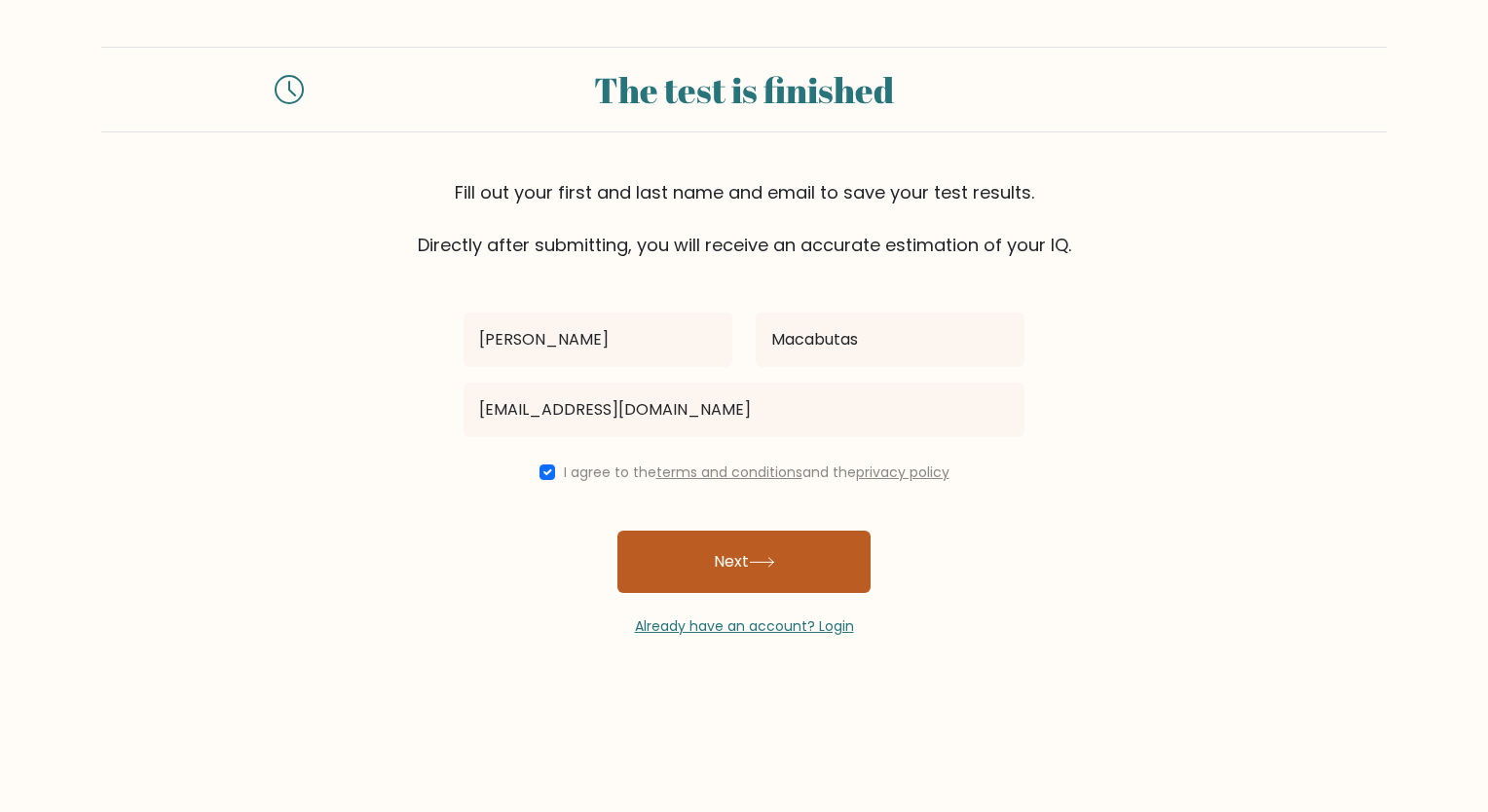
click at [719, 566] on button "Next" at bounding box center [744, 561] width 253 height 62
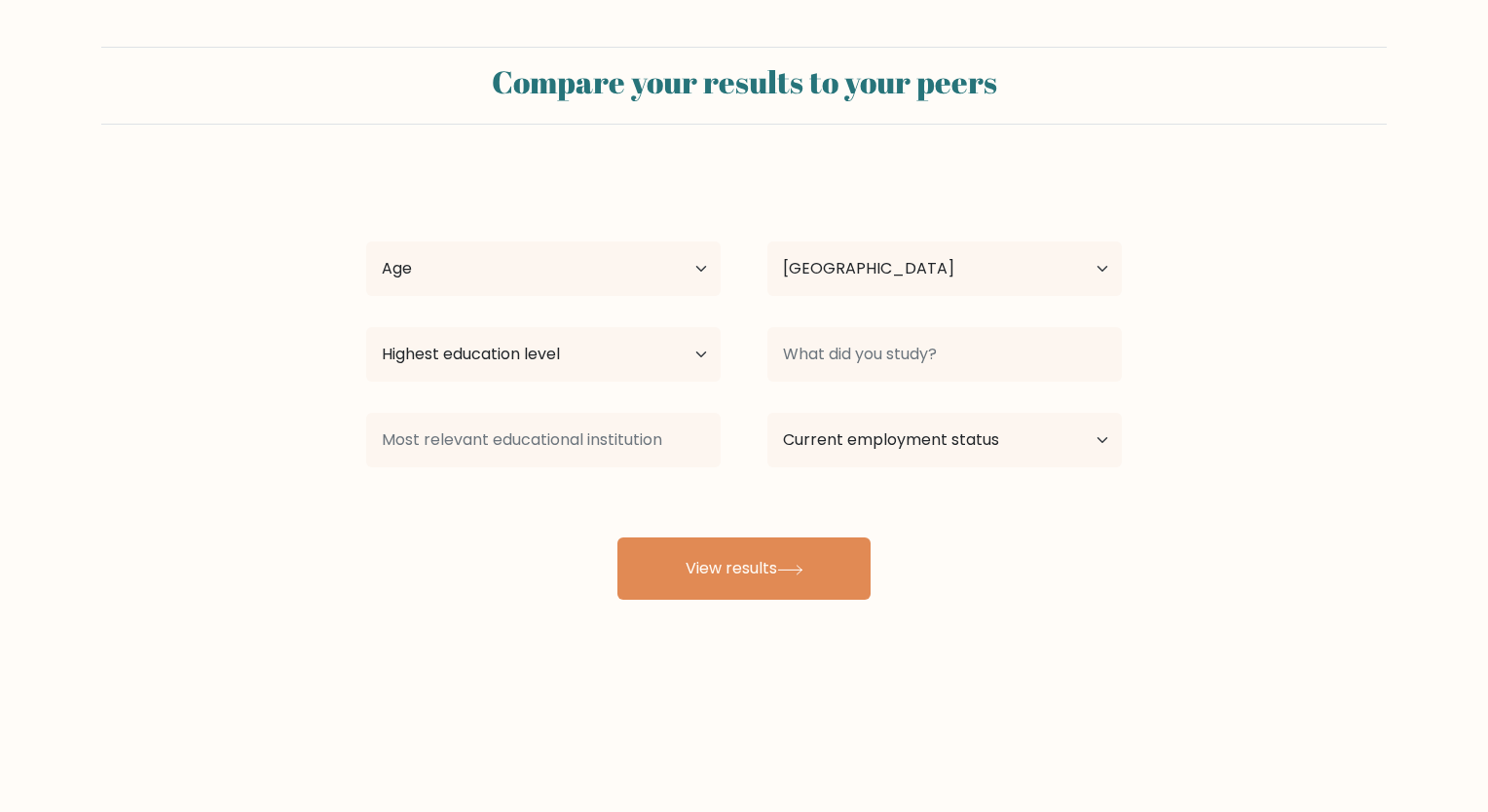
select select "PH"
click at [644, 259] on select "Age Under [DEMOGRAPHIC_DATA] [DEMOGRAPHIC_DATA] [DEMOGRAPHIC_DATA] [DEMOGRAPHIC…" at bounding box center [543, 269] width 355 height 55
select select "18_24"
click at [366, 242] on select "Age Under [DEMOGRAPHIC_DATA] [DEMOGRAPHIC_DATA] [DEMOGRAPHIC_DATA] [DEMOGRAPHIC…" at bounding box center [543, 269] width 355 height 55
click at [608, 343] on select "Highest education level No schooling Primary Lower Secondary Upper Secondary Oc…" at bounding box center [543, 354] width 355 height 55
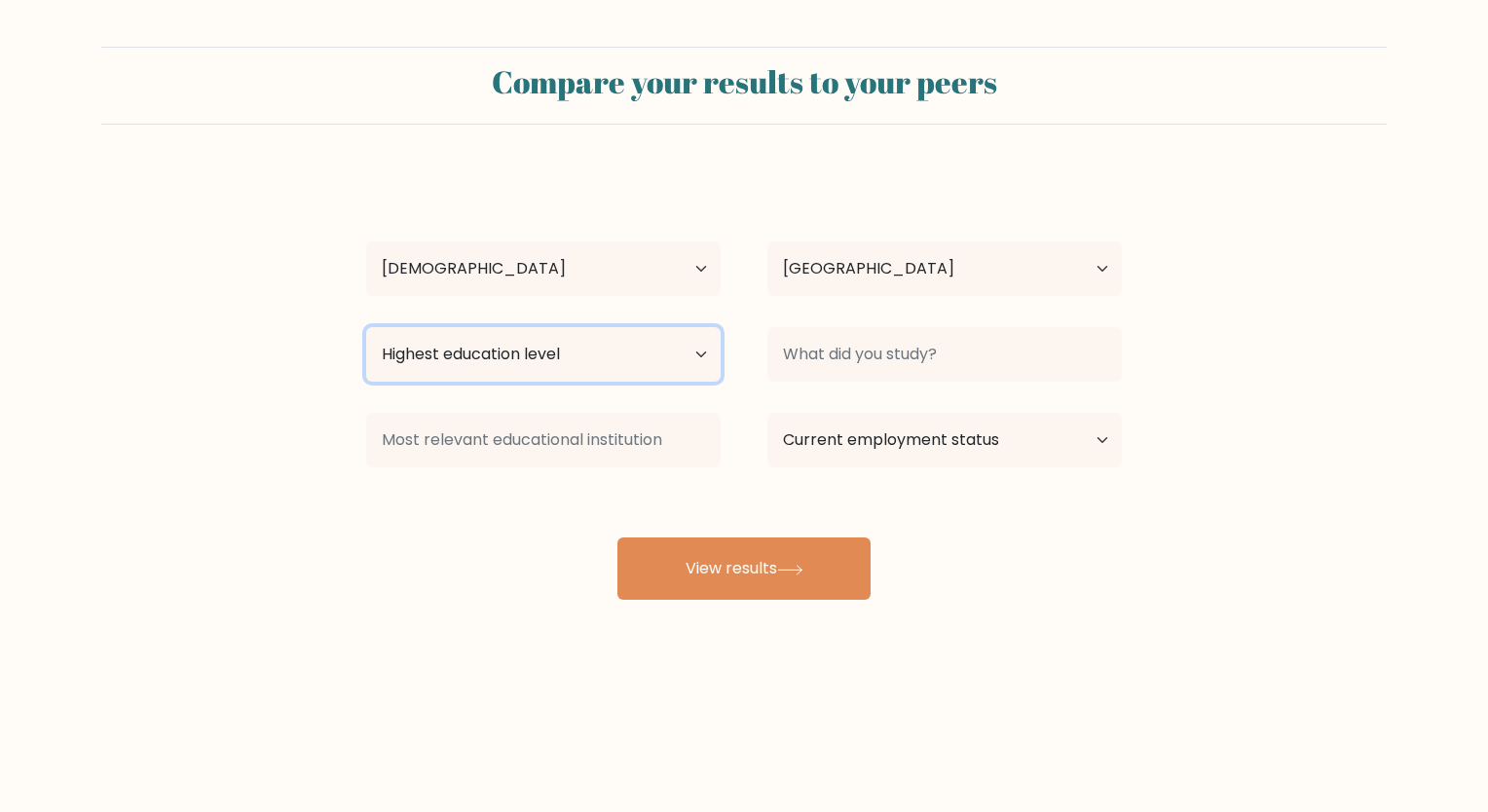
select select "bachelors_degree"
click at [366, 327] on select "Highest education level No schooling Primary Lower Secondary Upper Secondary Oc…" at bounding box center [543, 354] width 355 height 55
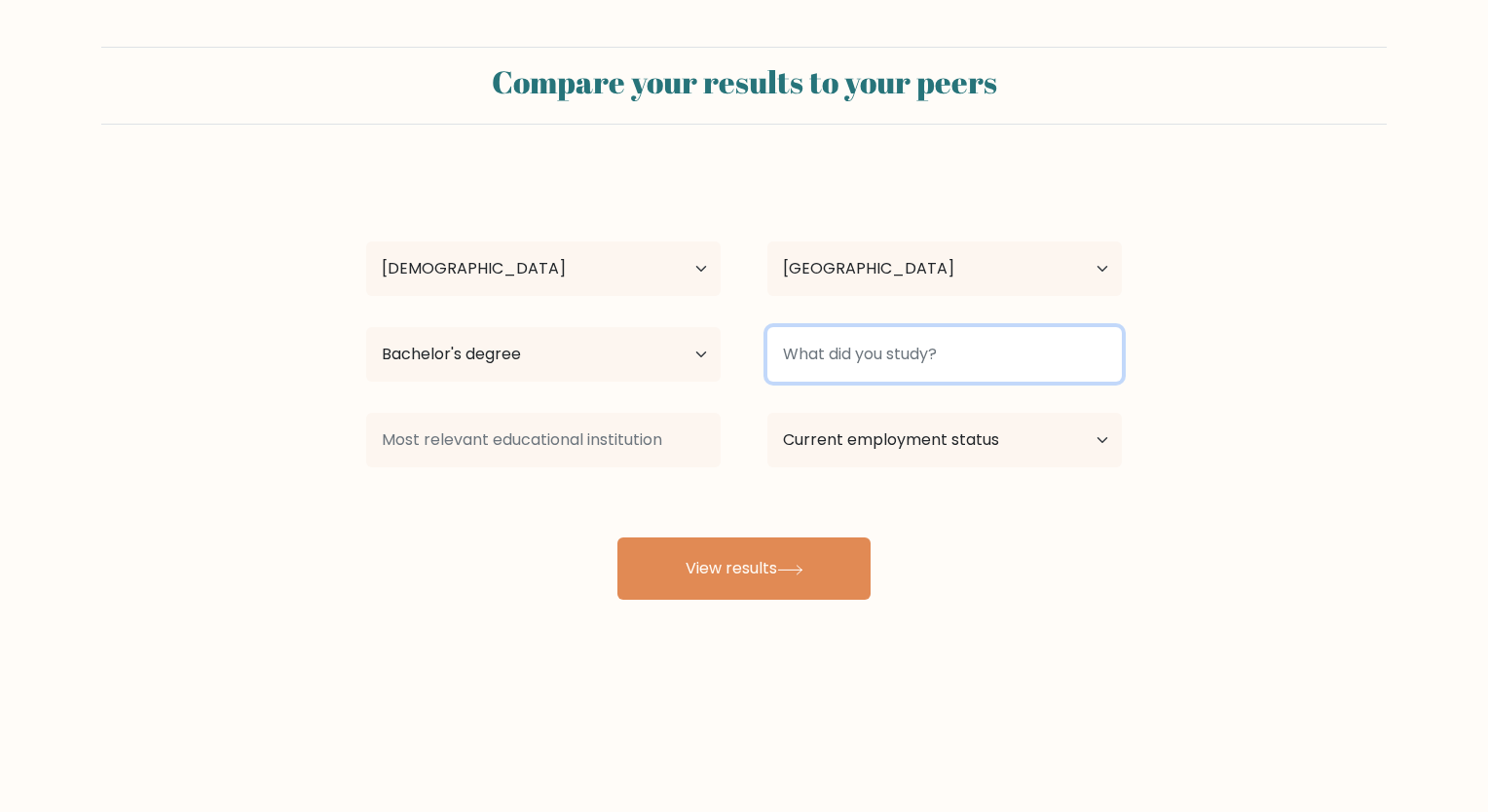
click at [908, 355] on input at bounding box center [944, 354] width 355 height 55
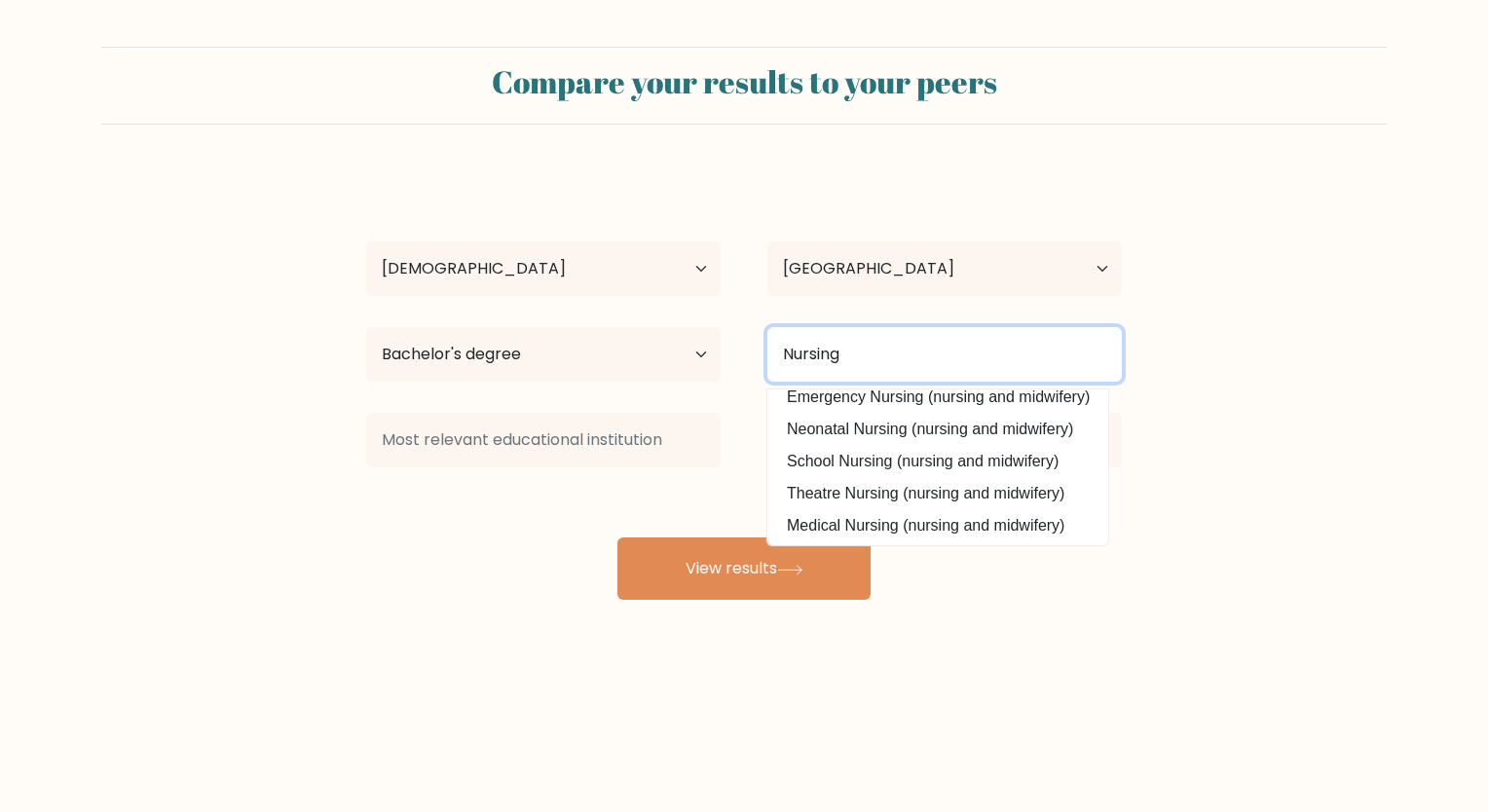
scroll to position [175, 0]
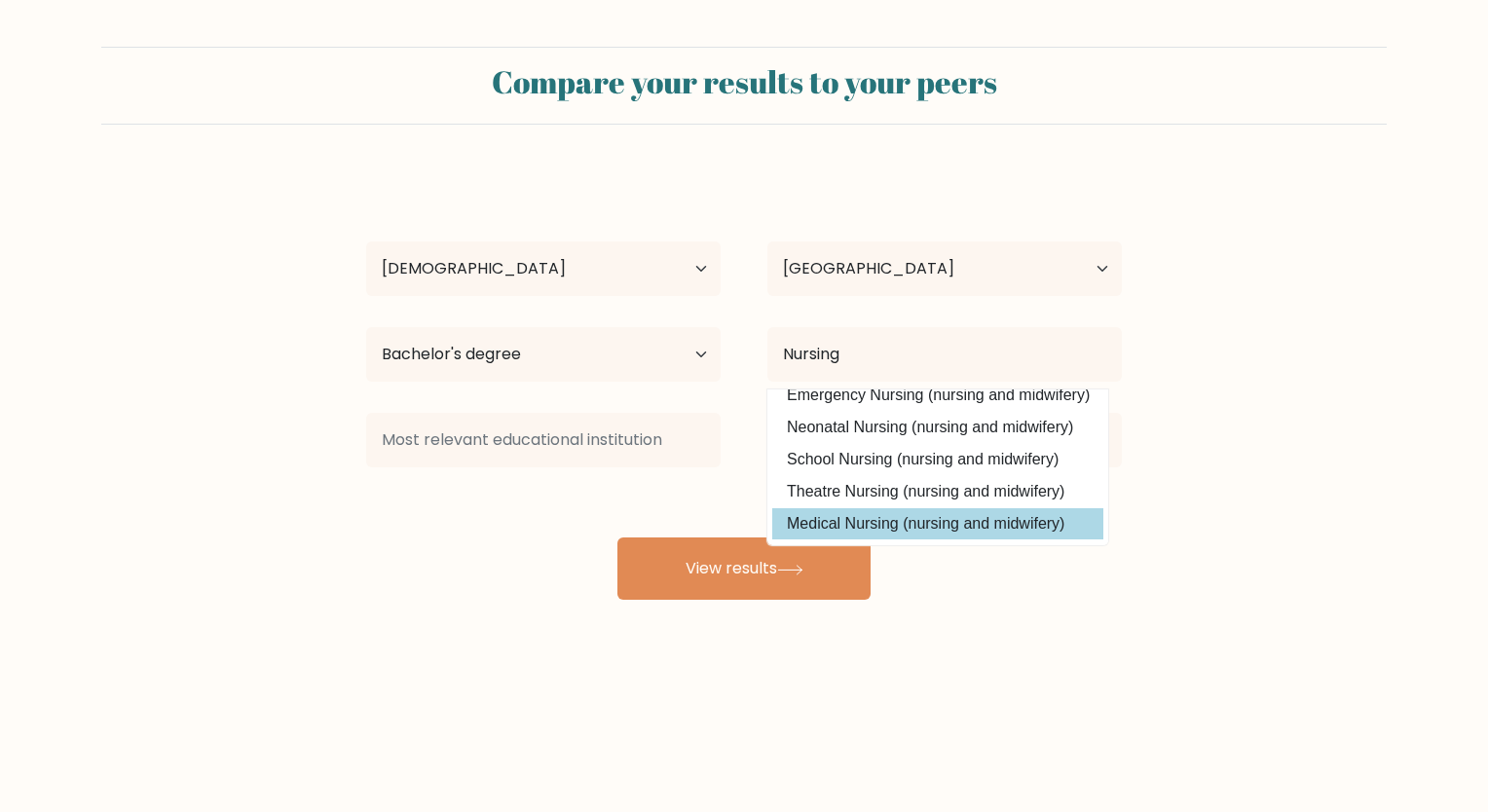
click at [989, 524] on option "Medical Nursing (nursing and midwifery)" at bounding box center [937, 523] width 331 height 31
type input "Medical Nursing"
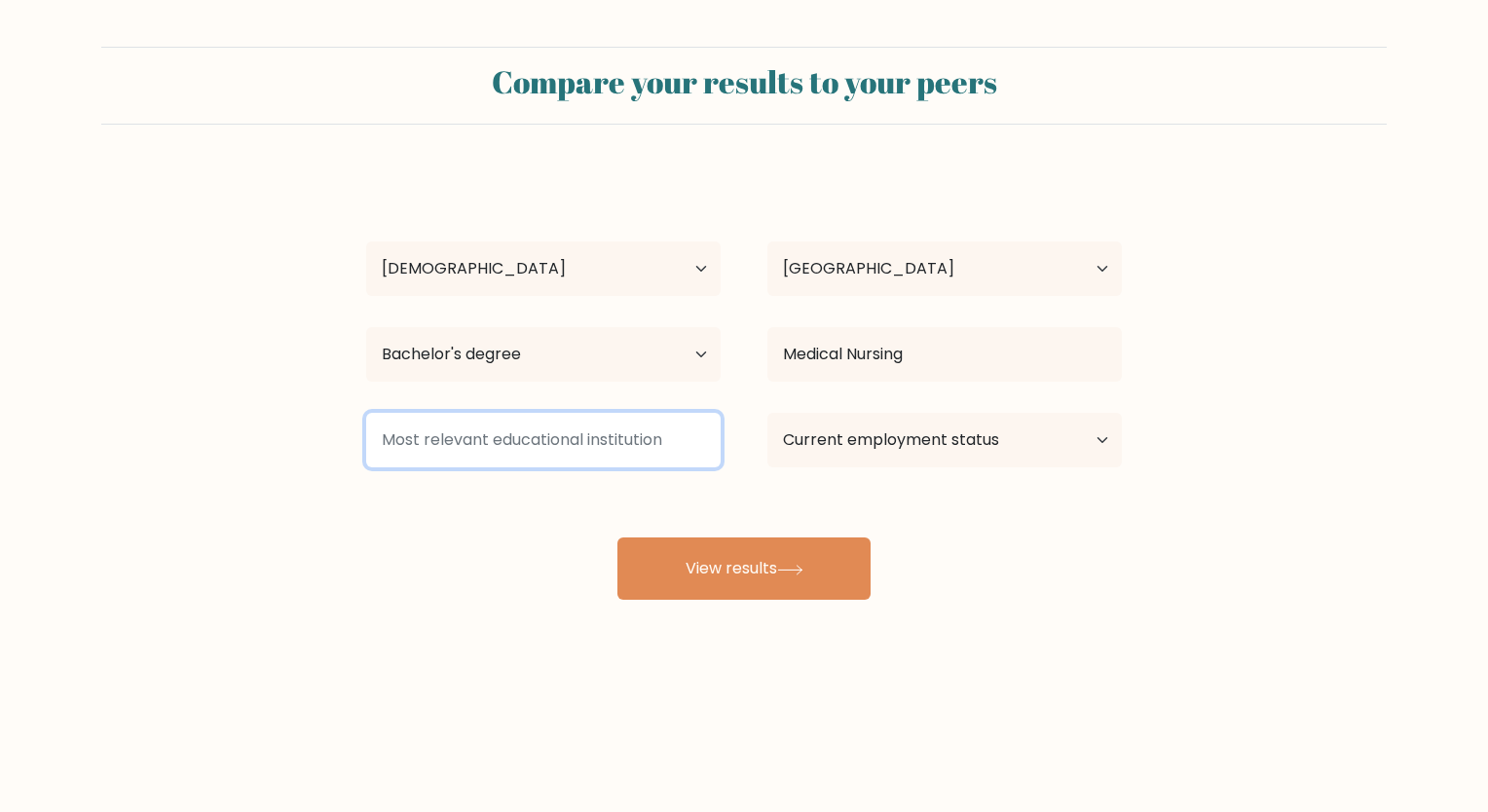
click at [583, 448] on input at bounding box center [543, 440] width 355 height 55
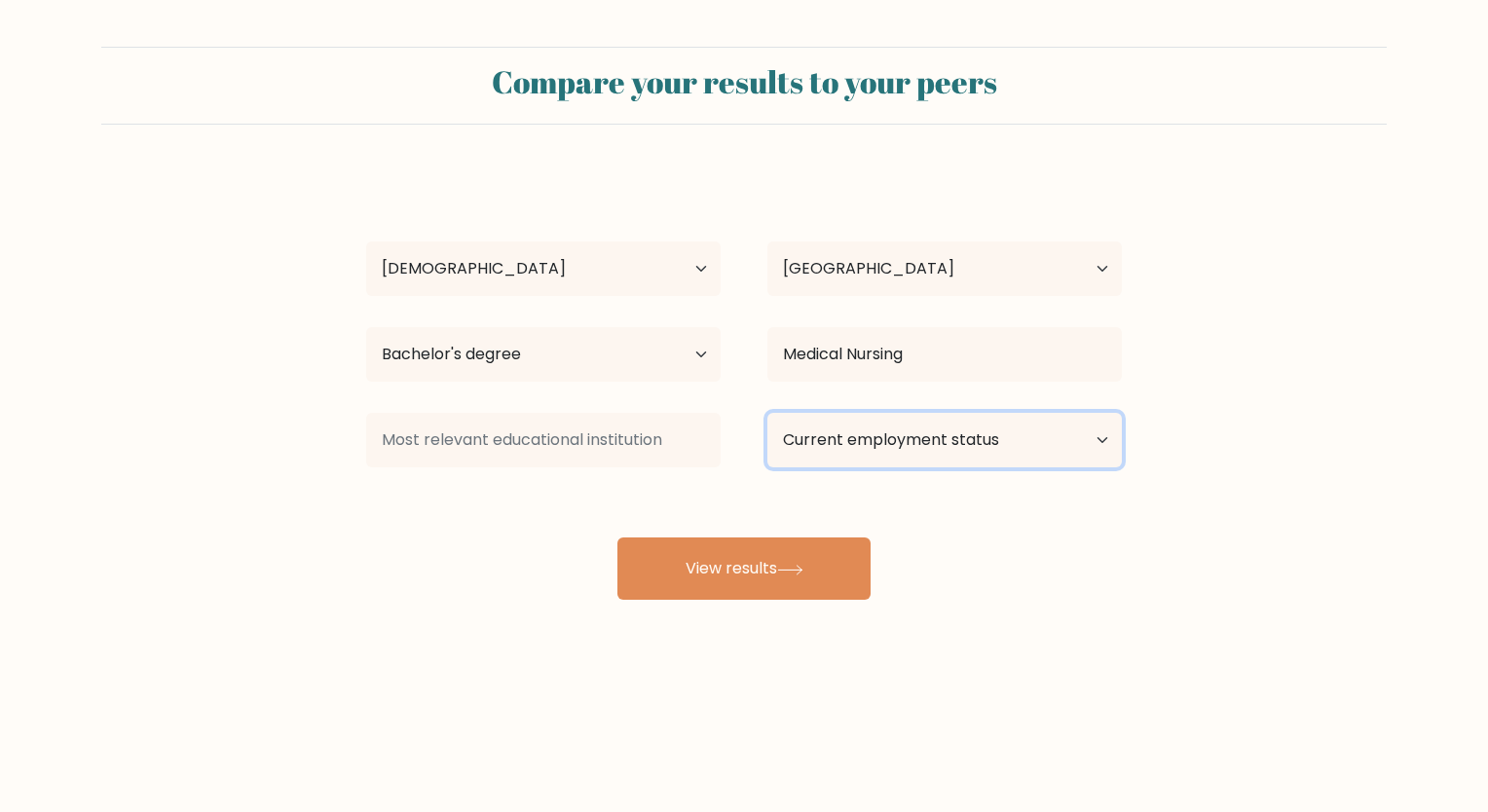
click at [899, 443] on select "Current employment status Employed Student Retired Other / prefer not to answer" at bounding box center [944, 440] width 355 height 55
click at [767, 412] on select "Current employment status Employed Student Retired Other / prefer not to answer" at bounding box center [944, 440] width 355 height 55
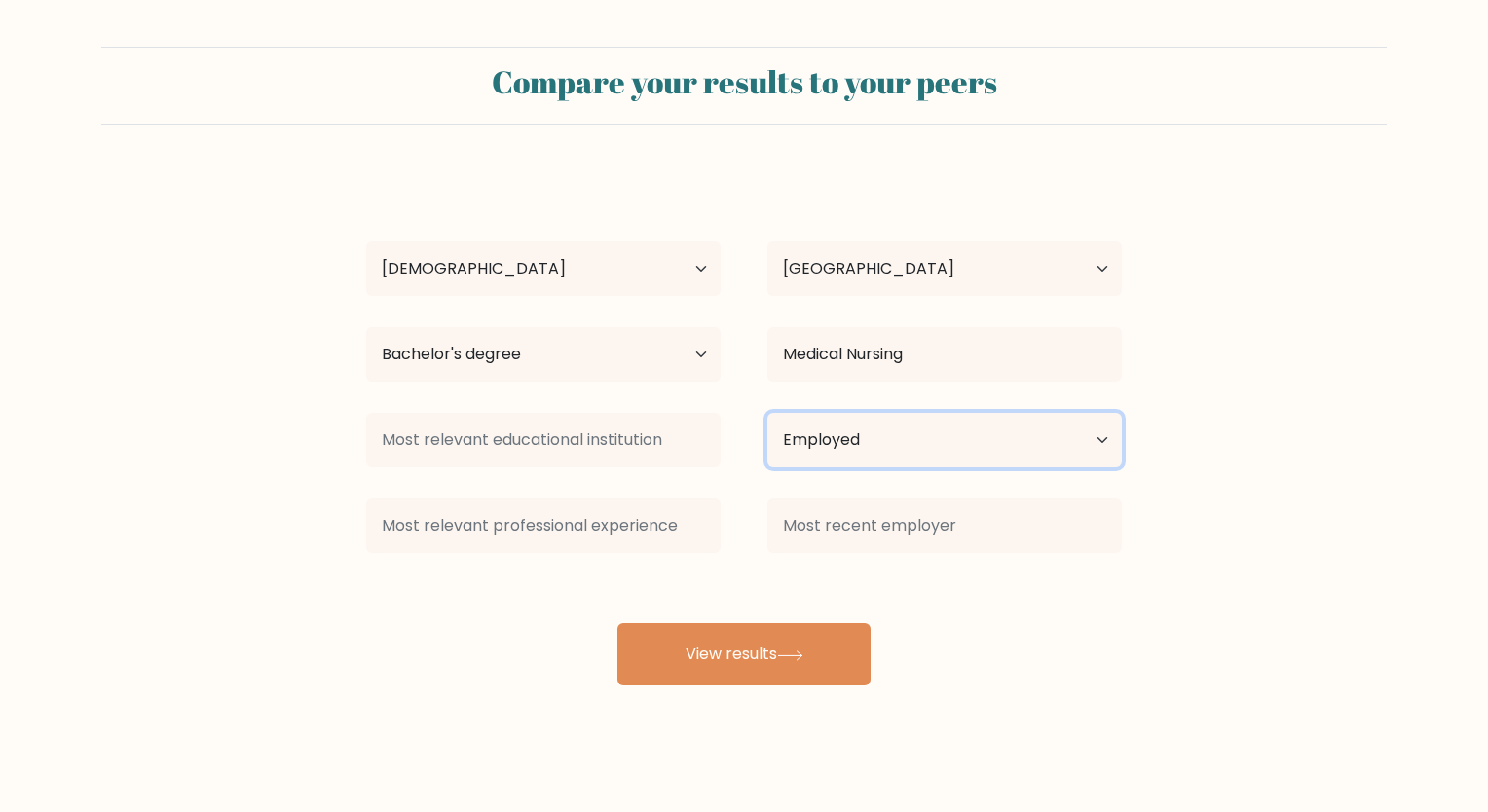
click at [923, 459] on select "Current employment status Employed Student Retired Other / prefer not to answer" at bounding box center [944, 440] width 355 height 55
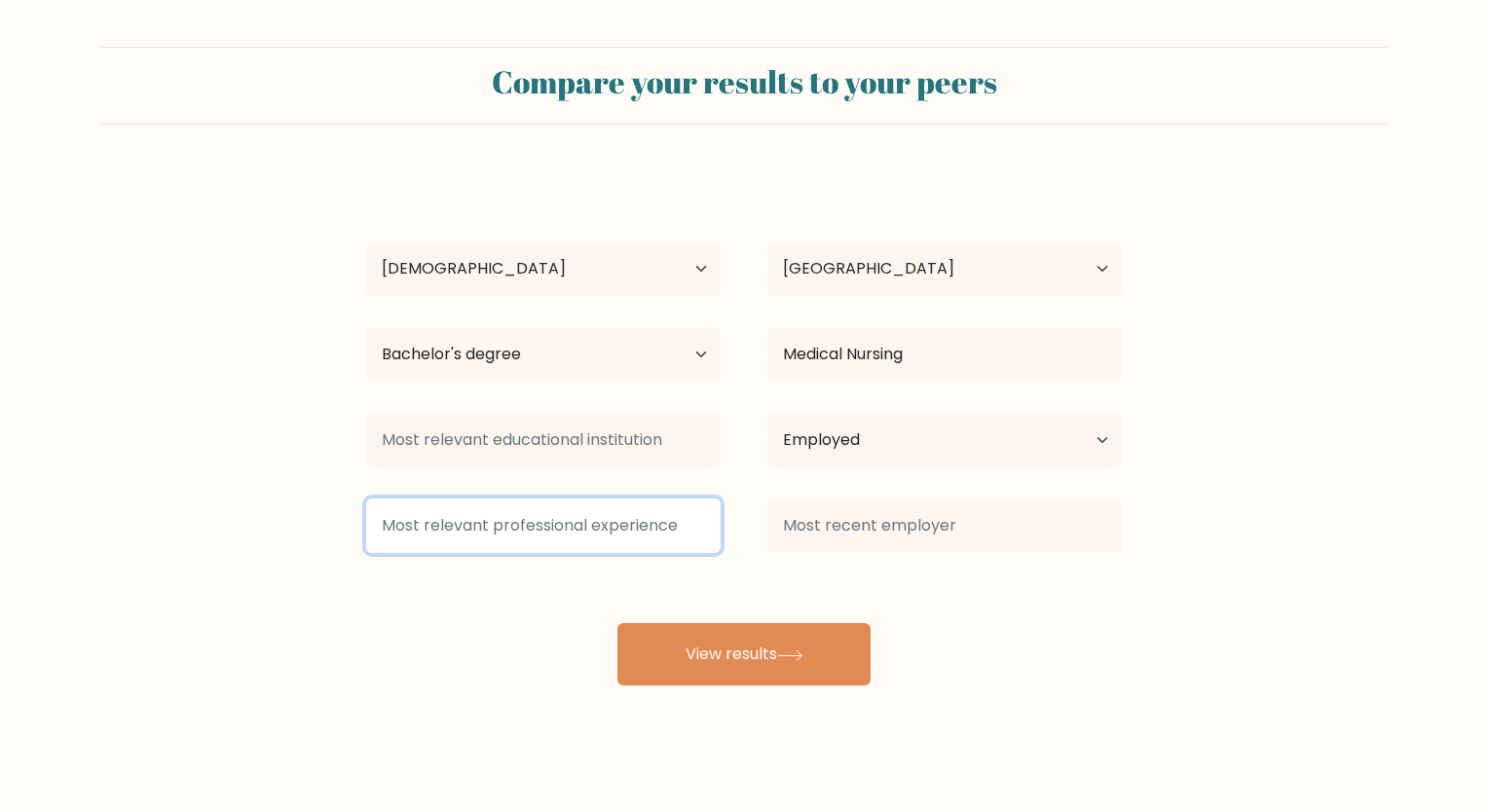
click at [519, 545] on input at bounding box center [543, 526] width 355 height 55
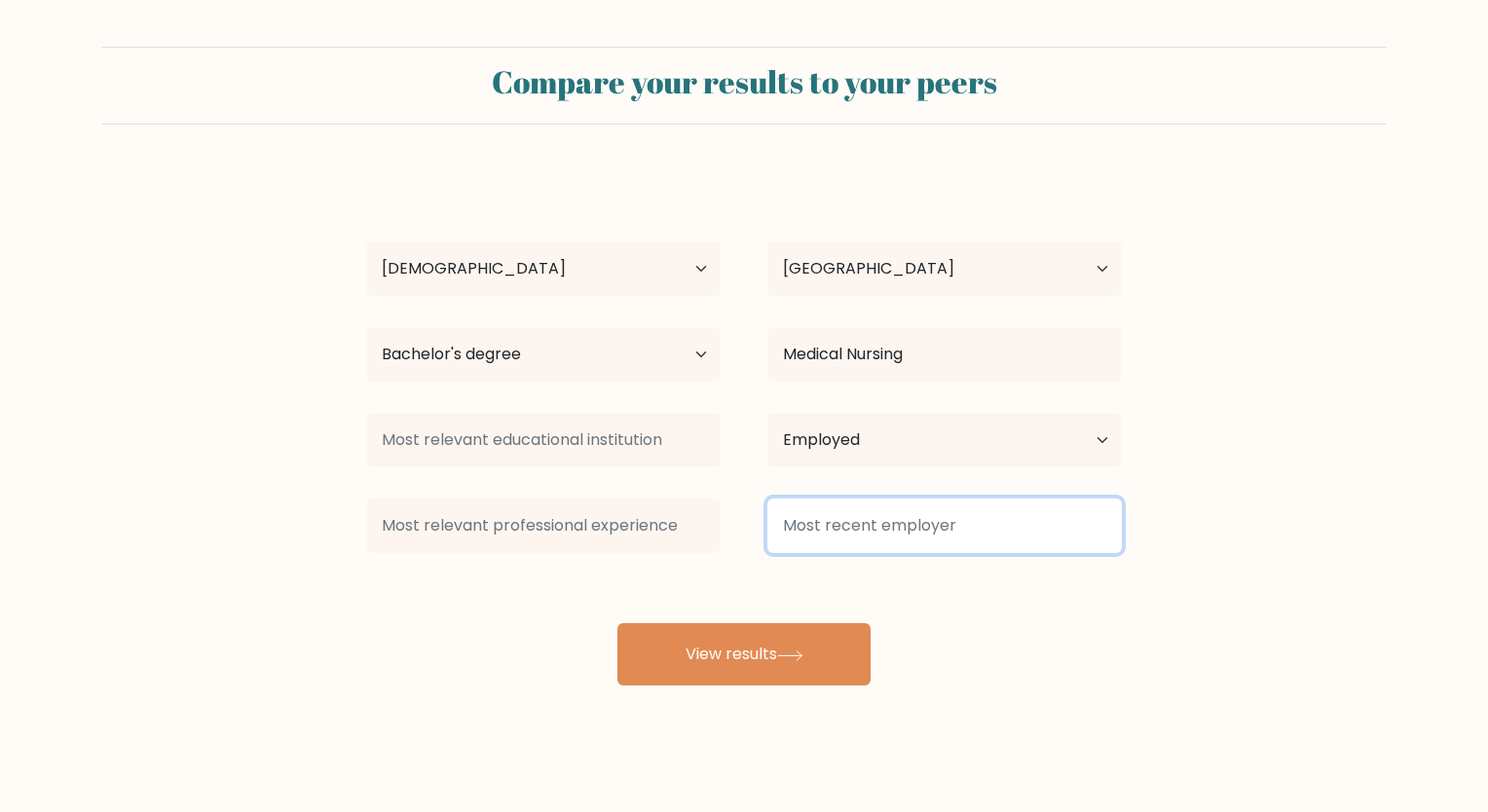
click at [788, 523] on input at bounding box center [944, 526] width 355 height 55
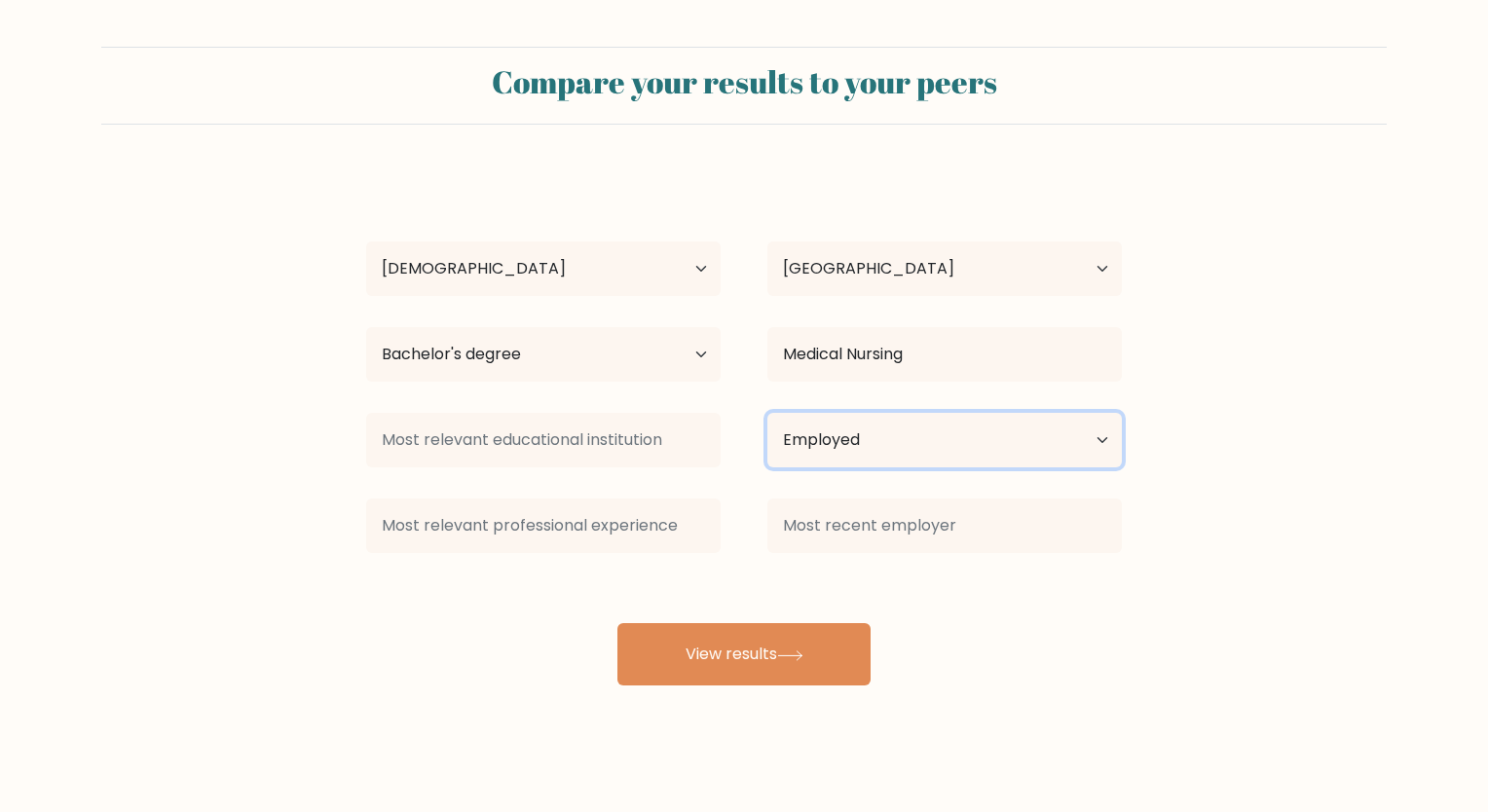
drag, startPoint x: 870, startPoint y: 459, endPoint x: 876, endPoint y: 469, distance: 11.7
click at [870, 459] on select "Current employment status Employed Student Retired Other / prefer not to answer" at bounding box center [944, 440] width 355 height 55
select select "other"
click at [767, 412] on select "Current employment status Employed Student Retired Other / prefer not to answer" at bounding box center [944, 440] width 355 height 55
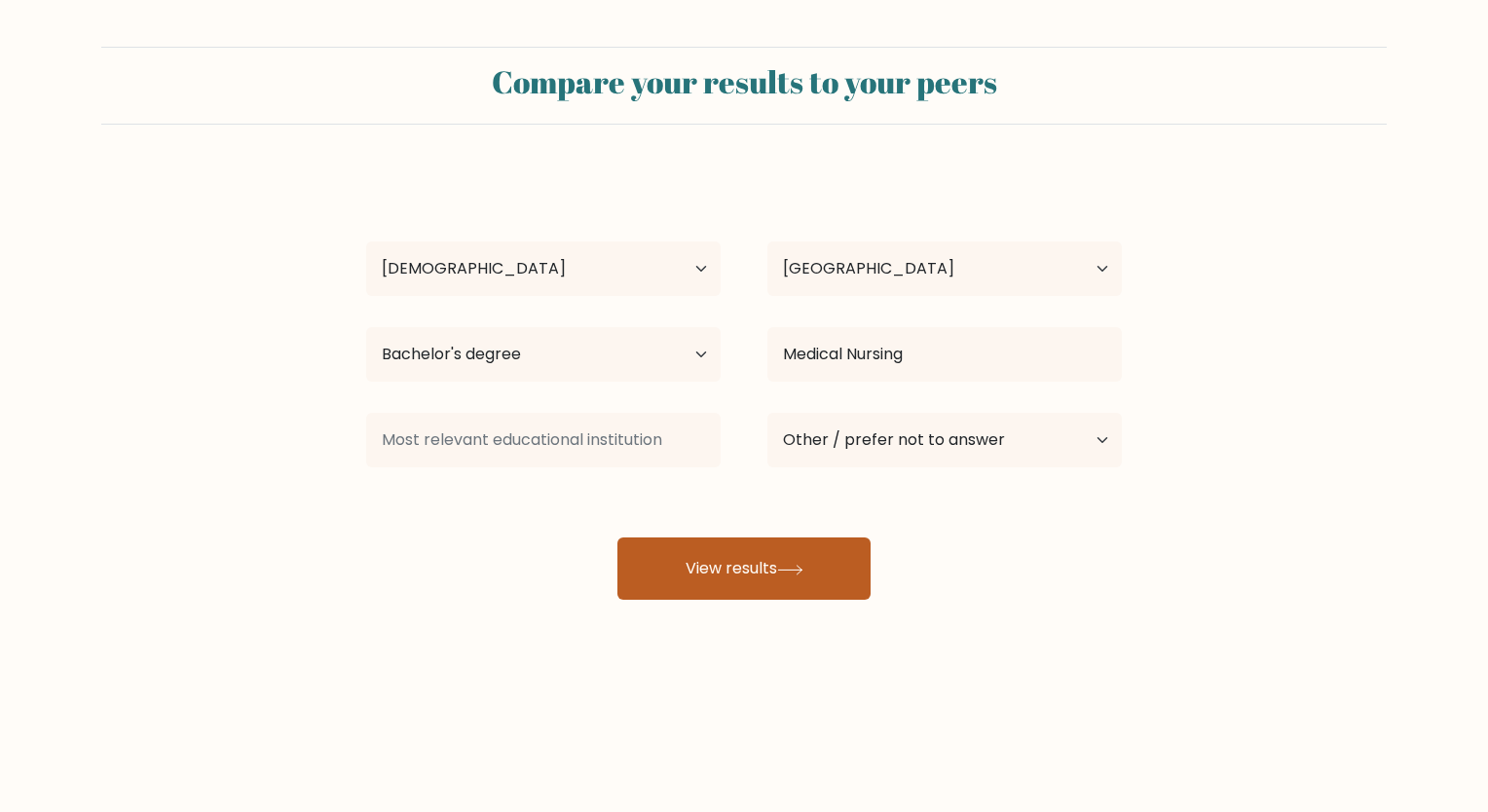
click at [793, 572] on icon at bounding box center [790, 569] width 27 height 11
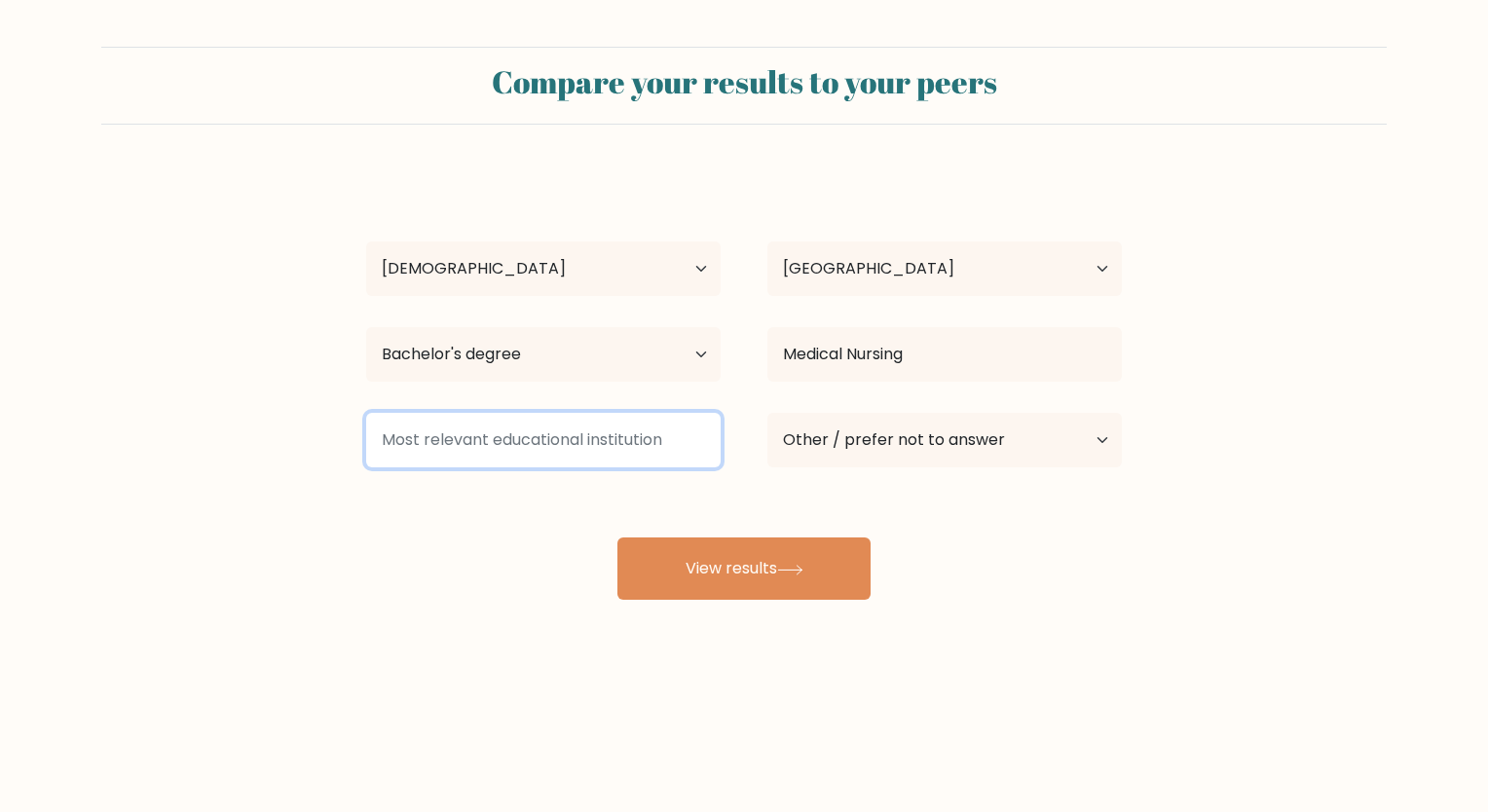
click at [577, 429] on input at bounding box center [543, 440] width 355 height 55
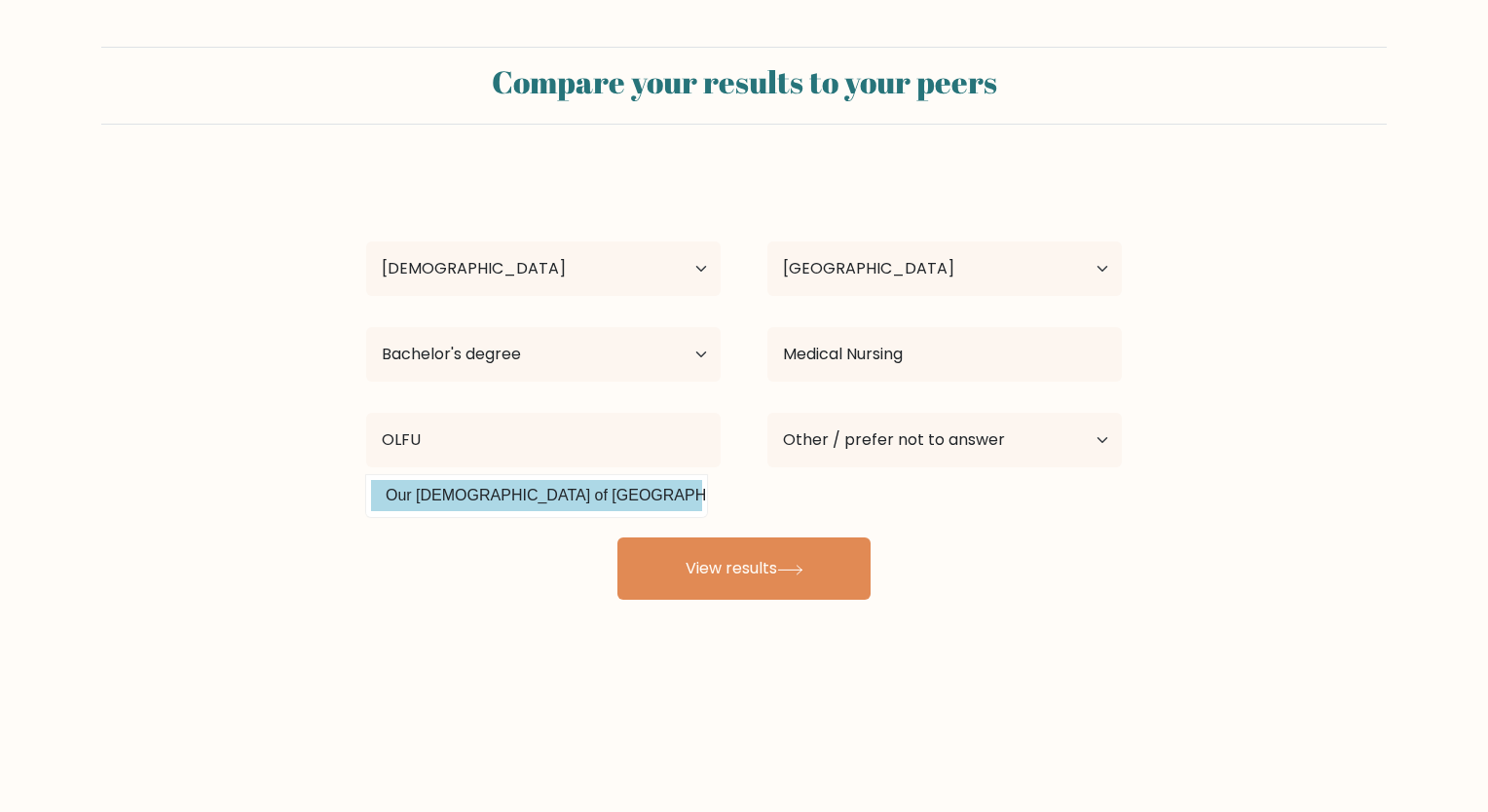
click at [565, 495] on option "Our Lady of Fatima University (Philippines)" at bounding box center [536, 496] width 331 height 31
type input "Our [DEMOGRAPHIC_DATA] of [GEOGRAPHIC_DATA]"
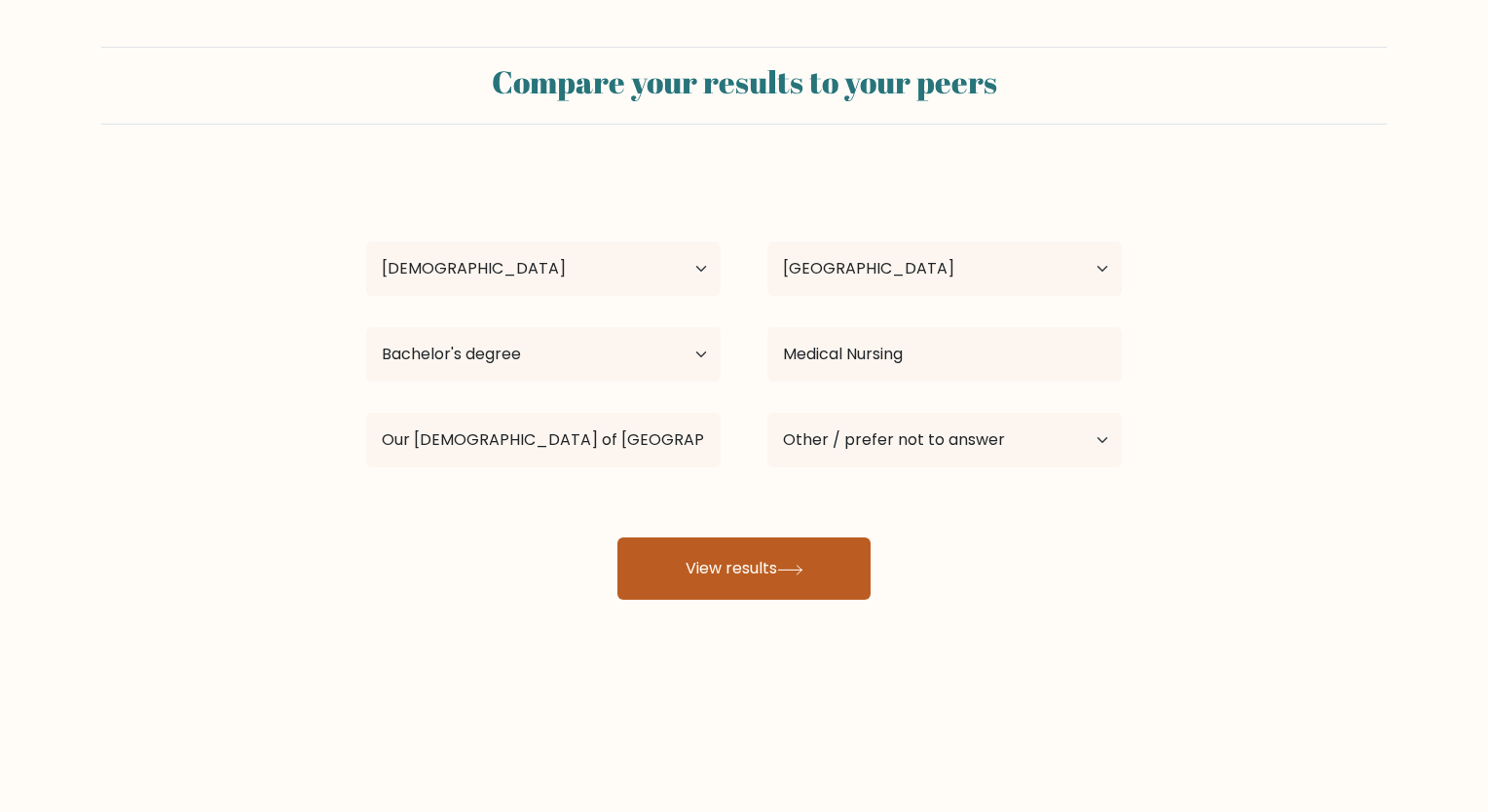
click at [705, 563] on button "View results" at bounding box center [744, 568] width 253 height 62
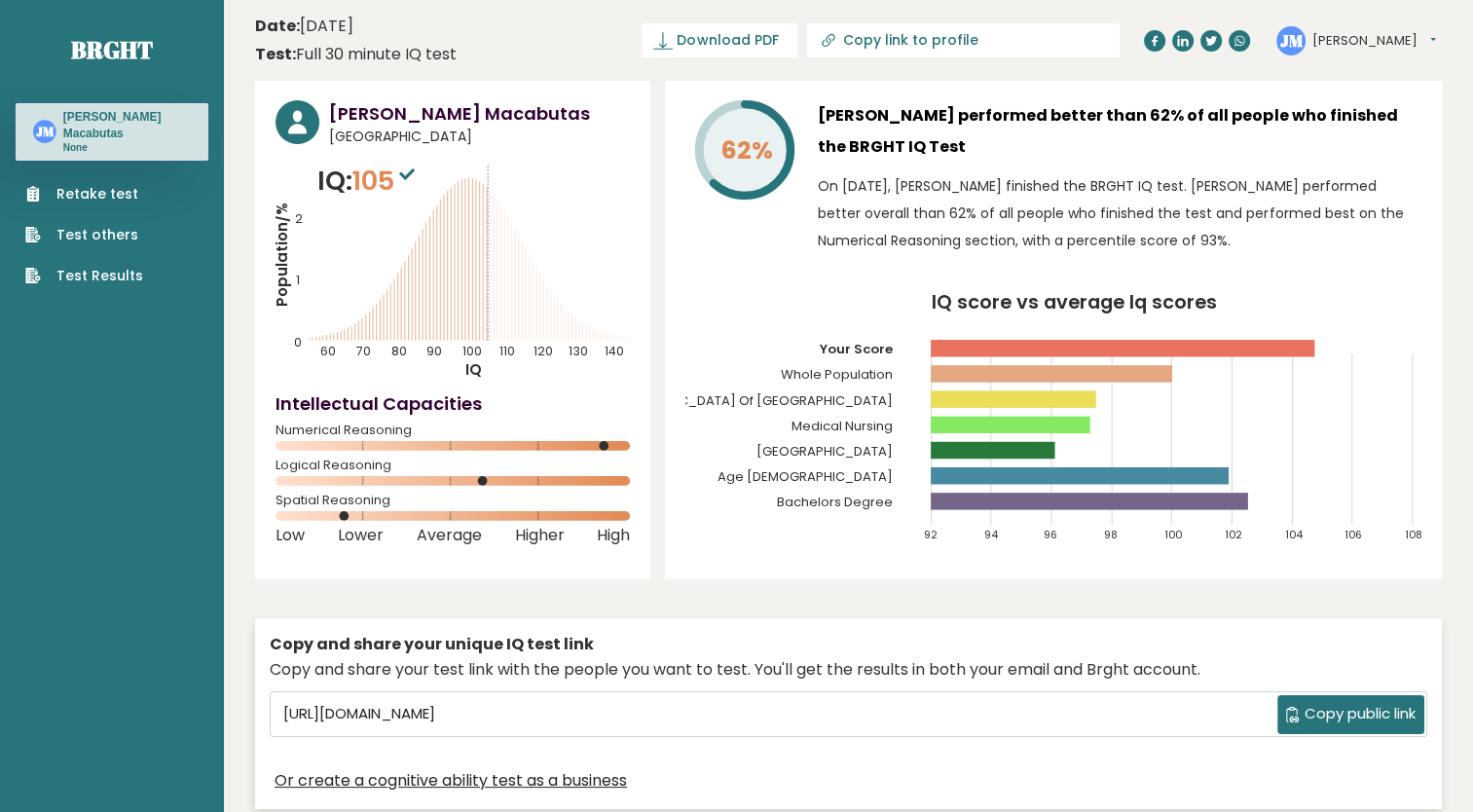
click at [824, 58] on header "Date: [DATE] Test: Full 30 minute IQ test Download PDF Downloading... Downloadi…" at bounding box center [848, 40] width 1186 height 61
click at [778, 45] on span "Download PDF" at bounding box center [727, 40] width 101 height 21
click at [791, 154] on text "62%" at bounding box center [757, 120] width 129 height 94
click at [797, 37] on span "✓ Your PDF is downloaded..." at bounding box center [686, 40] width 221 height 34
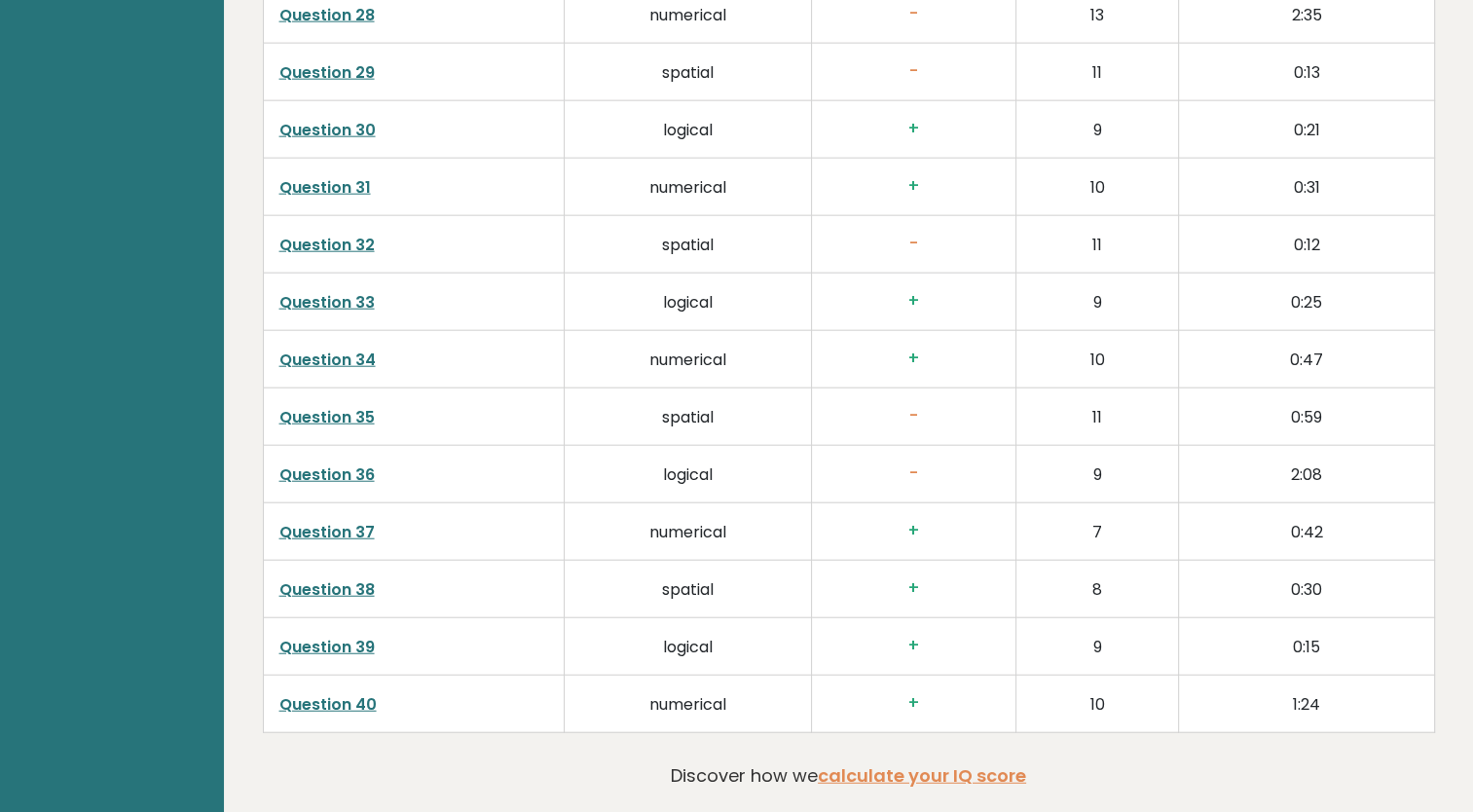
scroll to position [4953, 0]
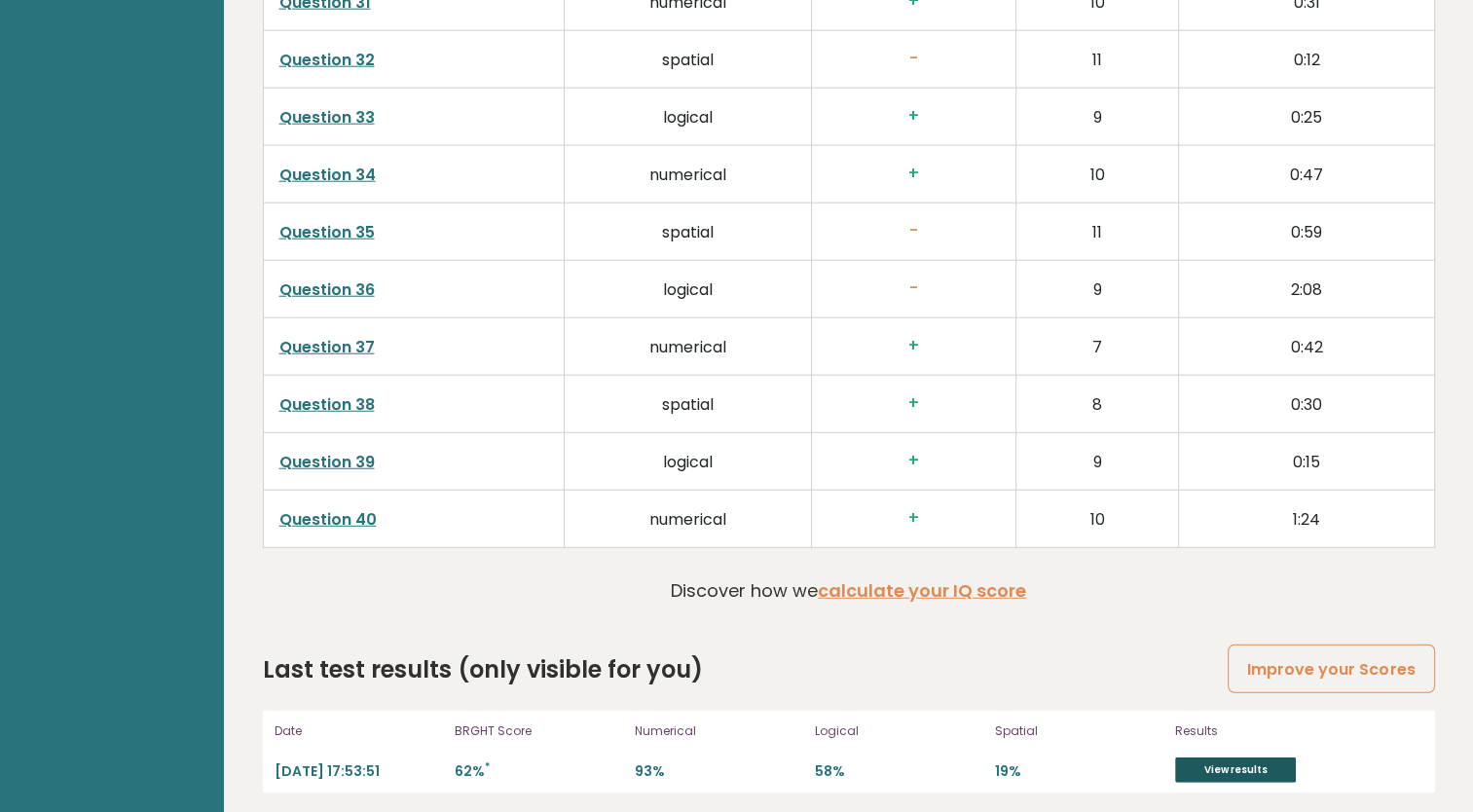
click at [1188, 764] on link "View results" at bounding box center [1234, 770] width 121 height 26
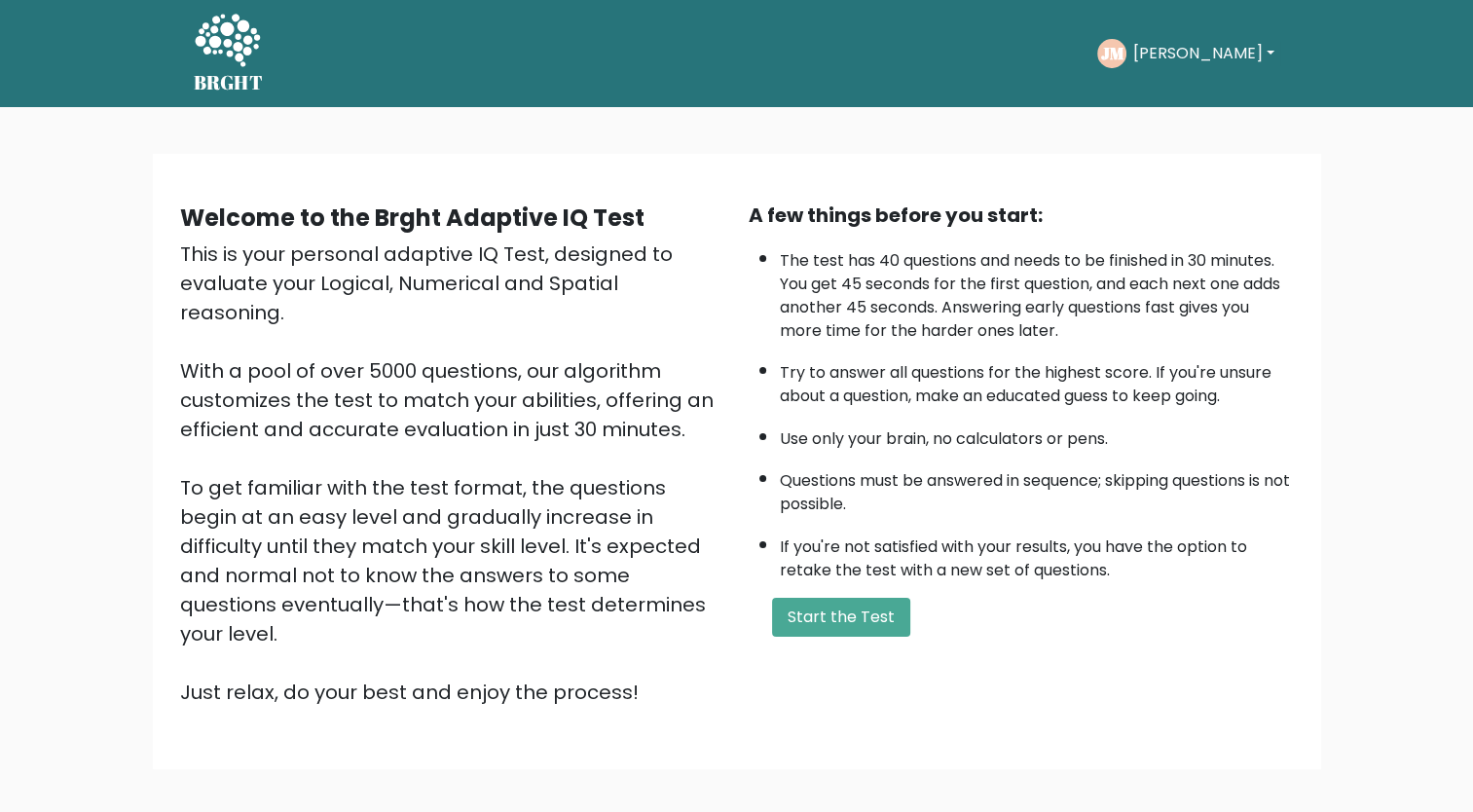
scroll to position [79, 0]
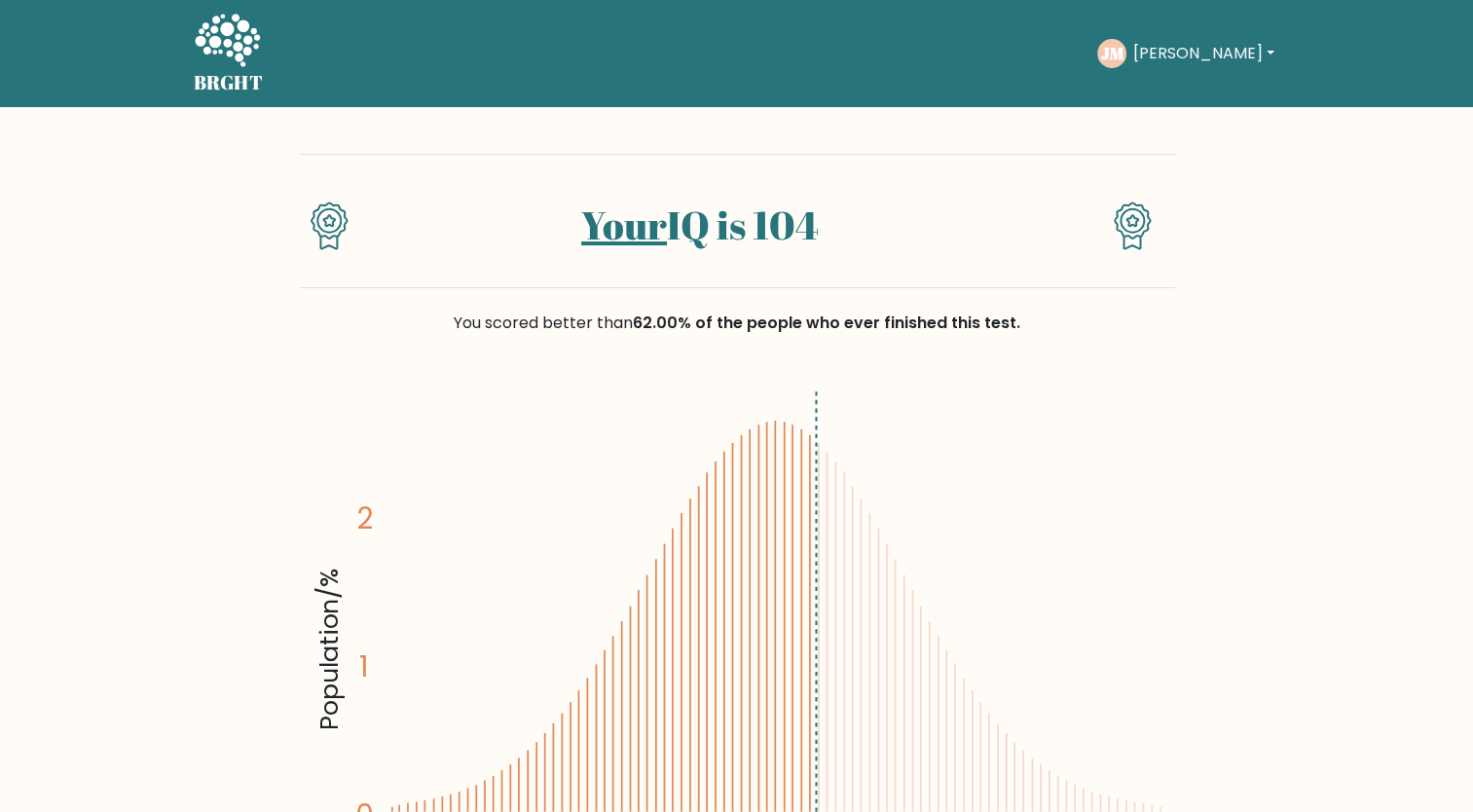
click at [1084, 216] on div at bounding box center [1065, 236] width 73 height 70
click at [1170, 227] on div at bounding box center [1138, 236] width 73 height 70
click at [665, 235] on h1 "Your IQ is 104" at bounding box center [699, 225] width 633 height 47
click at [636, 232] on link "Your" at bounding box center [624, 225] width 85 height 53
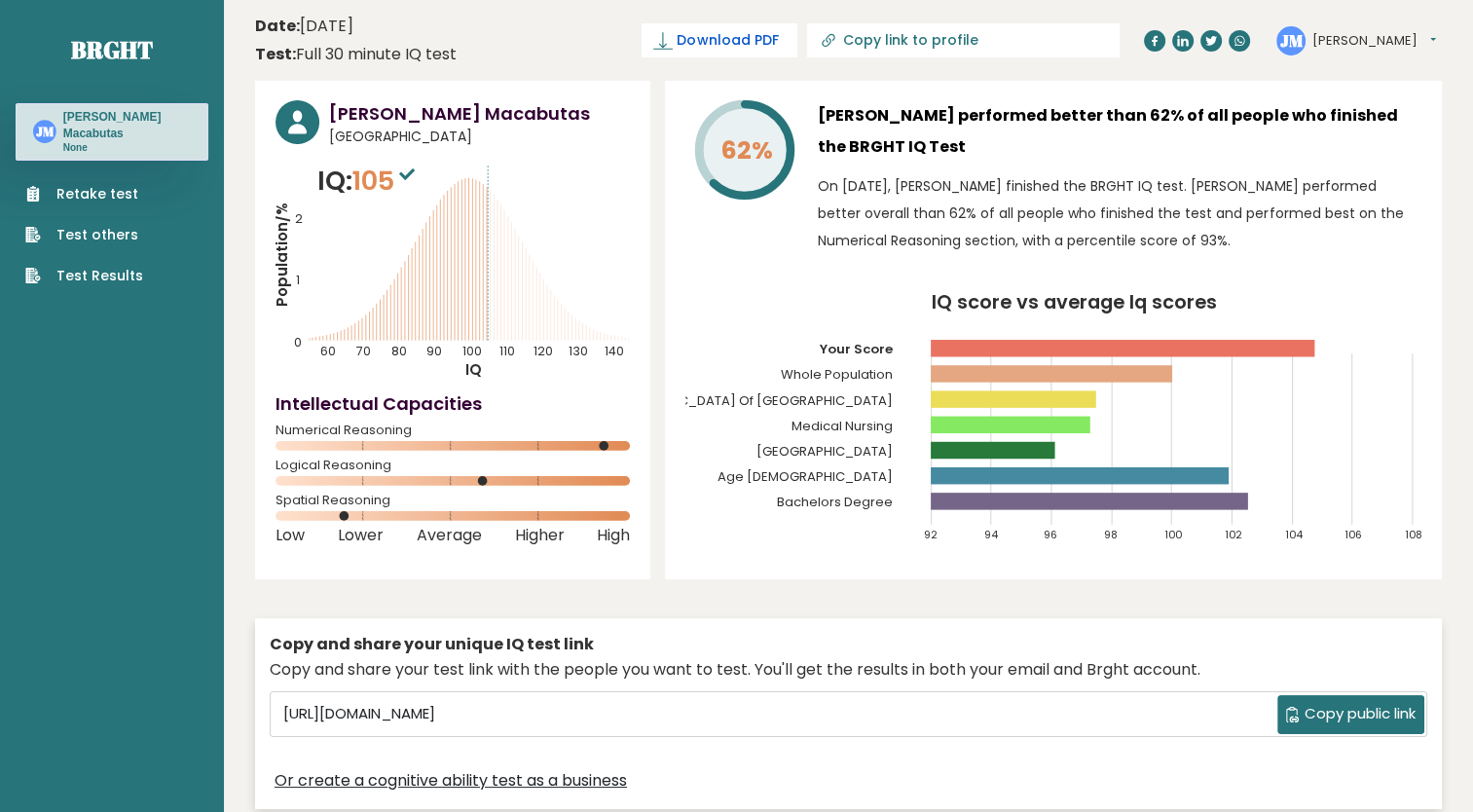
click at [778, 44] on span "Download PDF" at bounding box center [727, 40] width 101 height 21
